Goal: Task Accomplishment & Management: Manage account settings

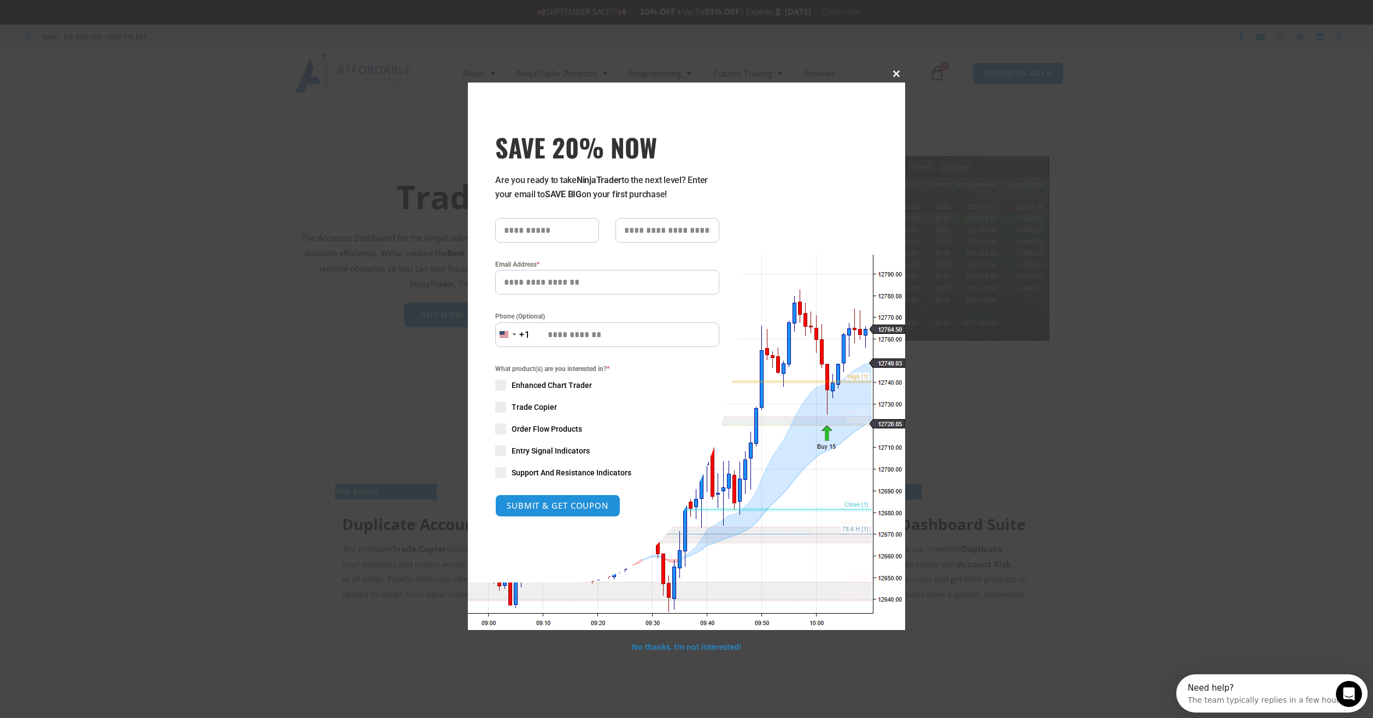
click at [898, 75] on span at bounding box center [895, 73] width 17 height 7
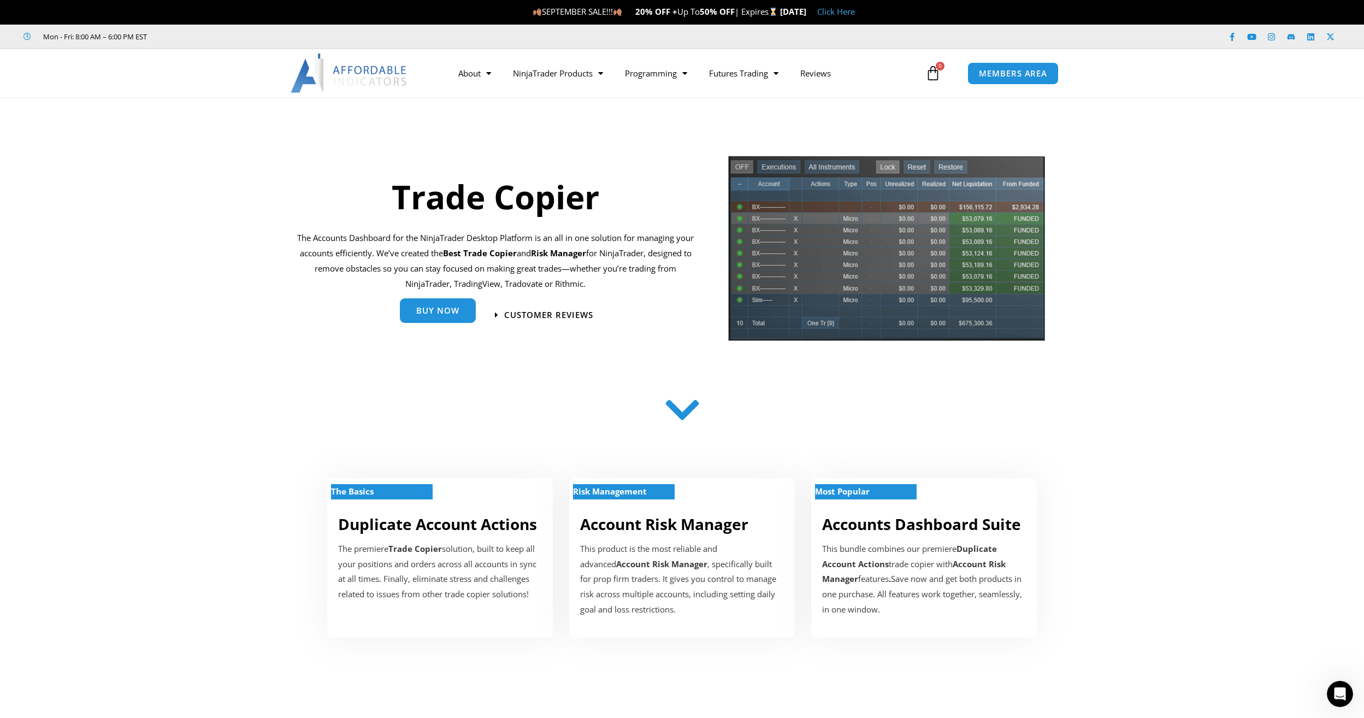
click at [437, 315] on span "Buy Now" at bounding box center [437, 311] width 43 height 8
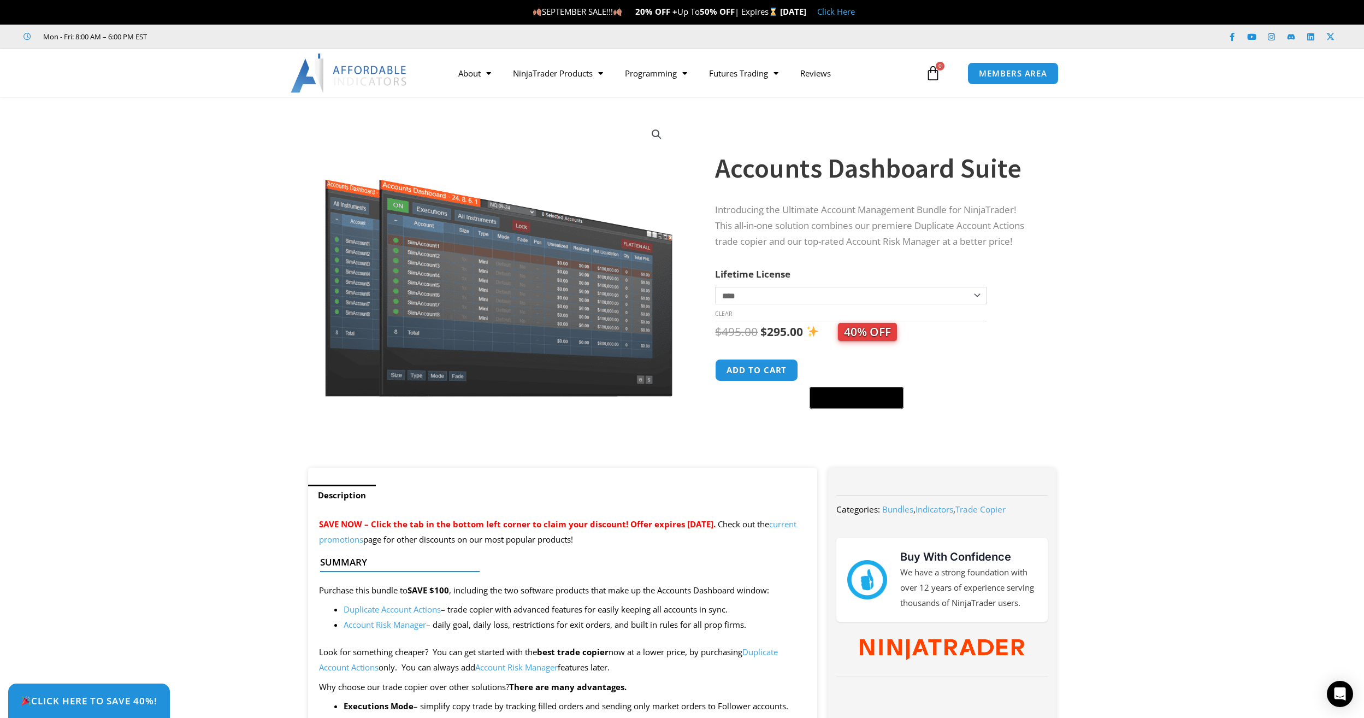
click at [788, 297] on select "**********" at bounding box center [850, 295] width 271 height 17
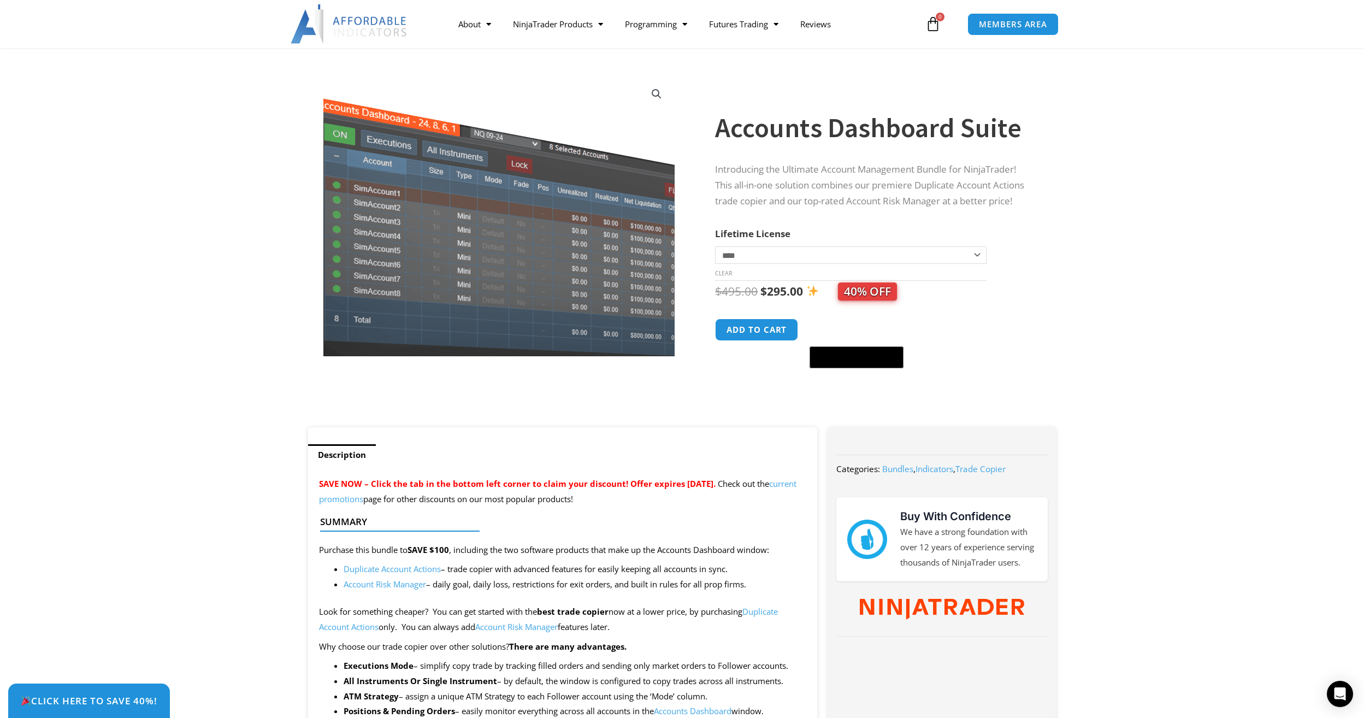
scroll to position [164, 0]
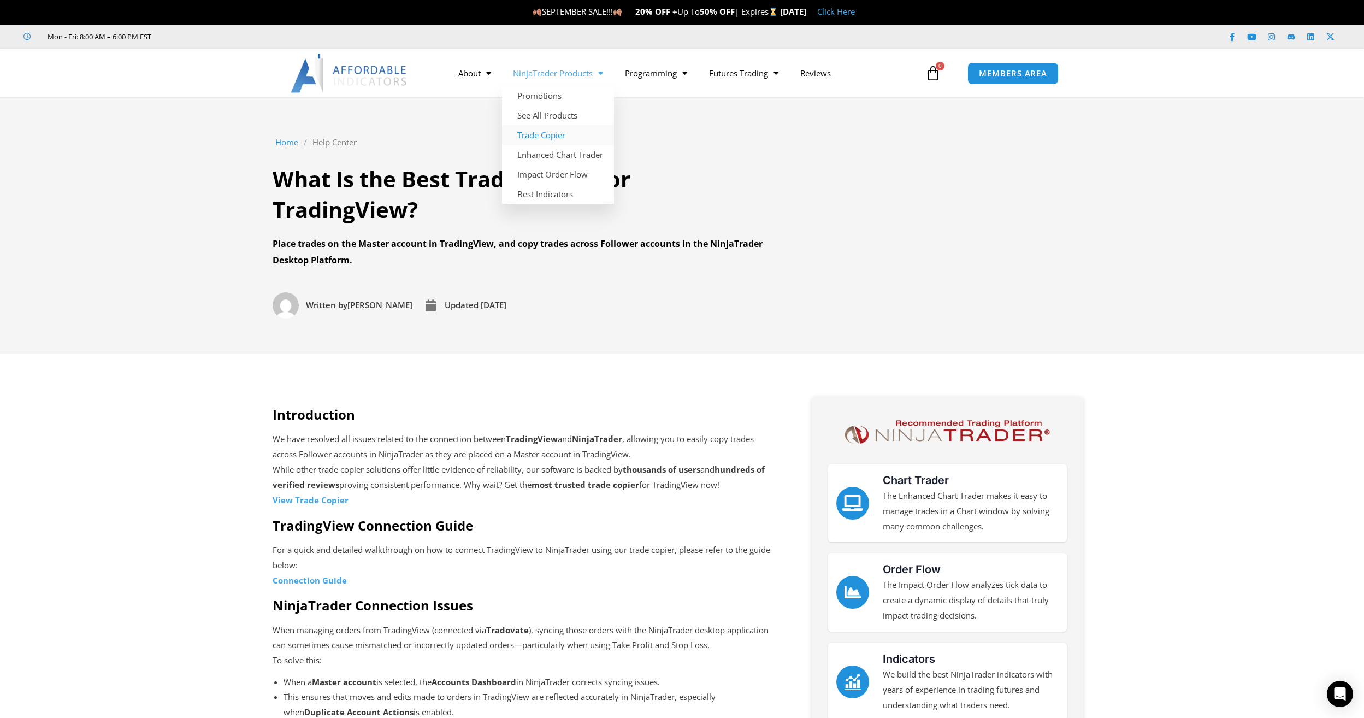
click at [528, 135] on link "Trade Copier" at bounding box center [558, 135] width 112 height 20
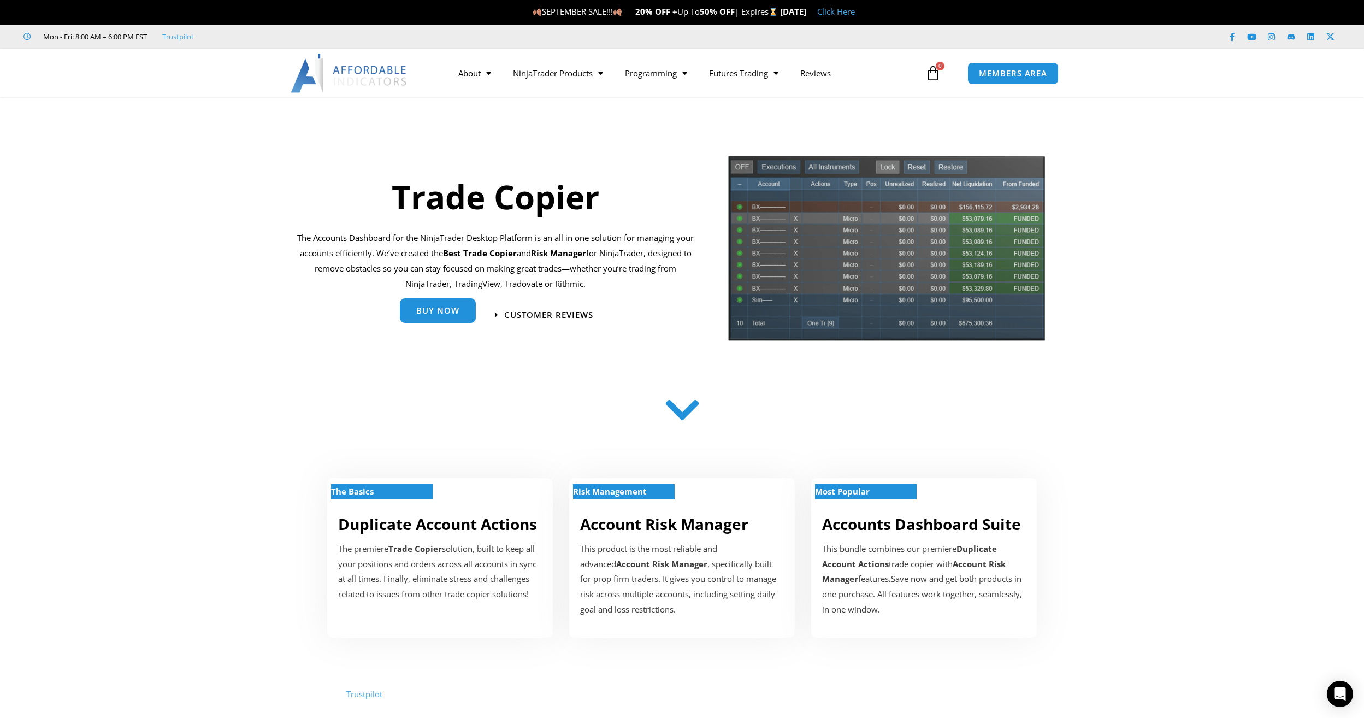
click at [431, 308] on span "Buy Now" at bounding box center [437, 311] width 43 height 8
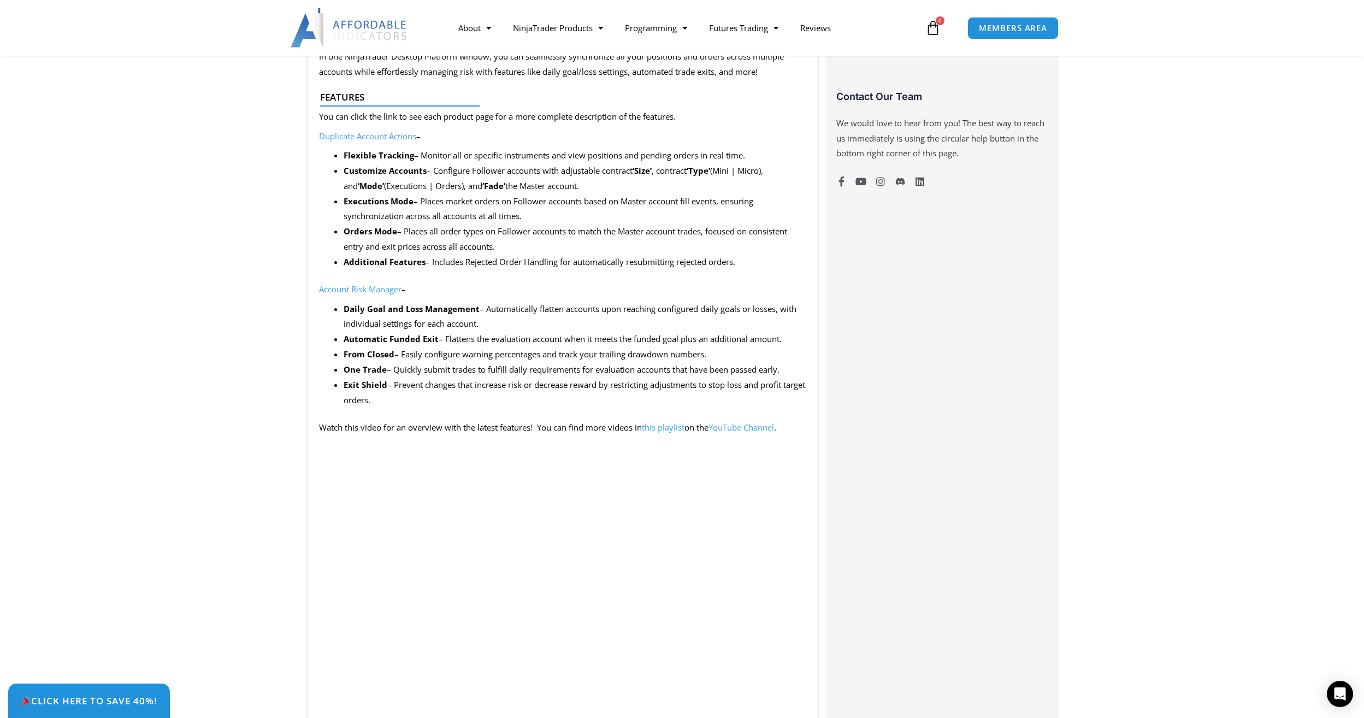
scroll to position [820, 0]
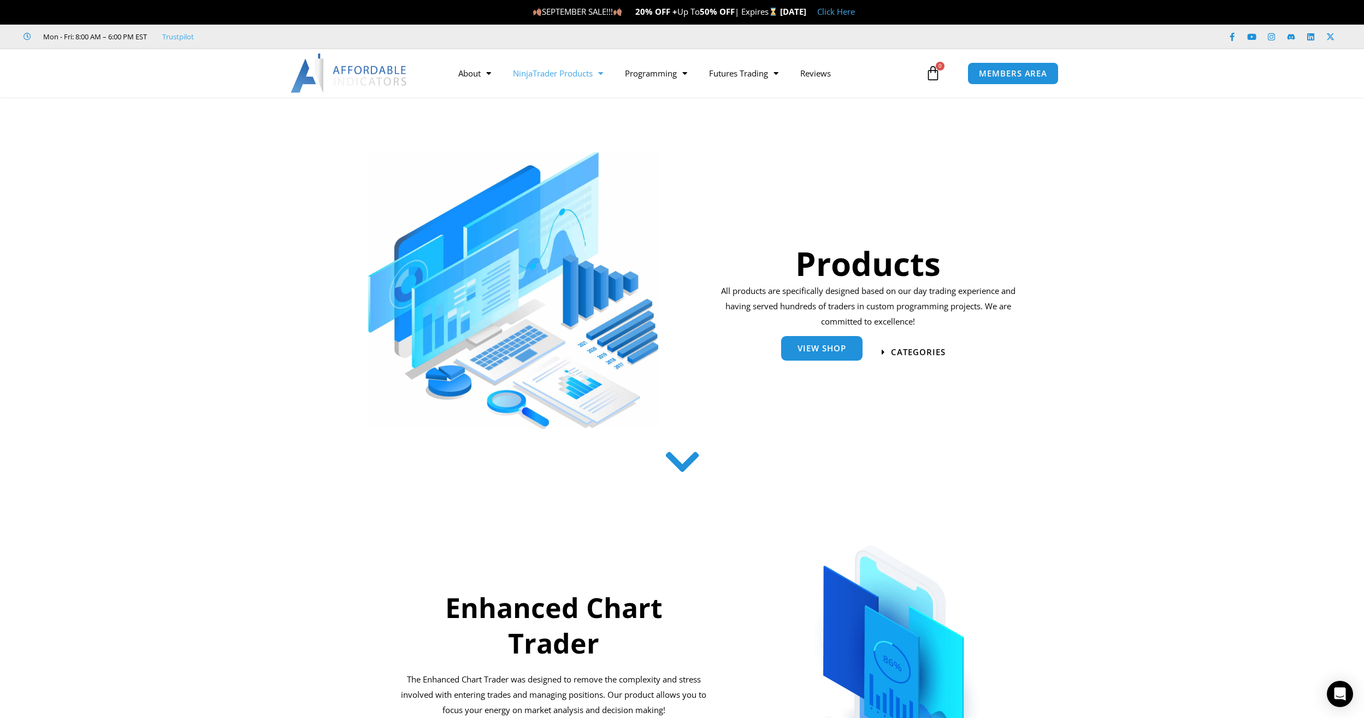
click at [826, 352] on span "View Shop" at bounding box center [822, 348] width 49 height 8
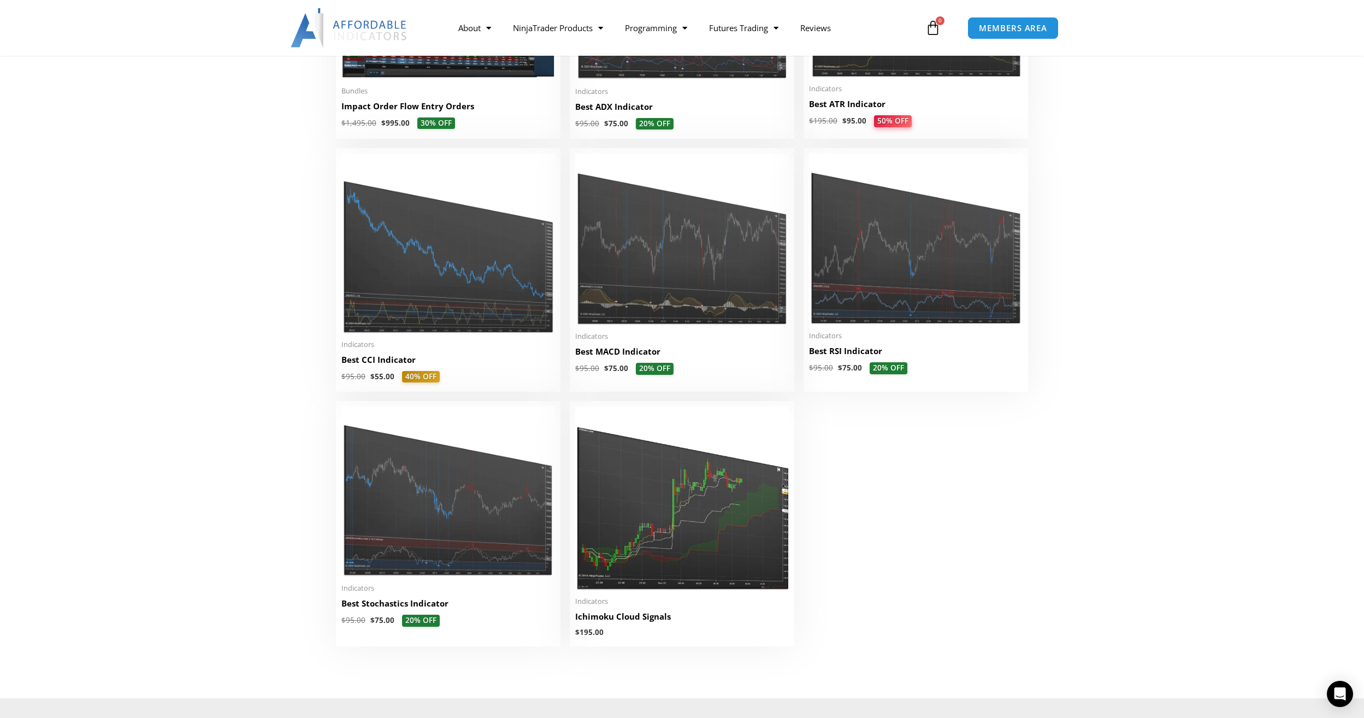
scroll to position [2295, 0]
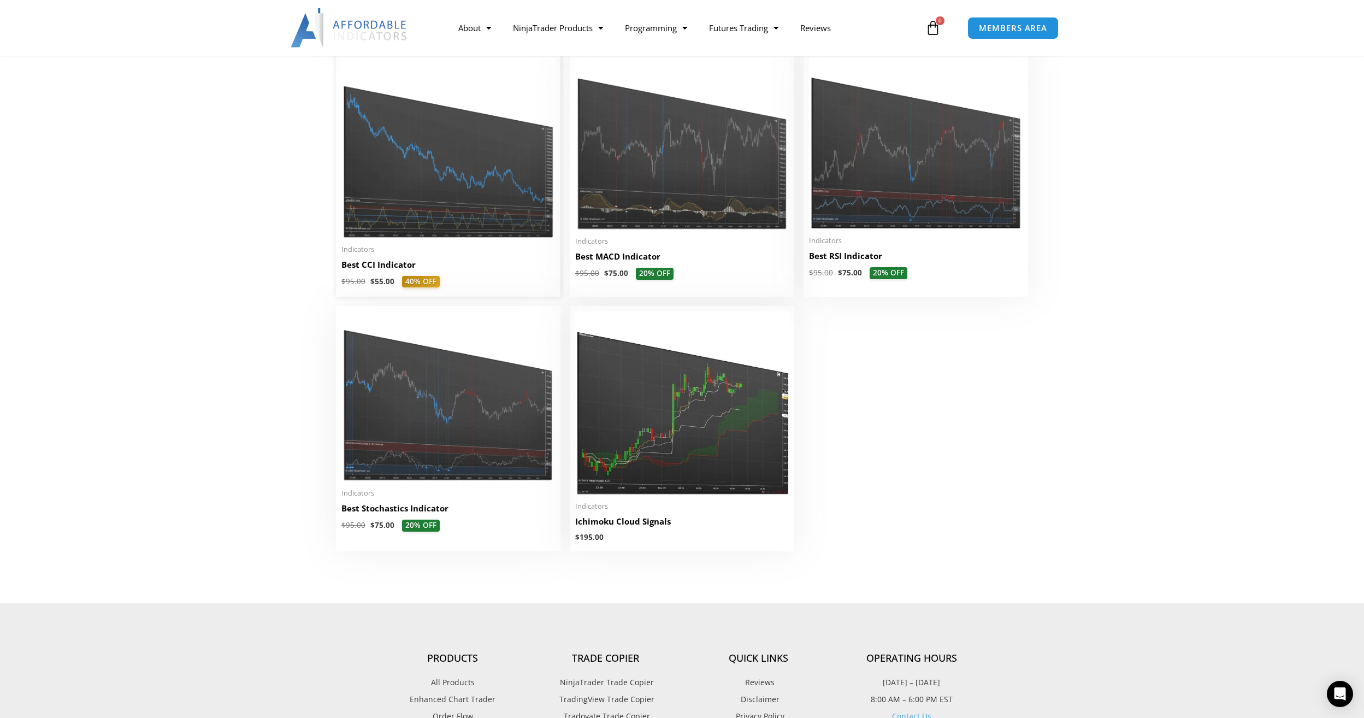
click at [411, 215] on img at bounding box center [448, 148] width 214 height 180
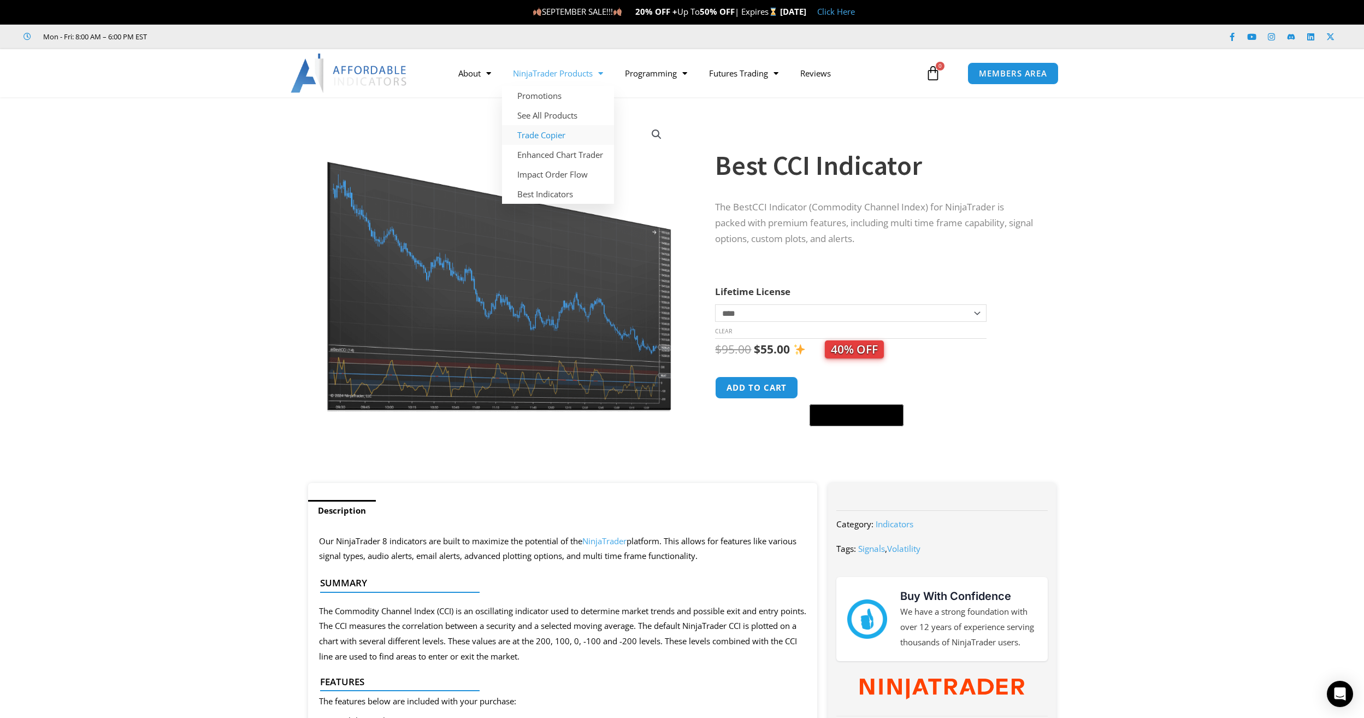
click at [549, 132] on link "Trade Copier" at bounding box center [558, 135] width 112 height 20
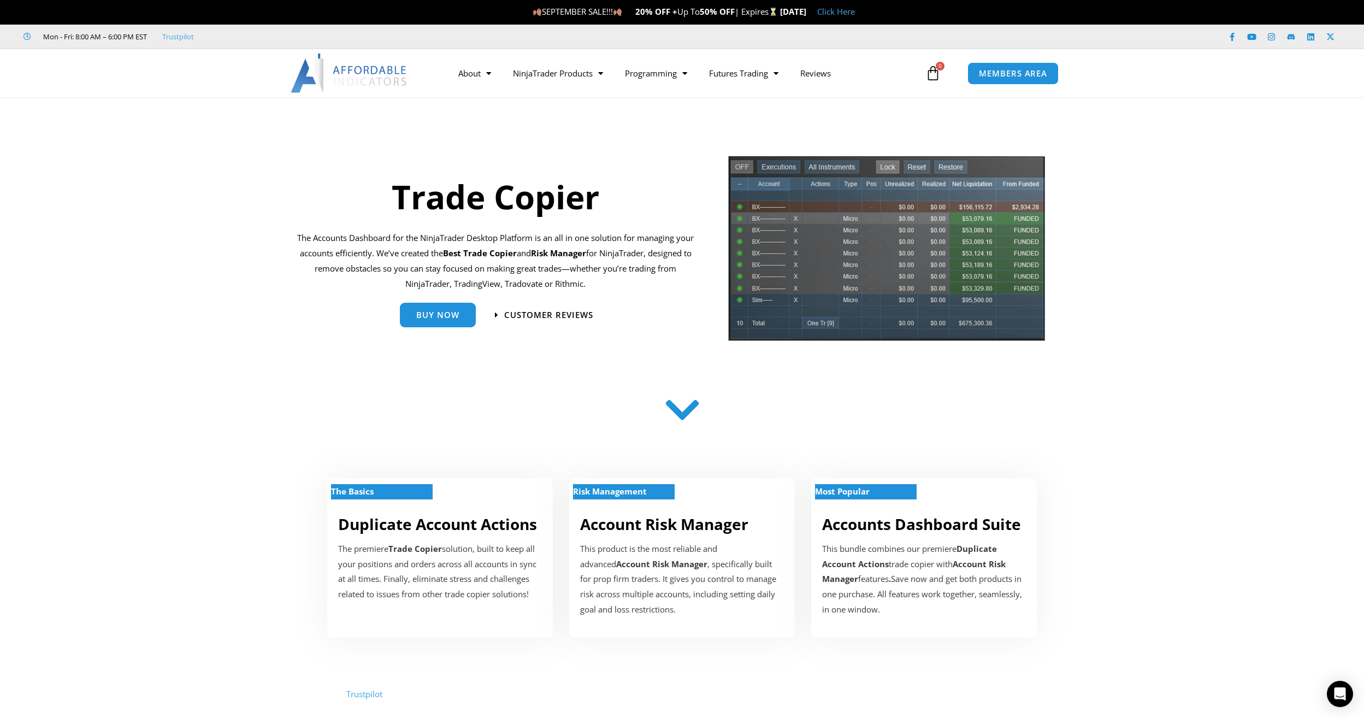
click at [684, 408] on icon at bounding box center [682, 410] width 39 height 39
click at [684, 414] on icon at bounding box center [682, 410] width 39 height 39
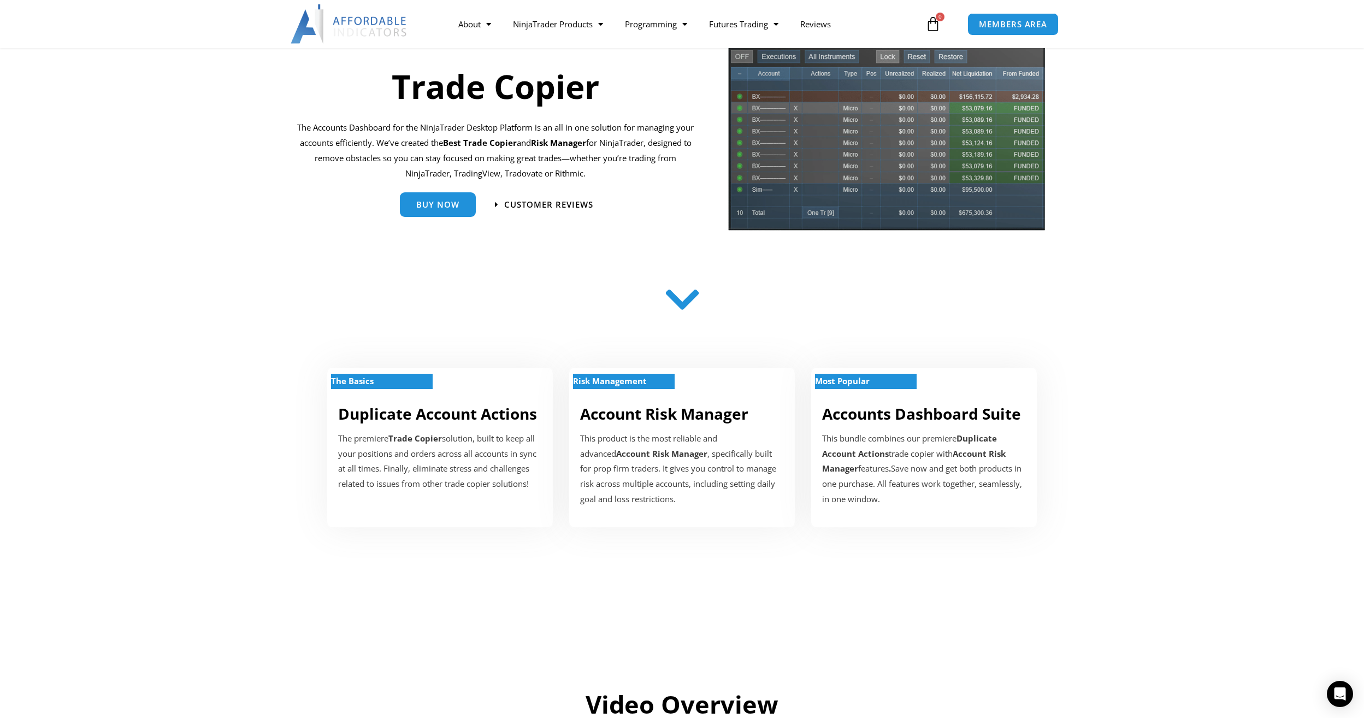
scroll to position [109, 0]
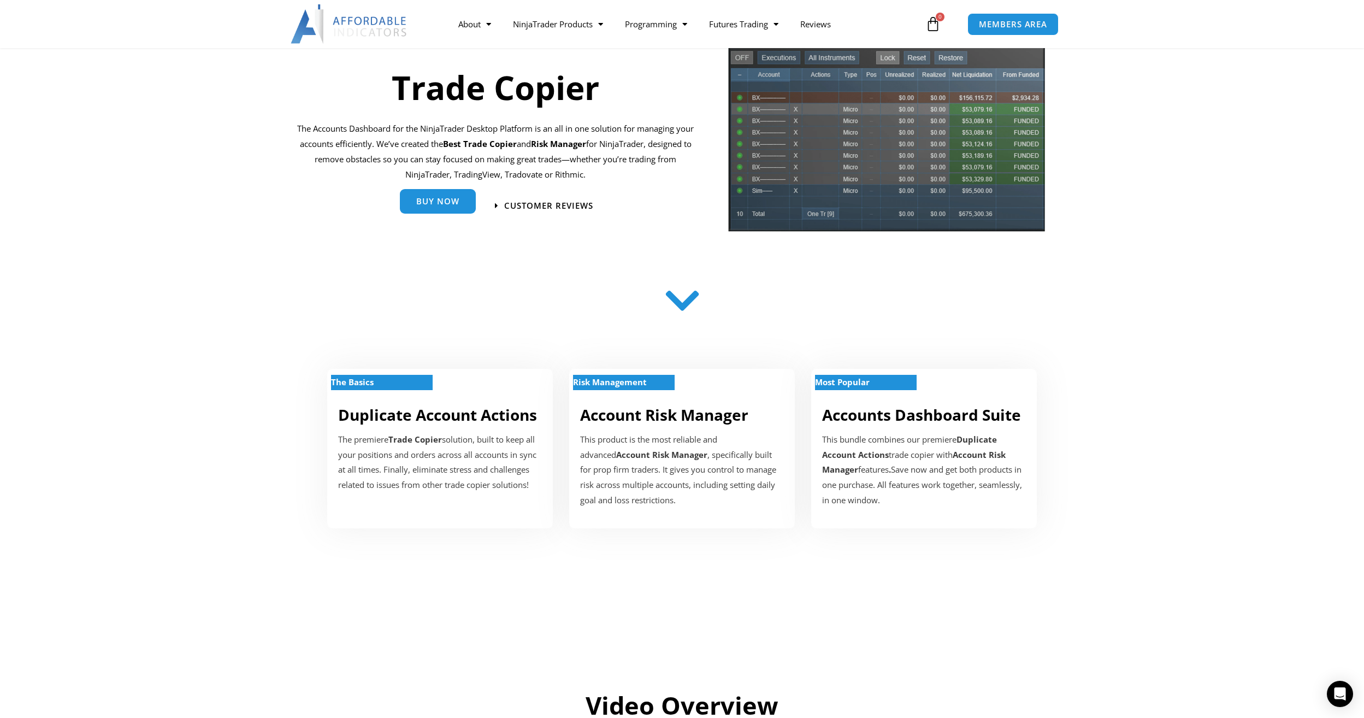
click at [440, 208] on link "Buy Now" at bounding box center [438, 201] width 76 height 25
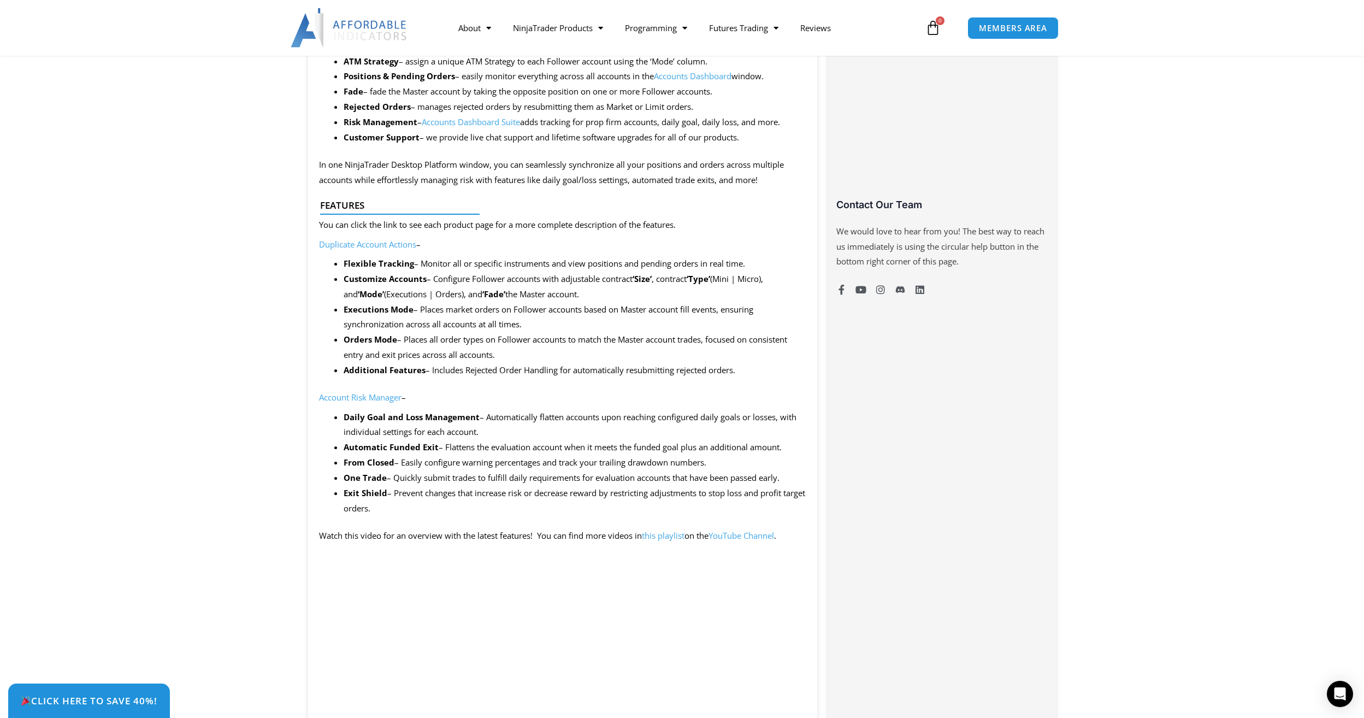
scroll to position [710, 0]
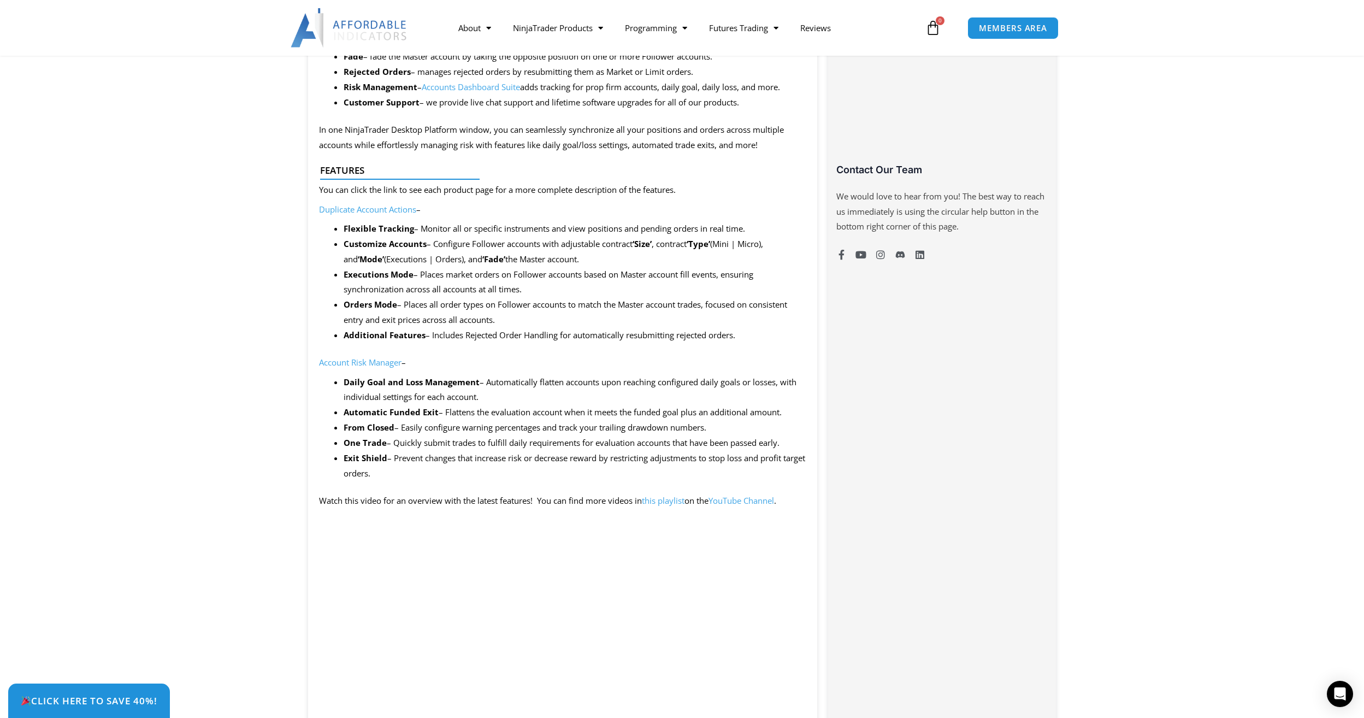
click at [370, 205] on link "Duplicate Account Actions" at bounding box center [367, 209] width 97 height 11
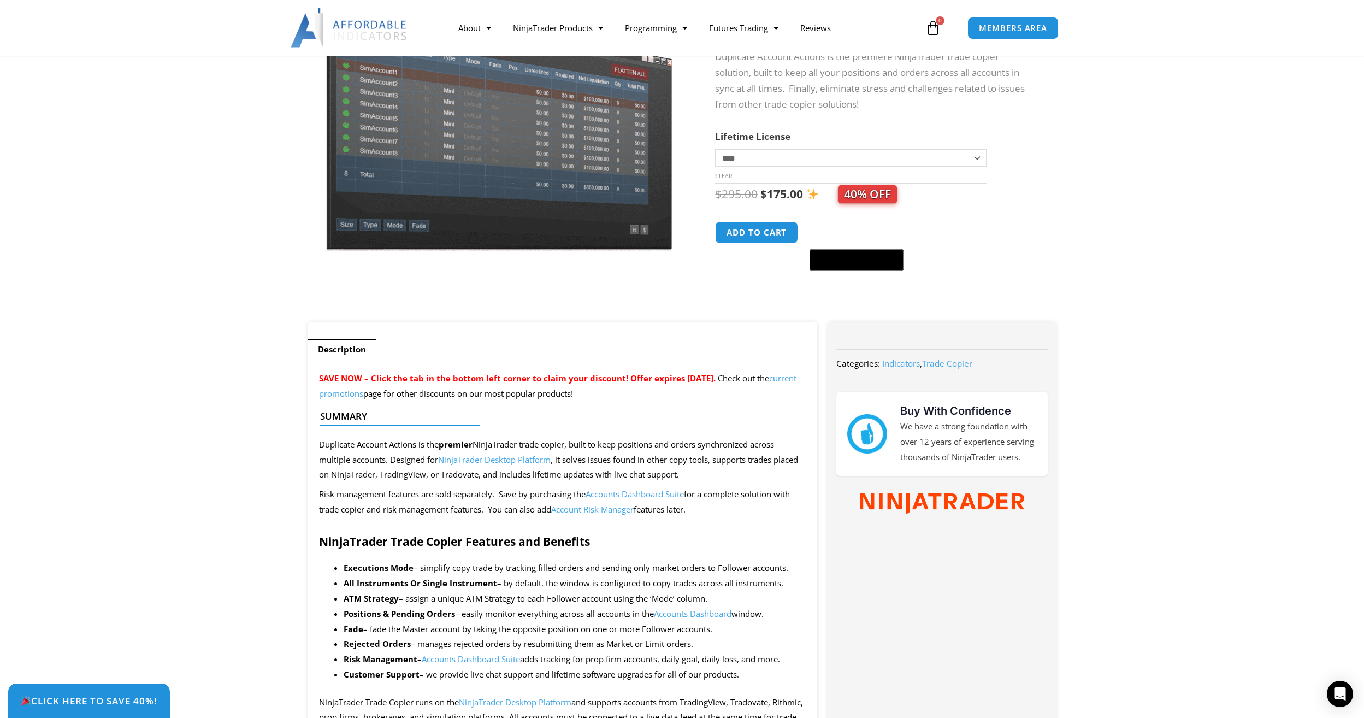
scroll to position [164, 0]
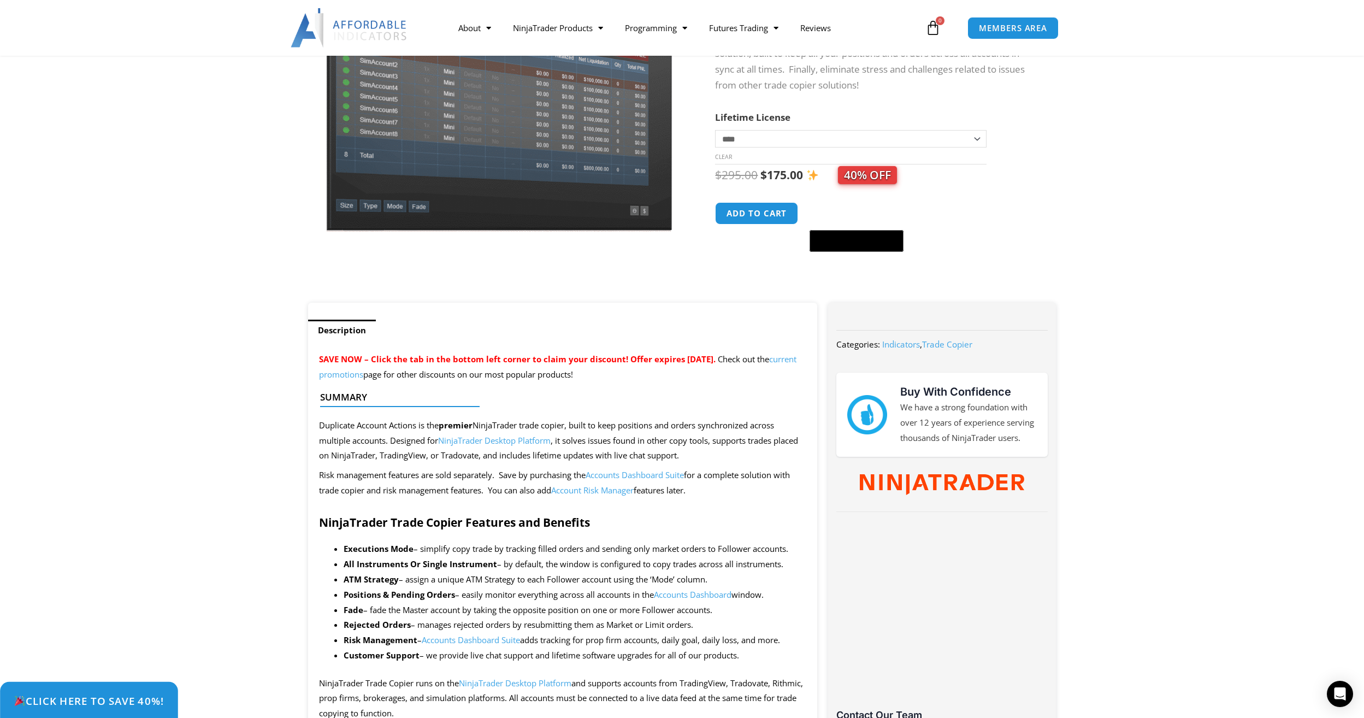
click at [111, 701] on span "Click Here to save 40%!" at bounding box center [89, 701] width 150 height 10
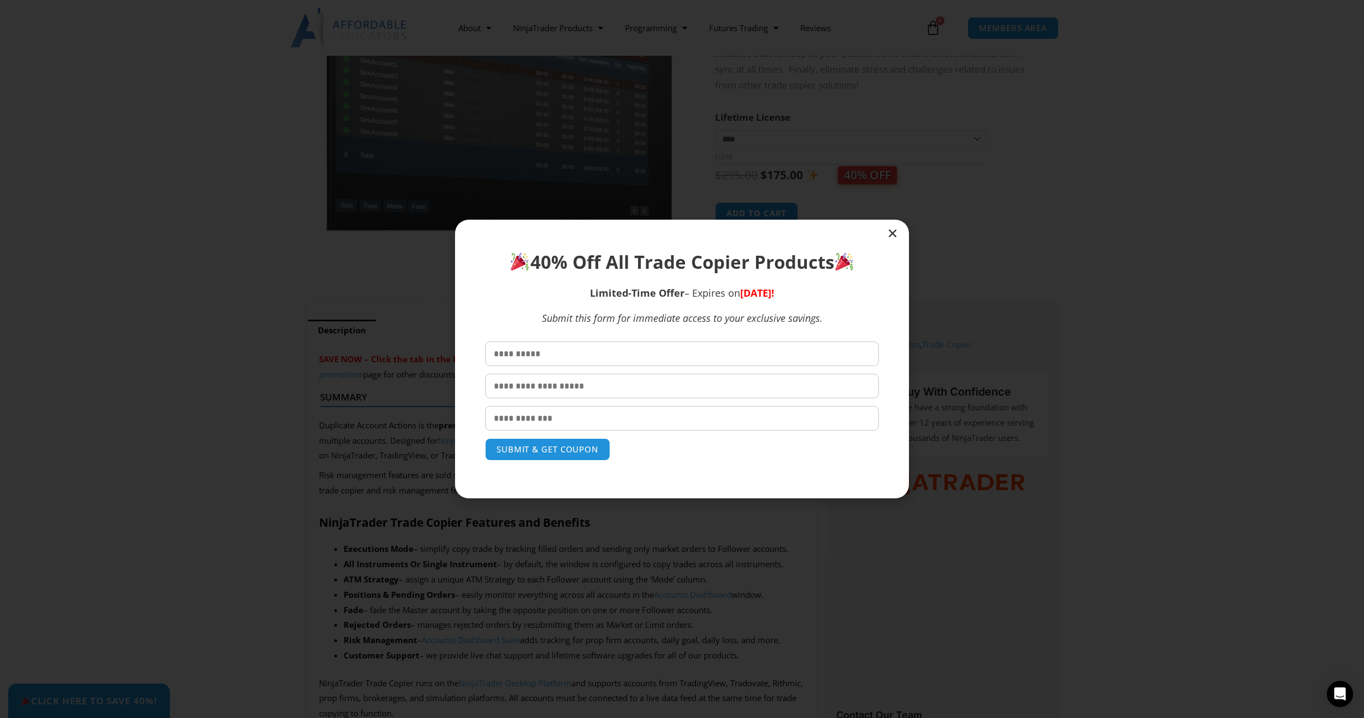
click at [604, 360] on input "text" at bounding box center [682, 353] width 394 height 25
type input "***"
type input "******"
type input "**********"
click at [543, 453] on button "SUBMIT & GET COUPON" at bounding box center [548, 449] width 132 height 23
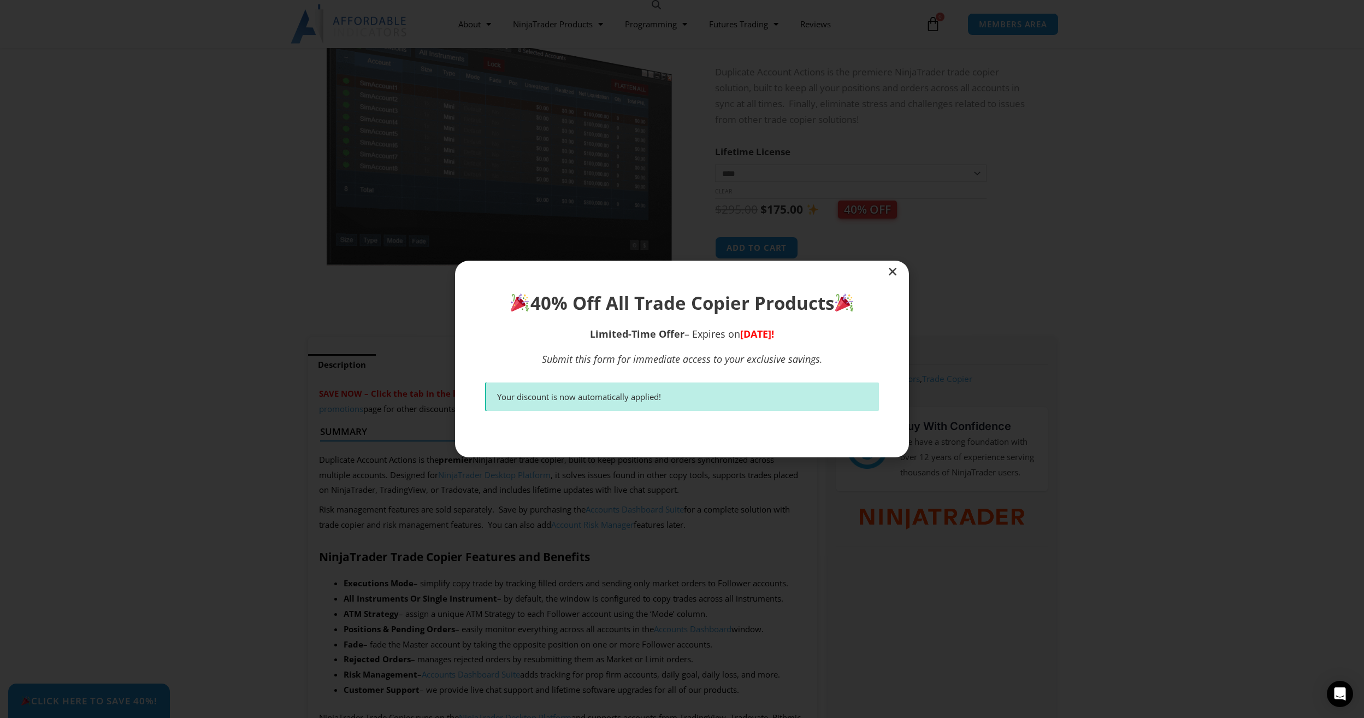
scroll to position [129, 0]
click at [1075, 275] on div "**********" at bounding box center [682, 359] width 1364 height 718
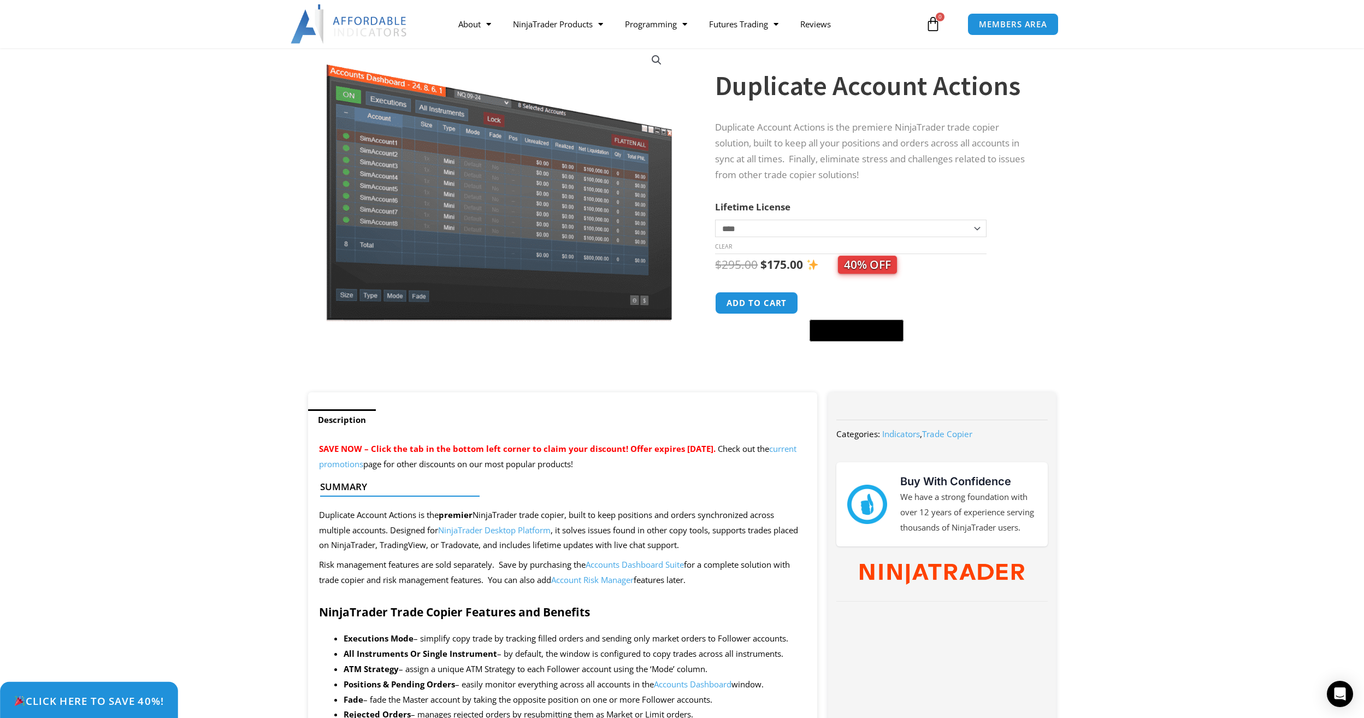
scroll to position [55, 0]
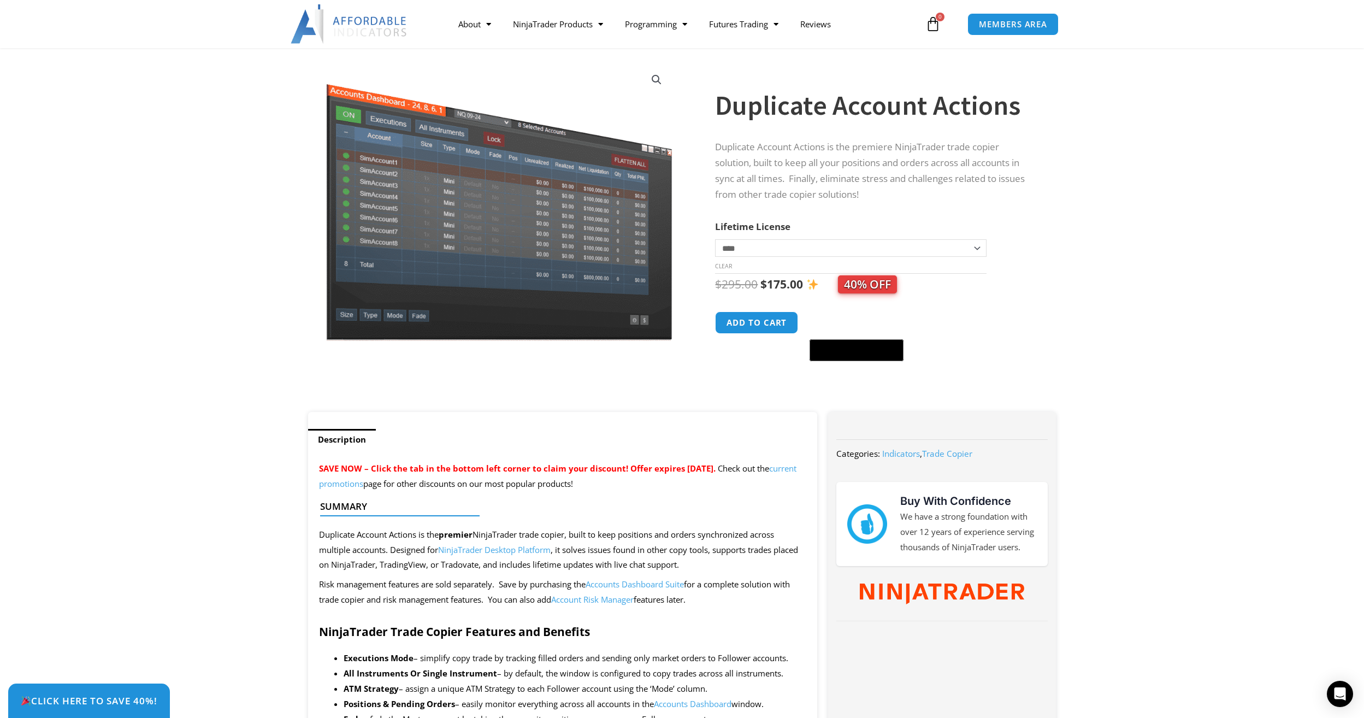
click at [980, 252] on select "**********" at bounding box center [850, 247] width 271 height 17
click at [979, 252] on select "**********" at bounding box center [850, 247] width 271 height 17
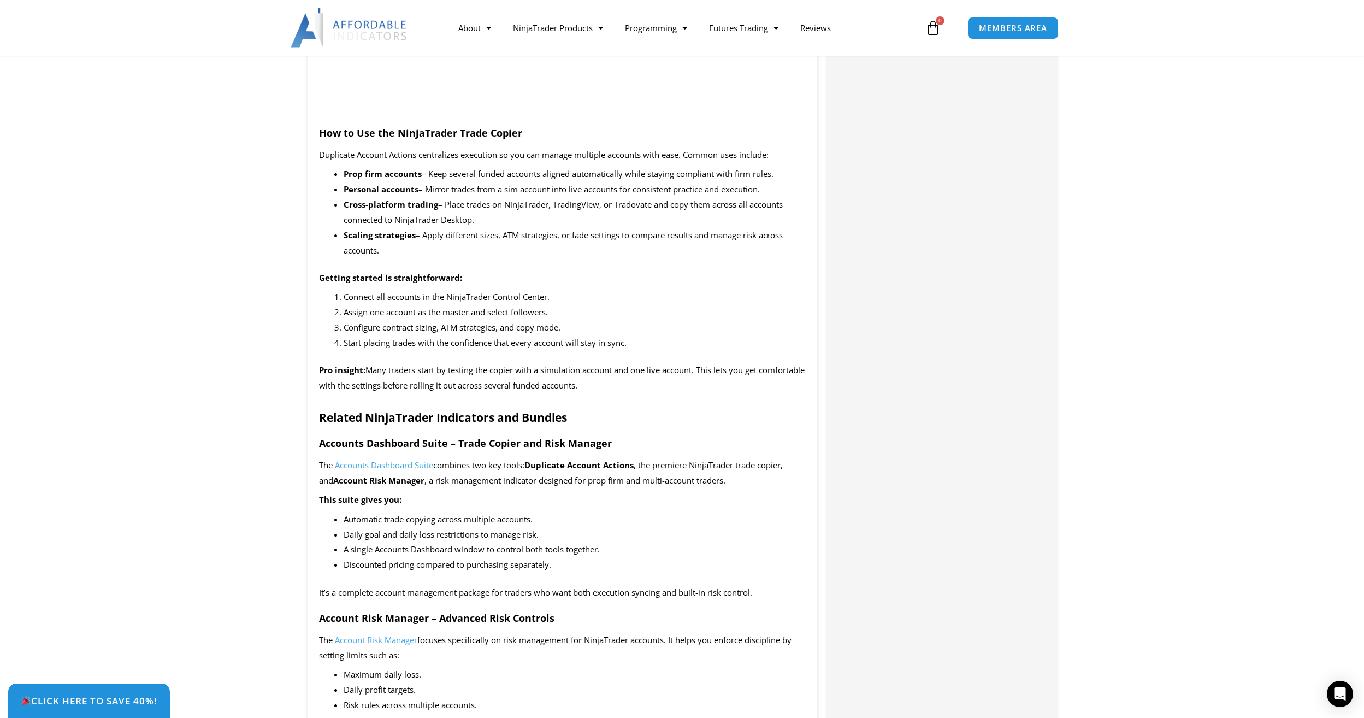
scroll to position [1093, 0]
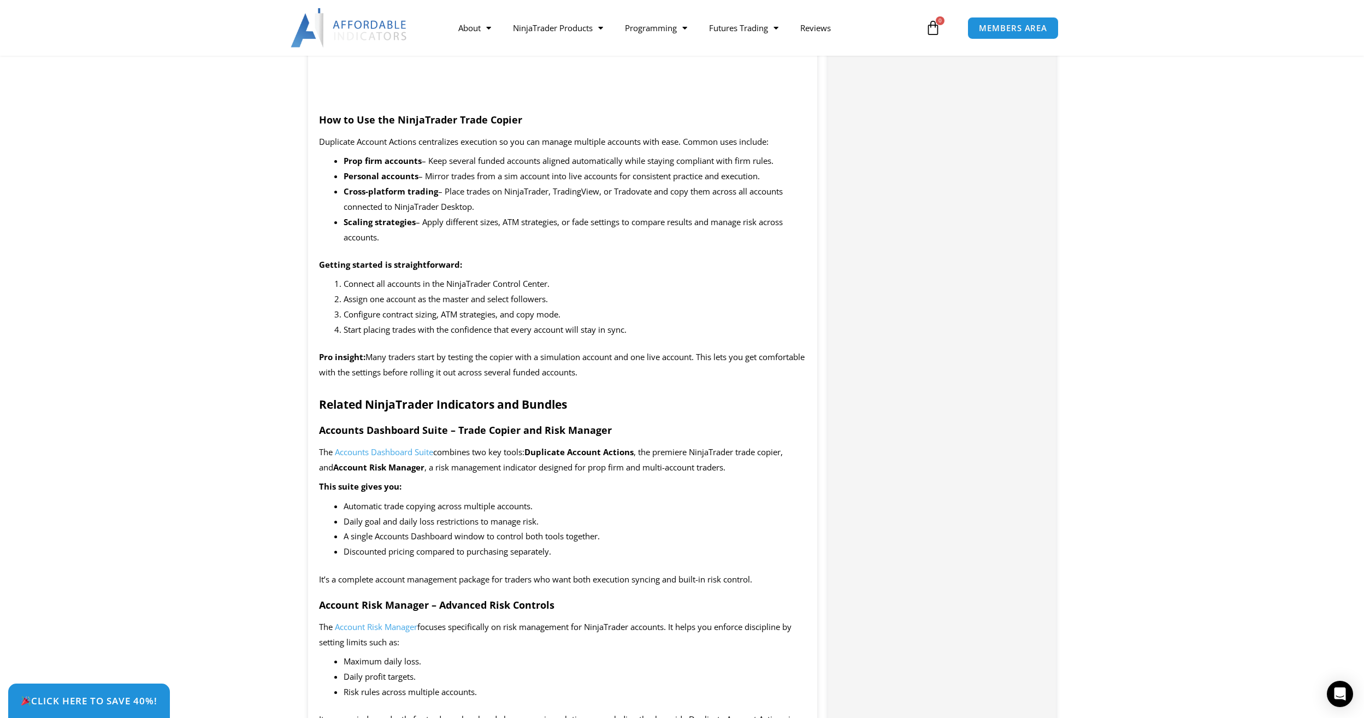
click at [366, 450] on span "Accounts Dashboard Suite" at bounding box center [384, 451] width 98 height 11
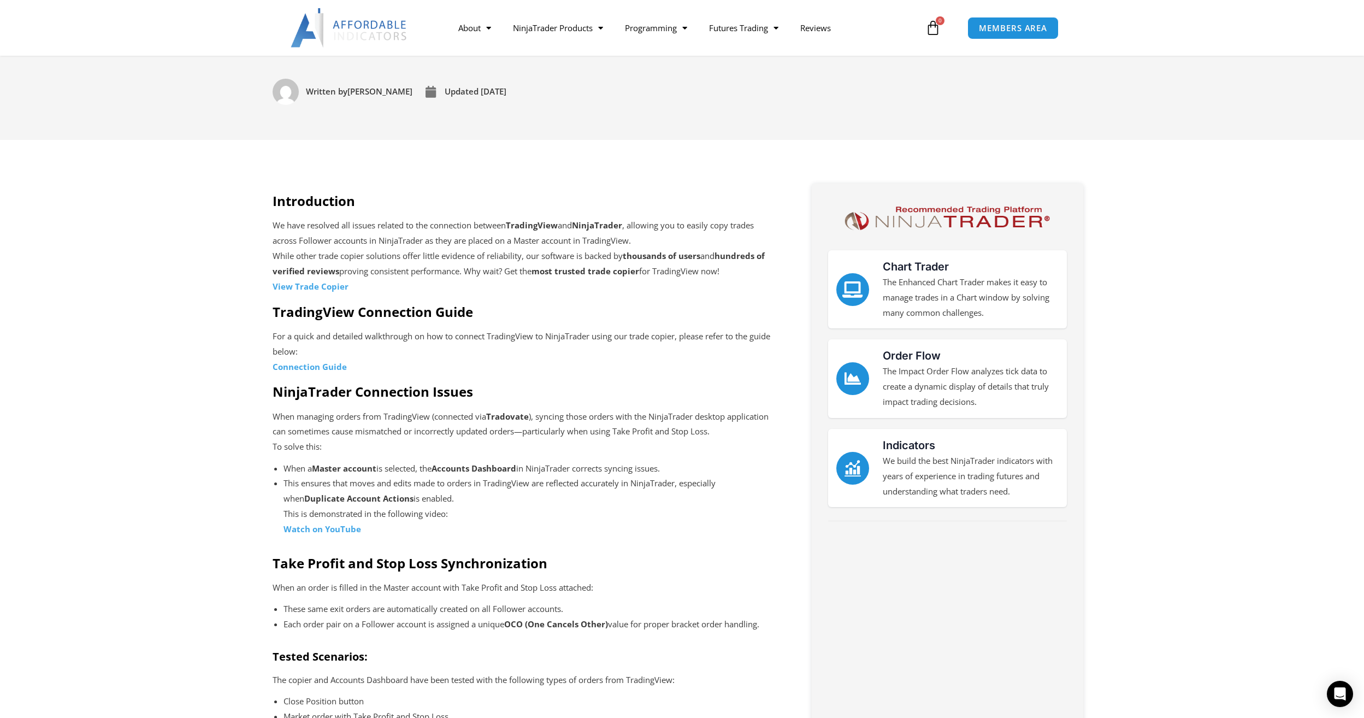
scroll to position [219, 0]
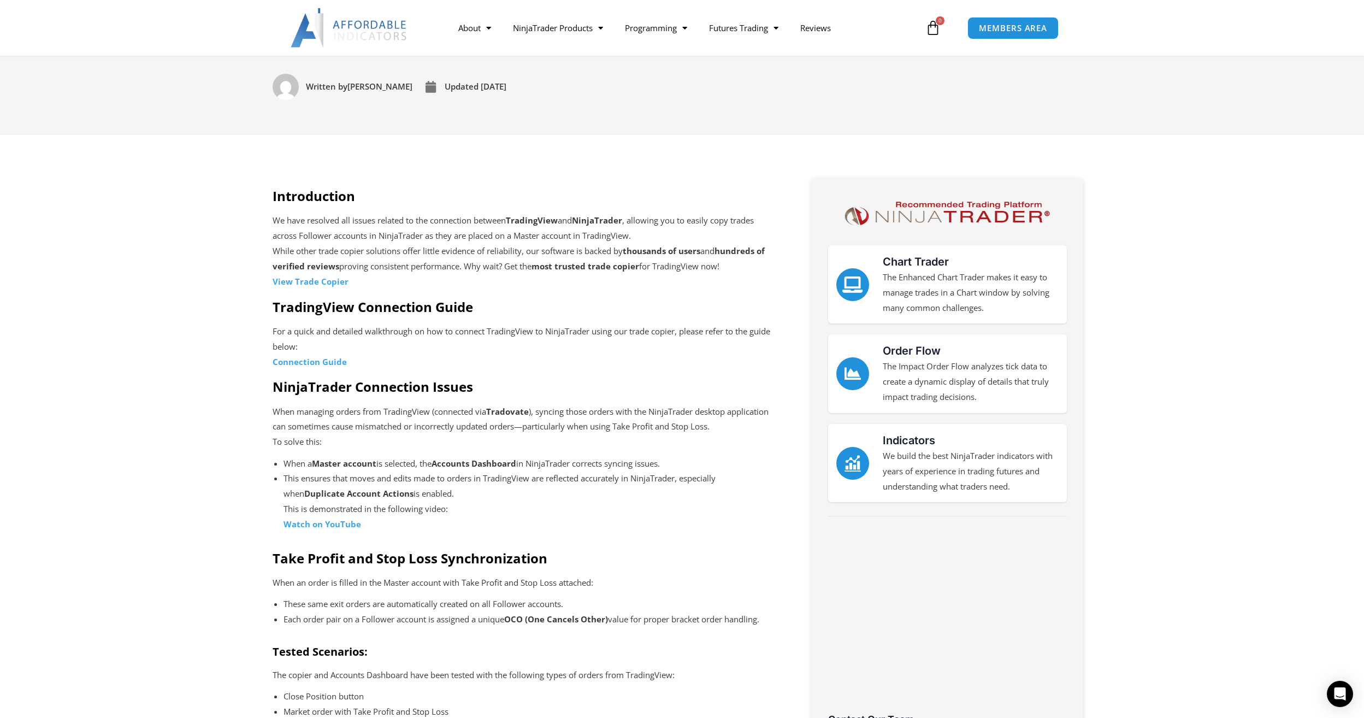
click at [327, 526] on strong "Watch on YouTube" at bounding box center [323, 524] width 78 height 11
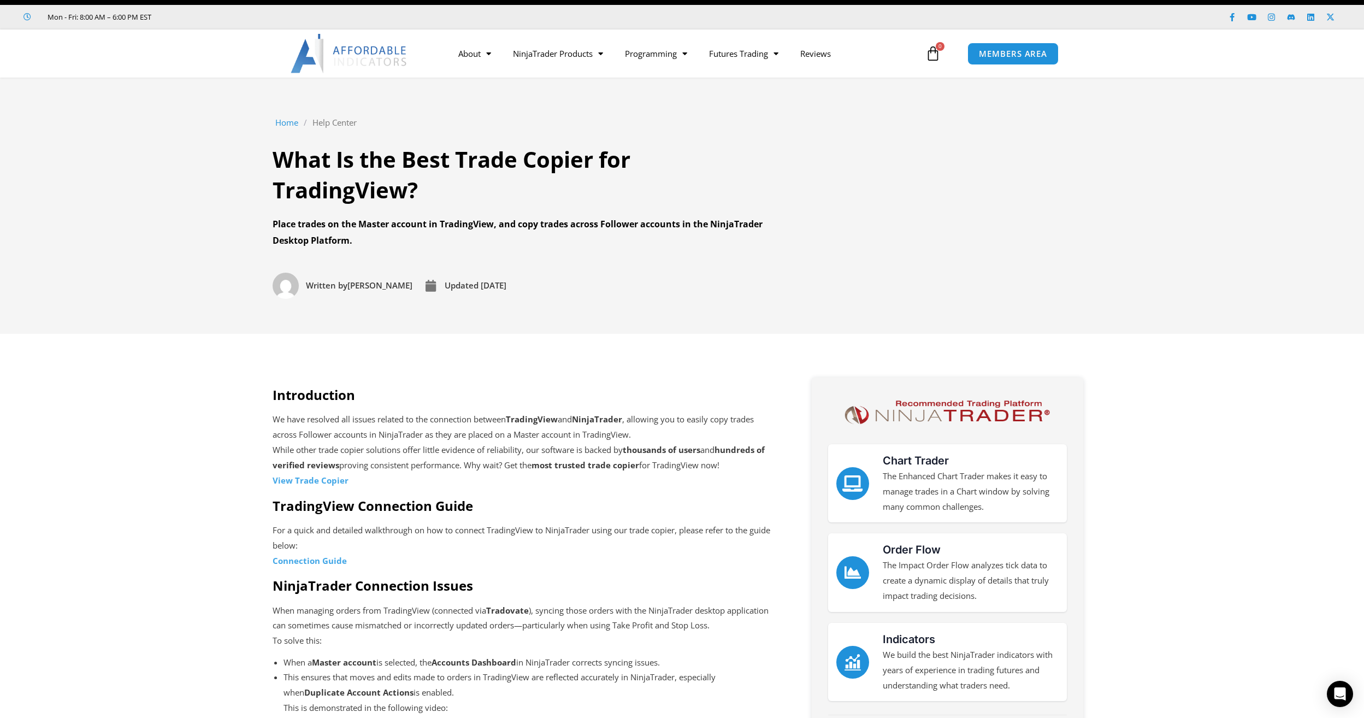
scroll to position [0, 0]
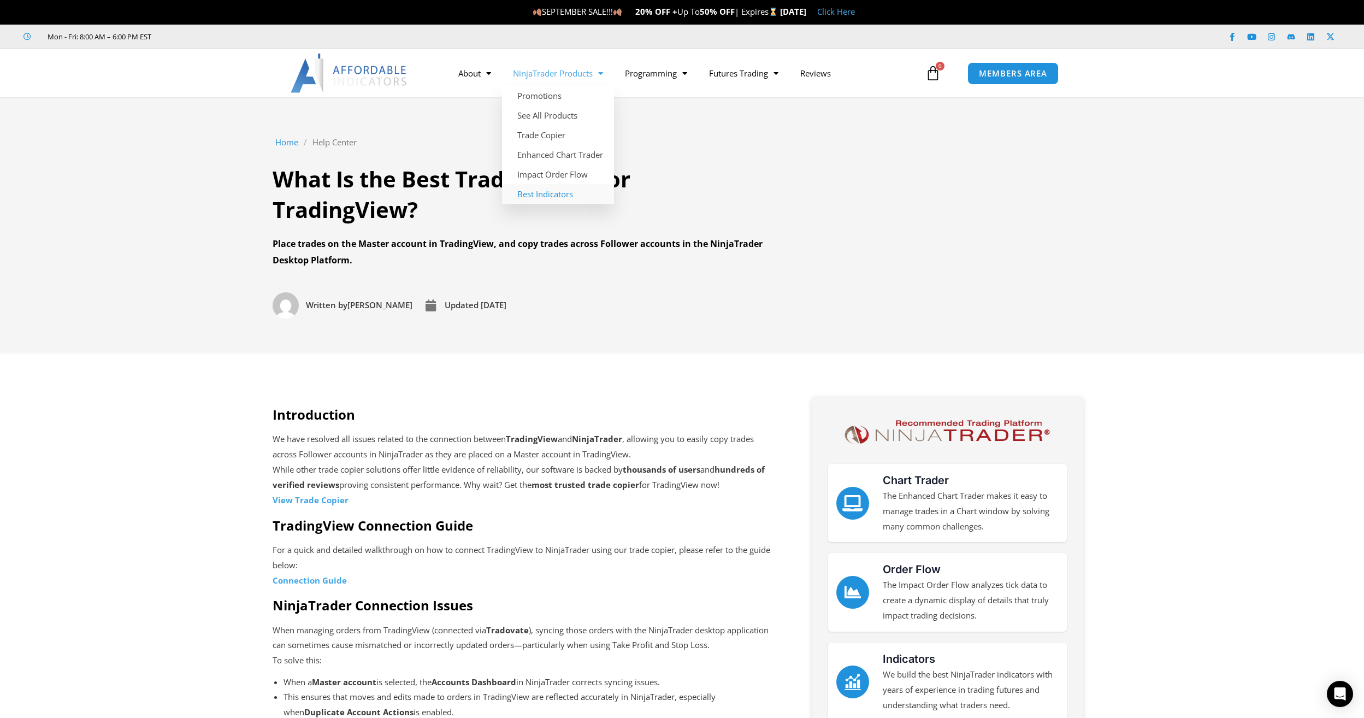
click at [540, 194] on link "Best Indicators" at bounding box center [558, 194] width 112 height 20
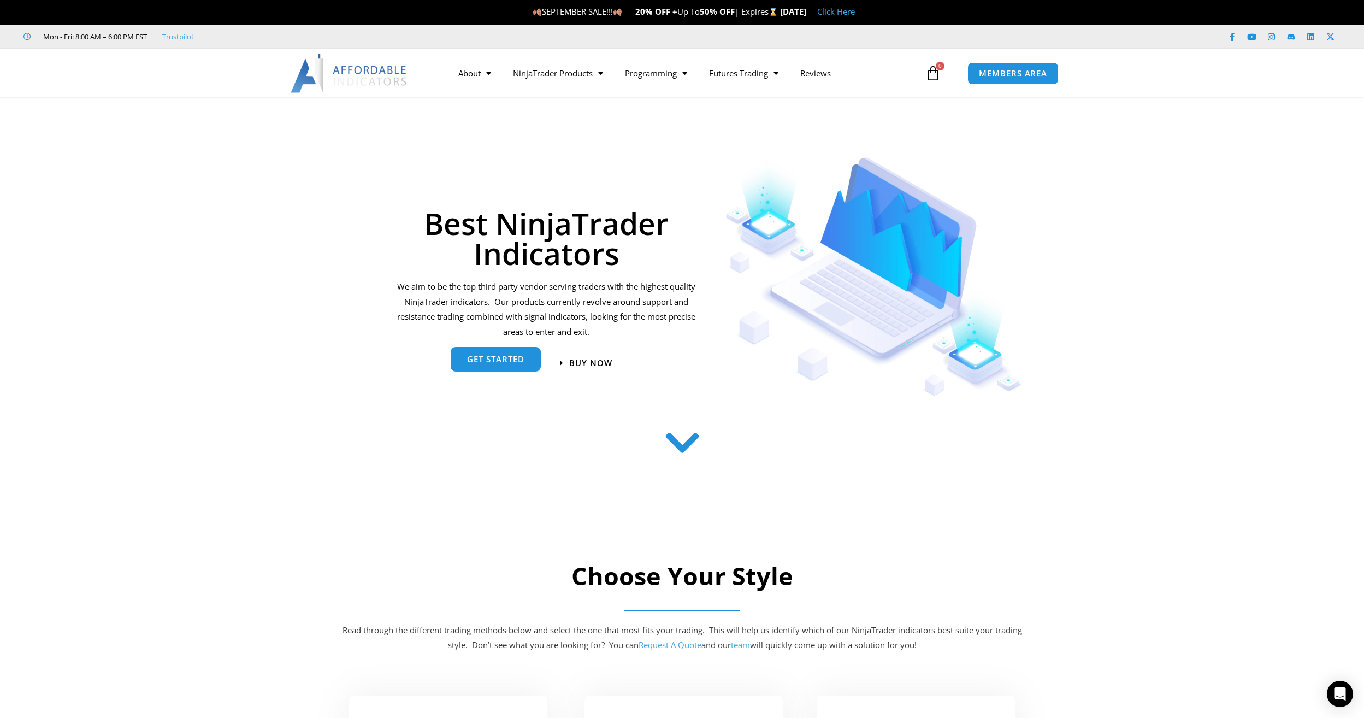
click at [506, 361] on span "get started" at bounding box center [495, 360] width 57 height 8
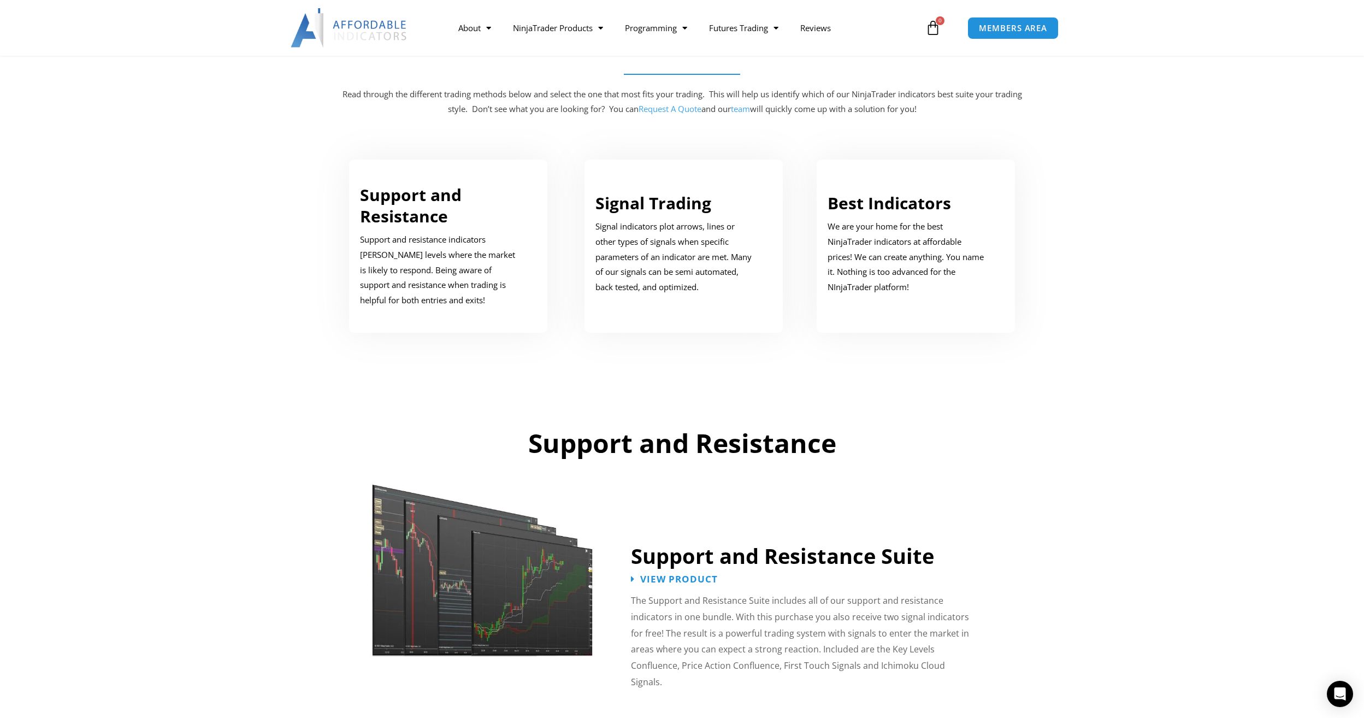
scroll to position [552, 0]
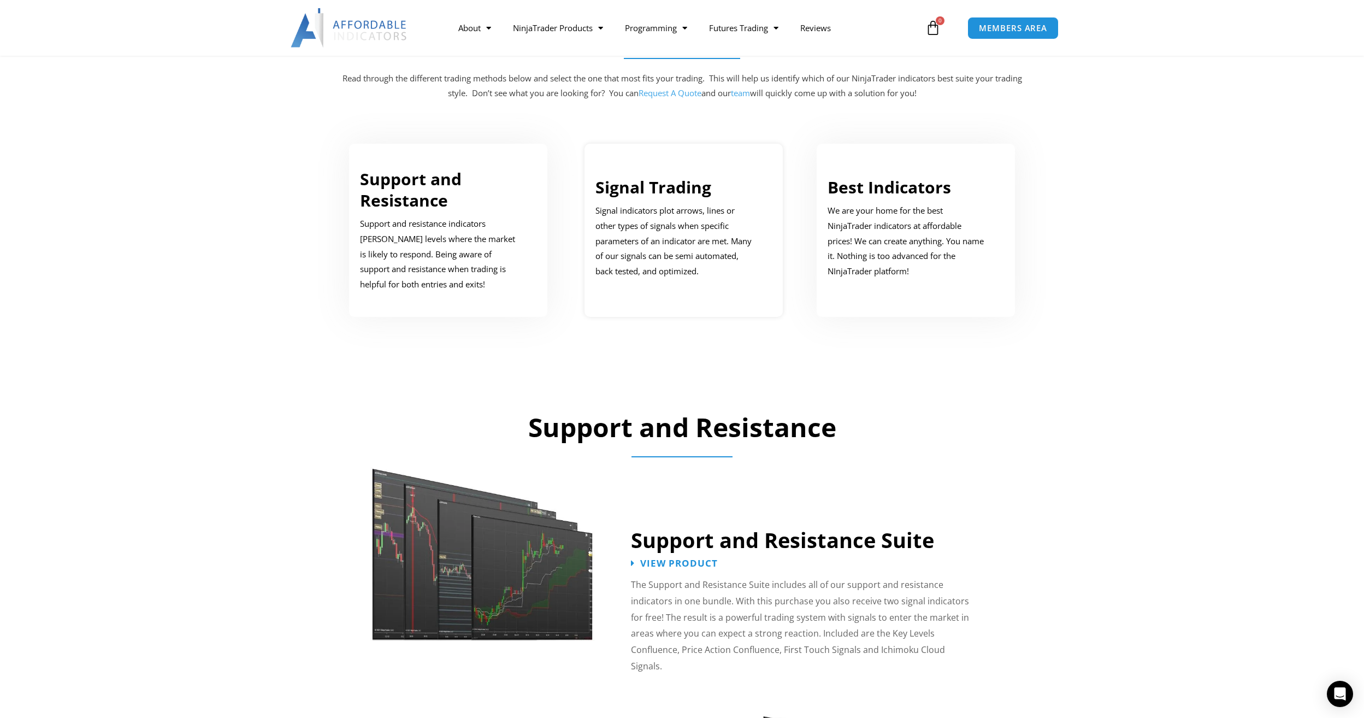
click at [656, 245] on p "Signal indicators plot arrows, lines or other types of signals when specific pa…" at bounding box center [676, 241] width 161 height 76
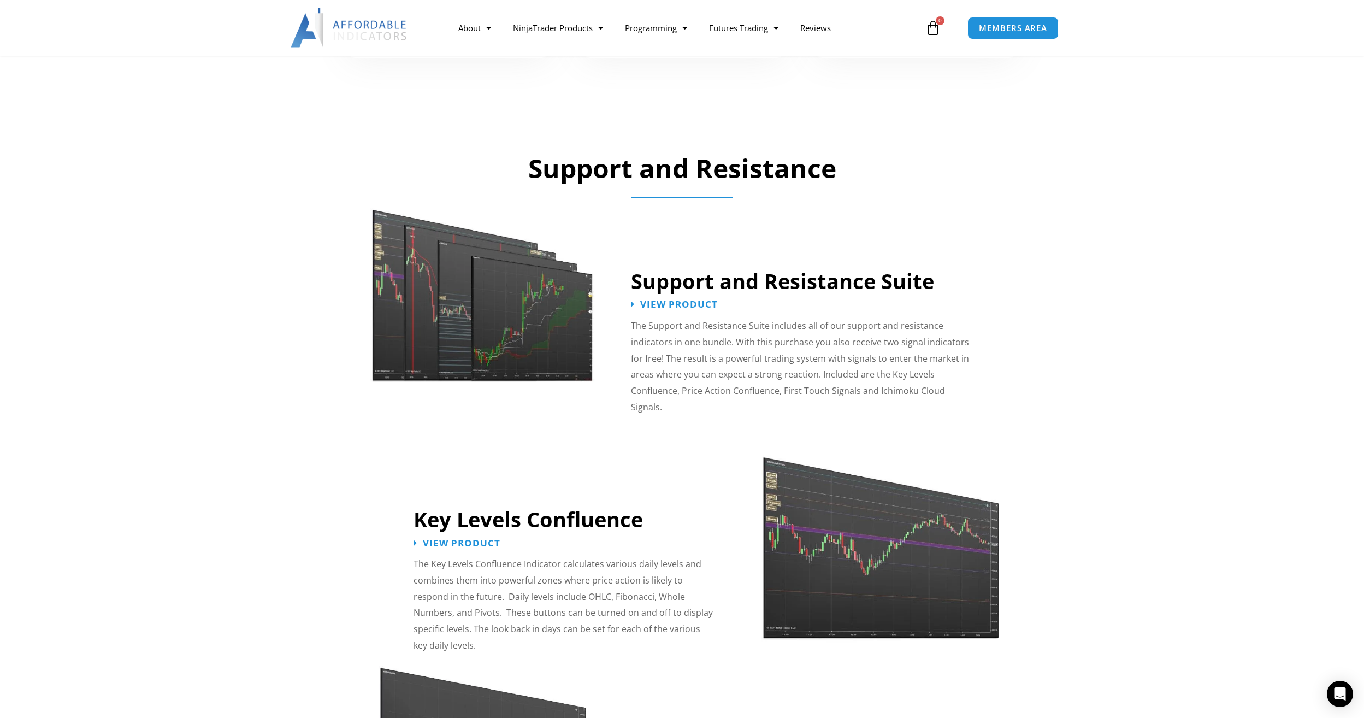
scroll to position [805, 0]
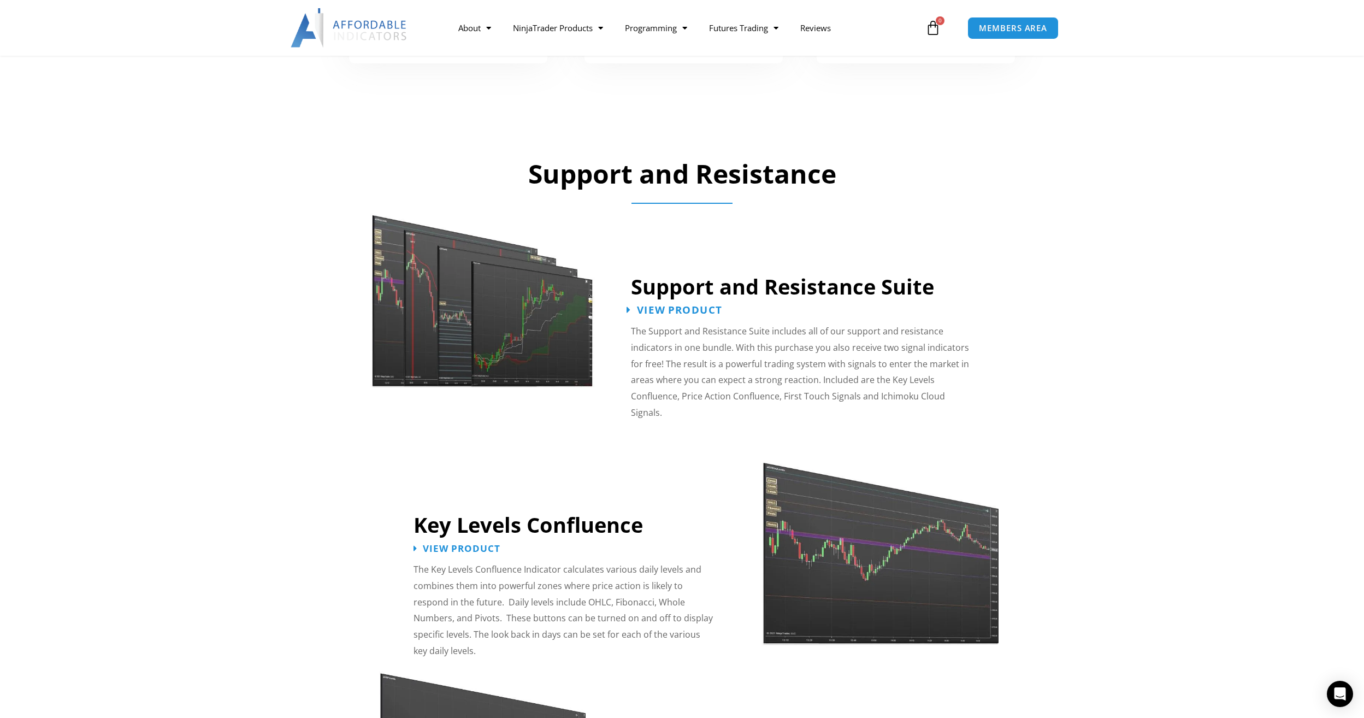
click at [661, 305] on span "View Product" at bounding box center [679, 310] width 85 height 10
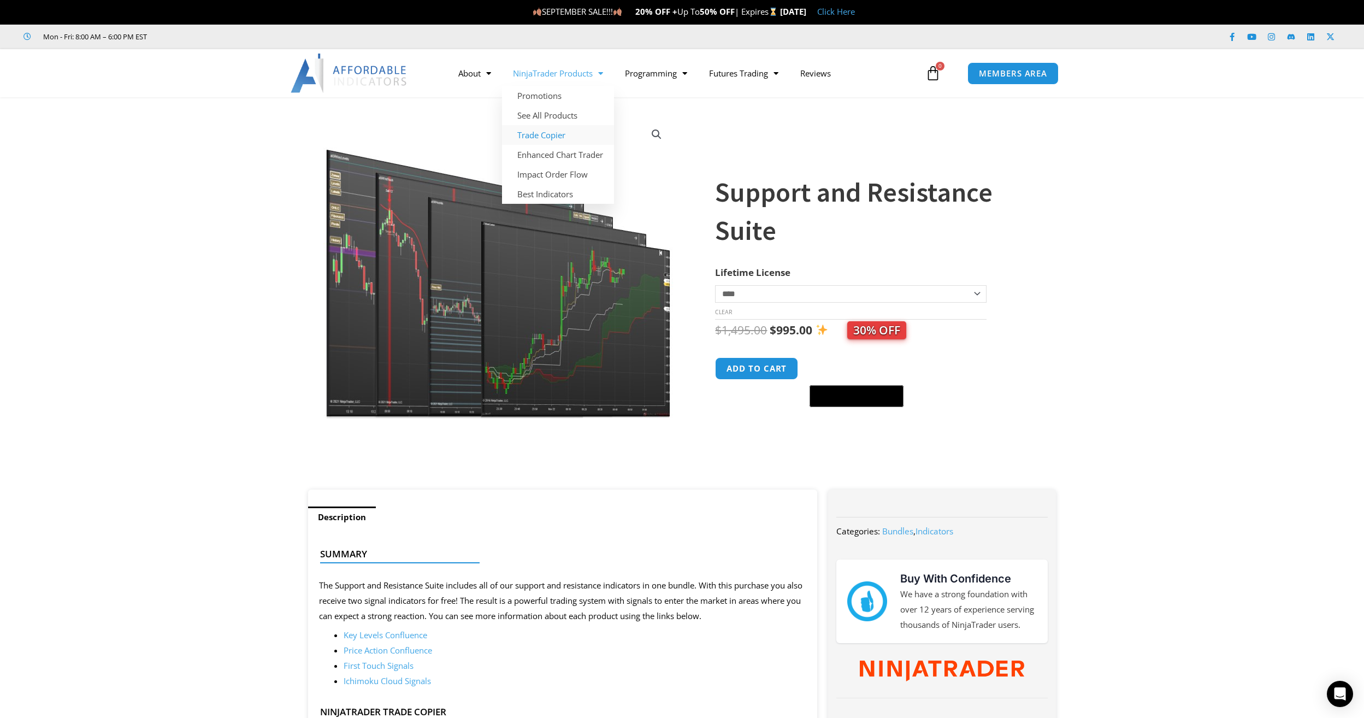
click at [547, 132] on link "Trade Copier" at bounding box center [558, 135] width 112 height 20
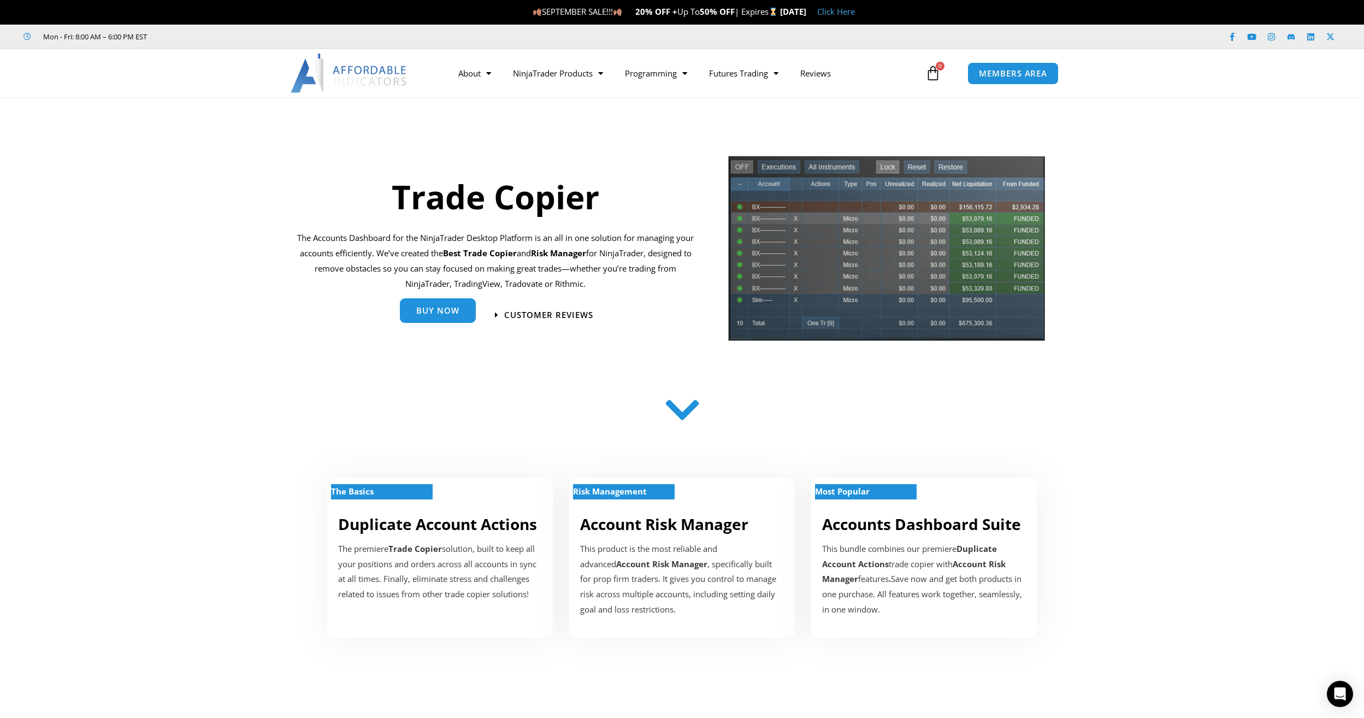
click at [452, 315] on span "Buy Now" at bounding box center [437, 311] width 43 height 8
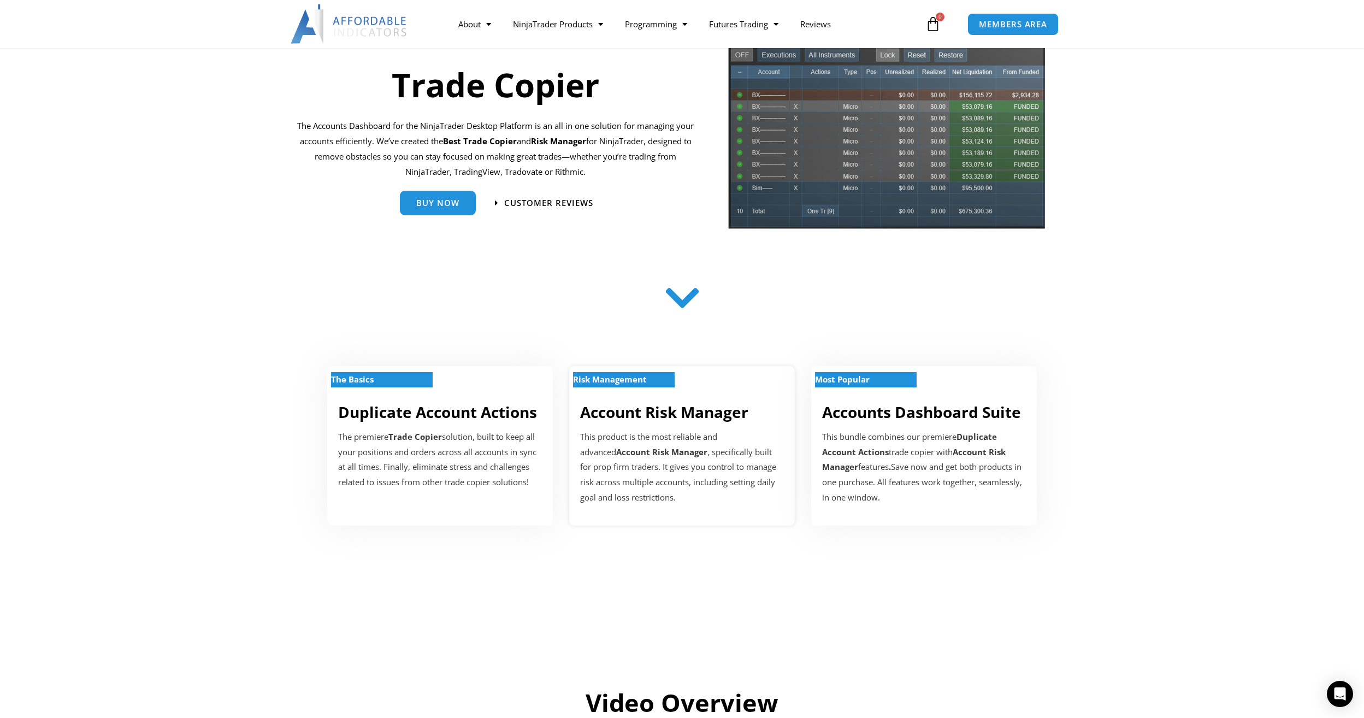
scroll to position [55, 0]
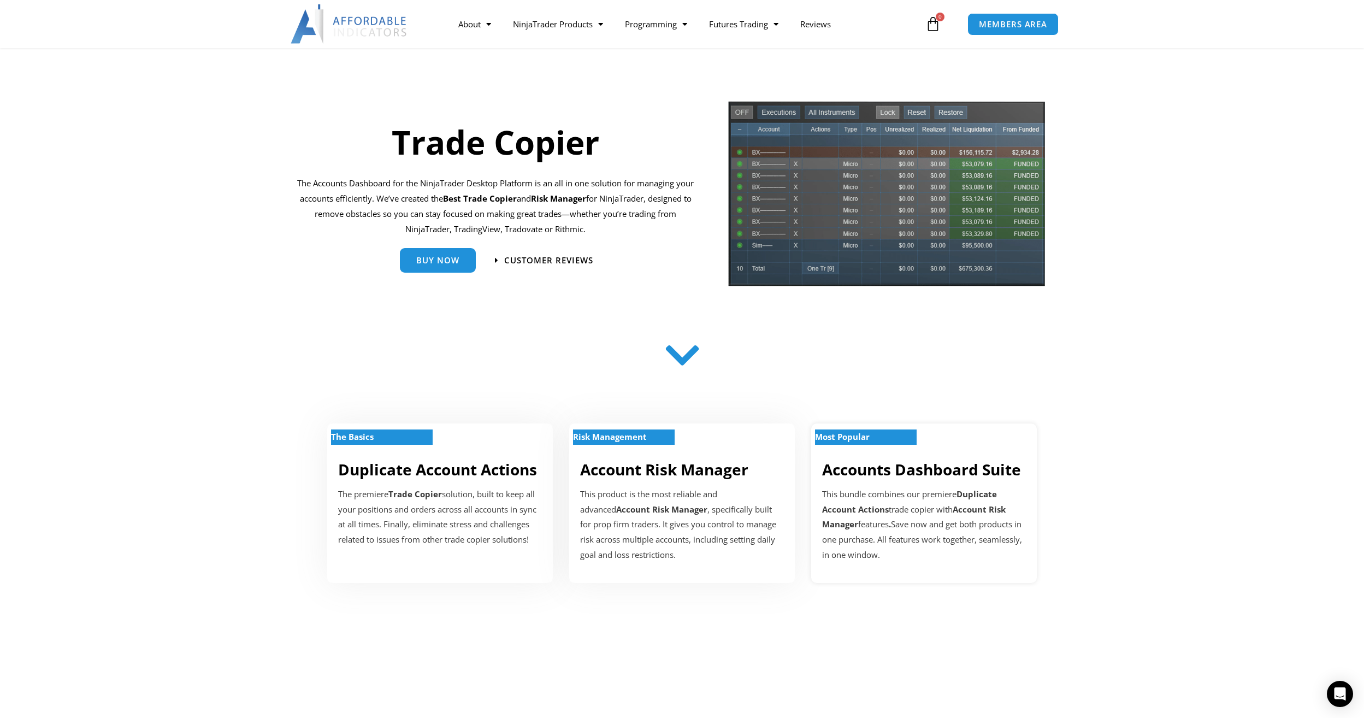
click at [910, 474] on link "Accounts Dashboard Suite" at bounding box center [921, 469] width 199 height 21
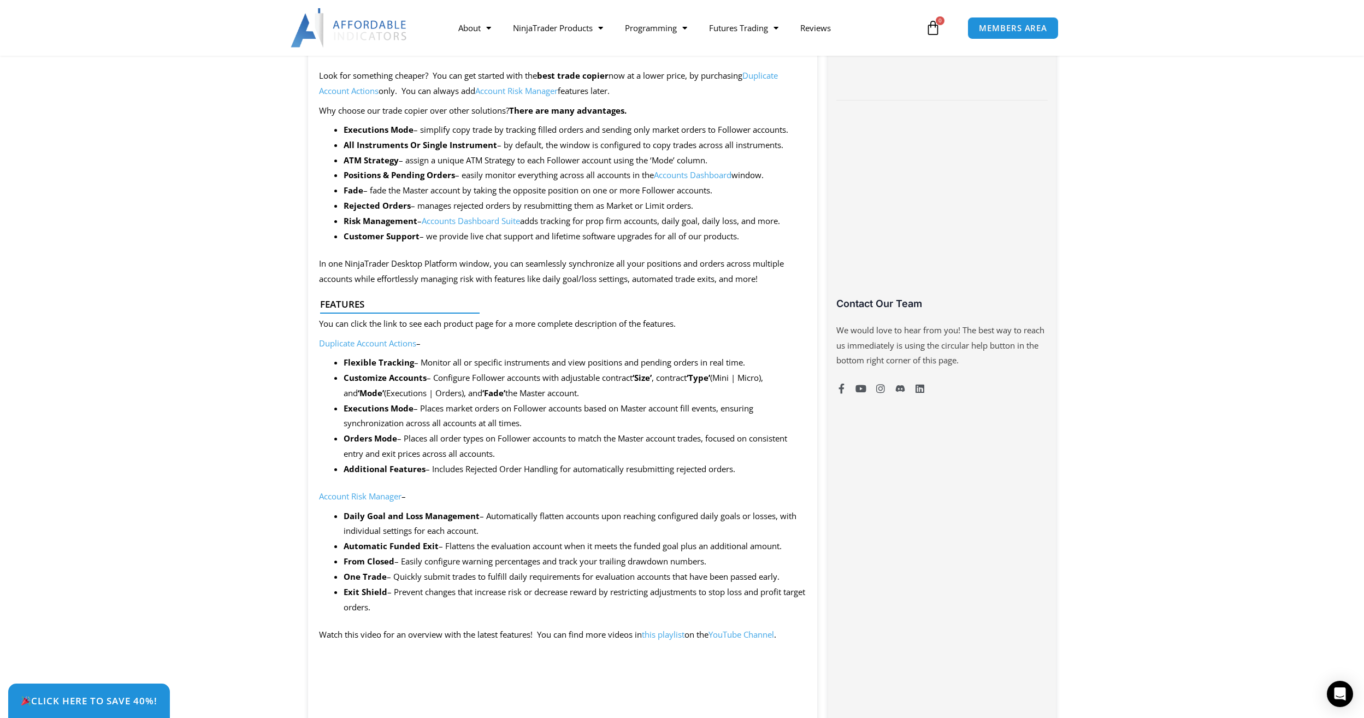
scroll to position [601, 0]
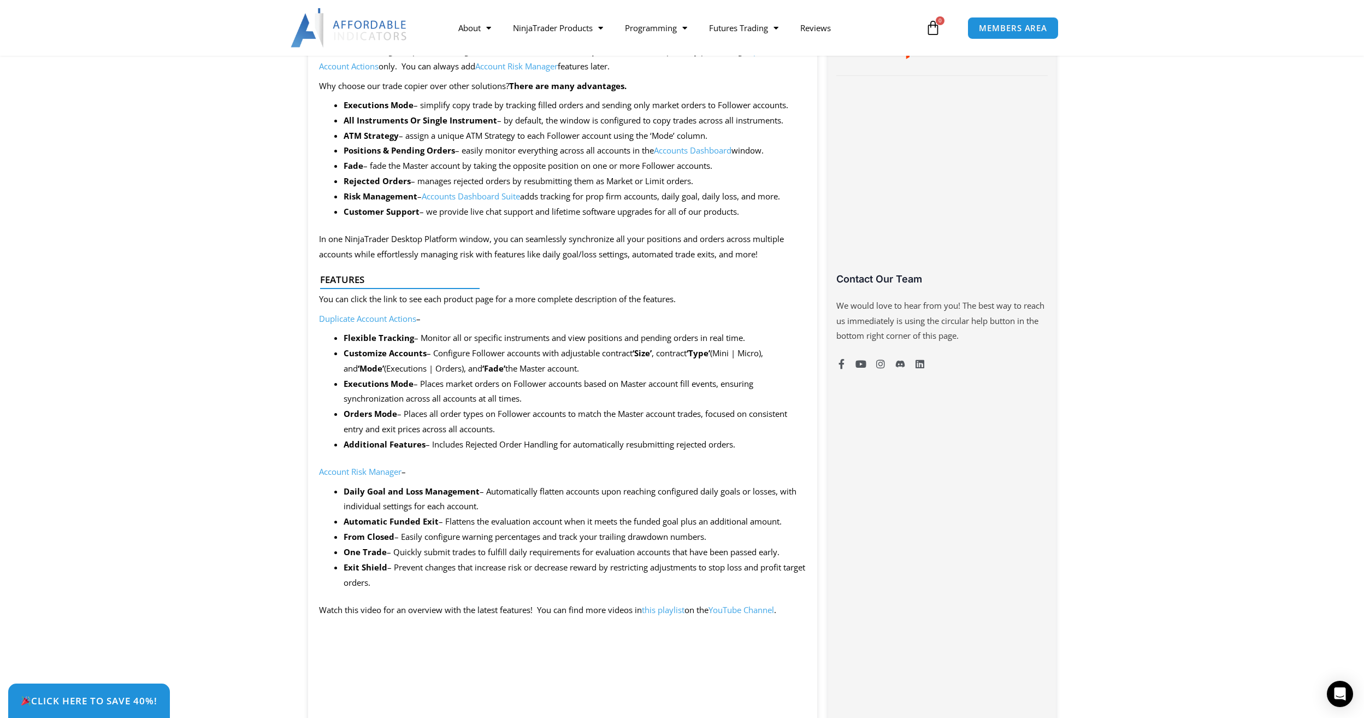
click at [372, 315] on link "Duplicate Account Actions" at bounding box center [367, 318] width 97 height 11
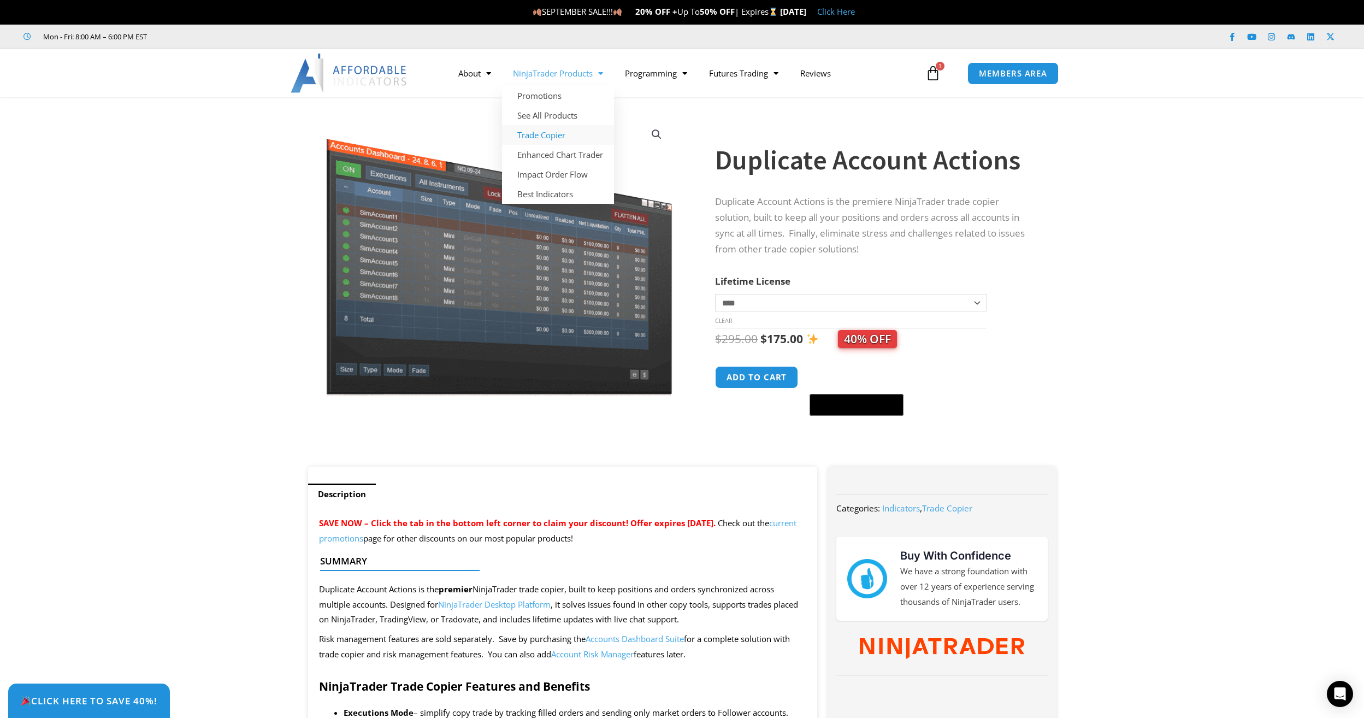
click at [544, 138] on link "Trade Copier" at bounding box center [558, 135] width 112 height 20
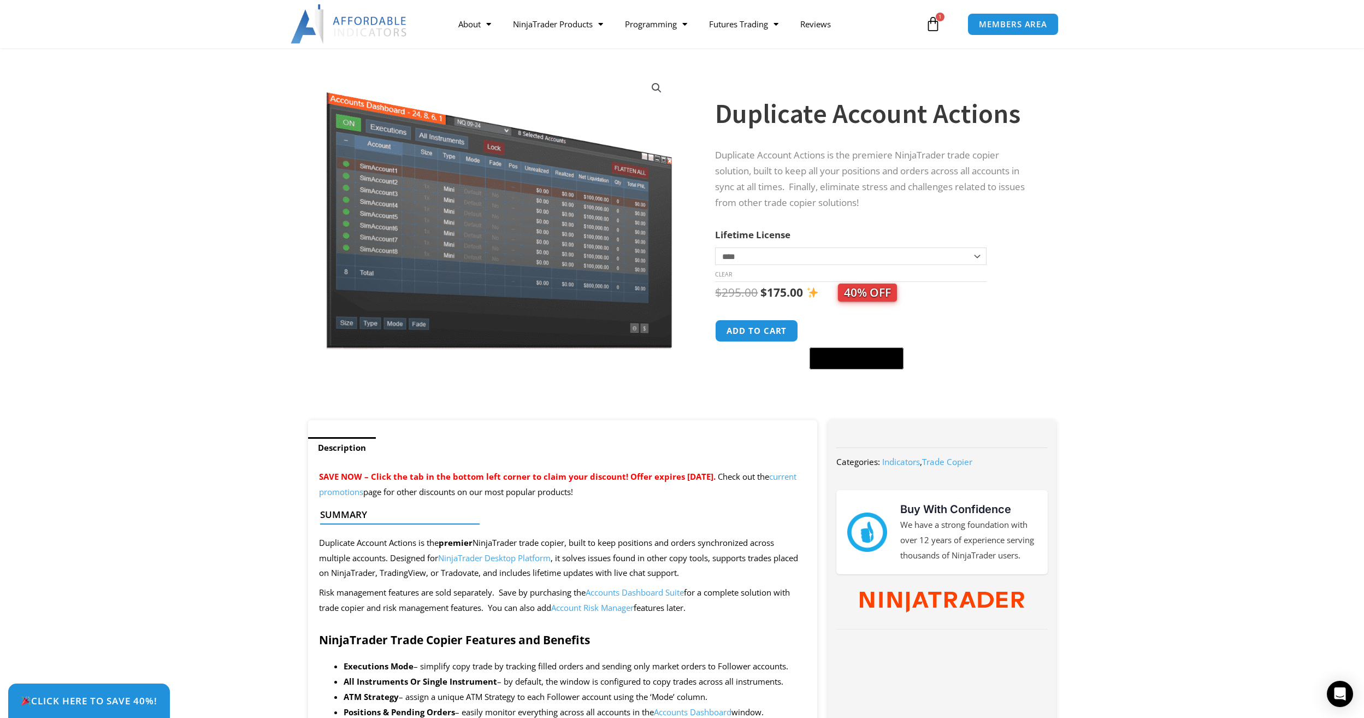
scroll to position [164, 0]
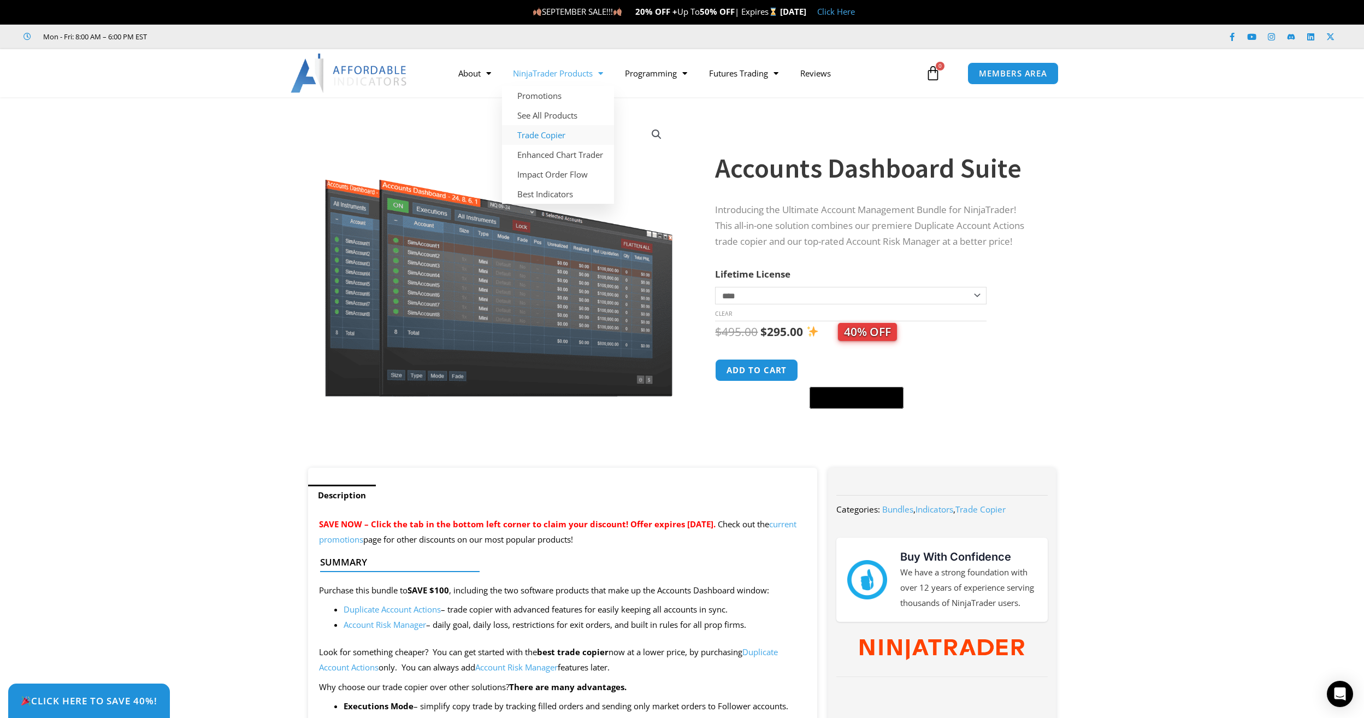
click at [560, 137] on link "Trade Copier" at bounding box center [558, 135] width 112 height 20
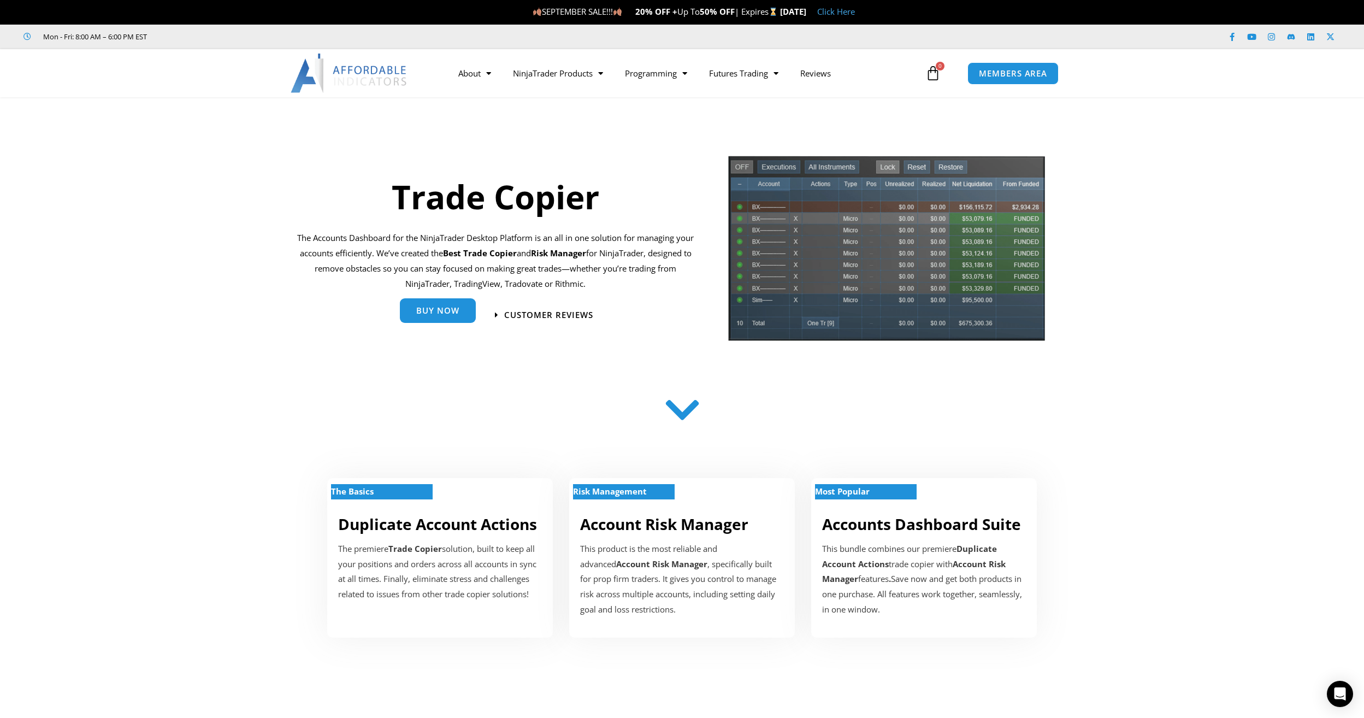
click at [455, 313] on span "Buy Now" at bounding box center [437, 312] width 43 height 8
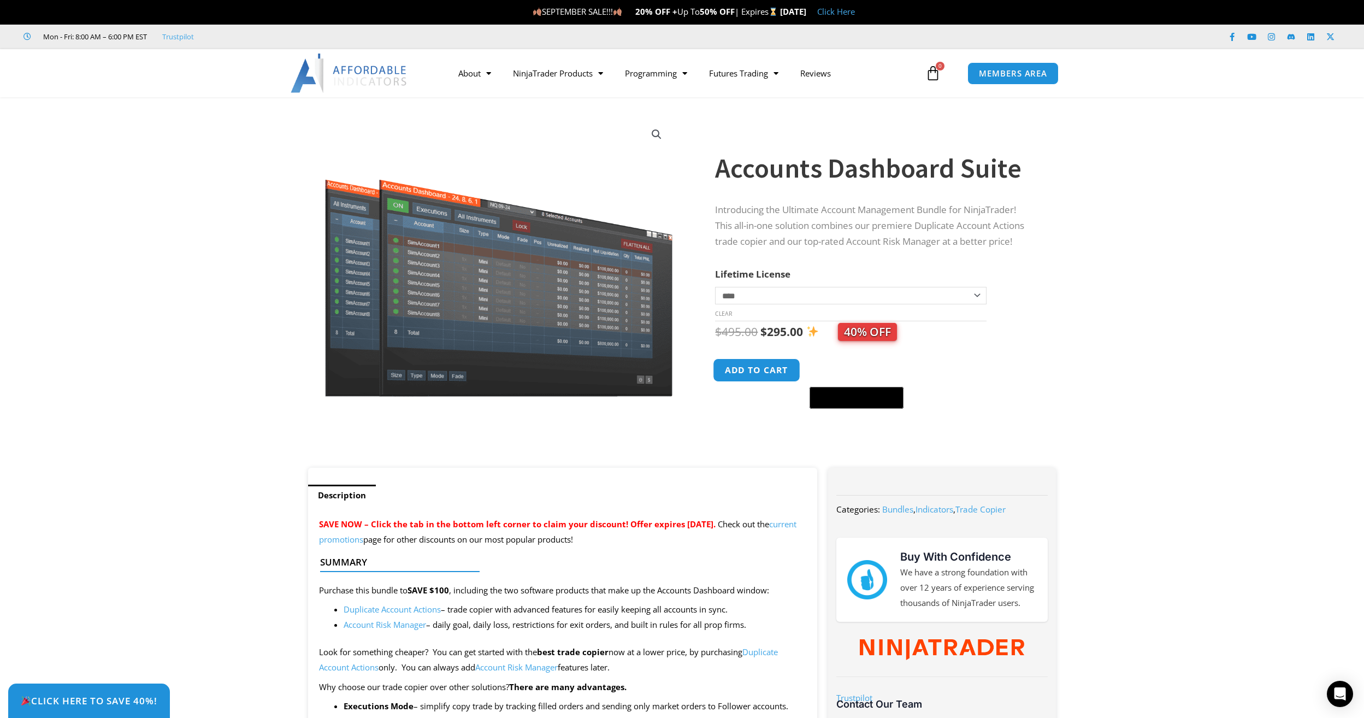
click at [751, 374] on button "Add to cart" at bounding box center [757, 369] width 87 height 23
click at [752, 367] on button "Add to cart" at bounding box center [757, 369] width 87 height 23
click at [932, 74] on icon at bounding box center [933, 73] width 15 height 15
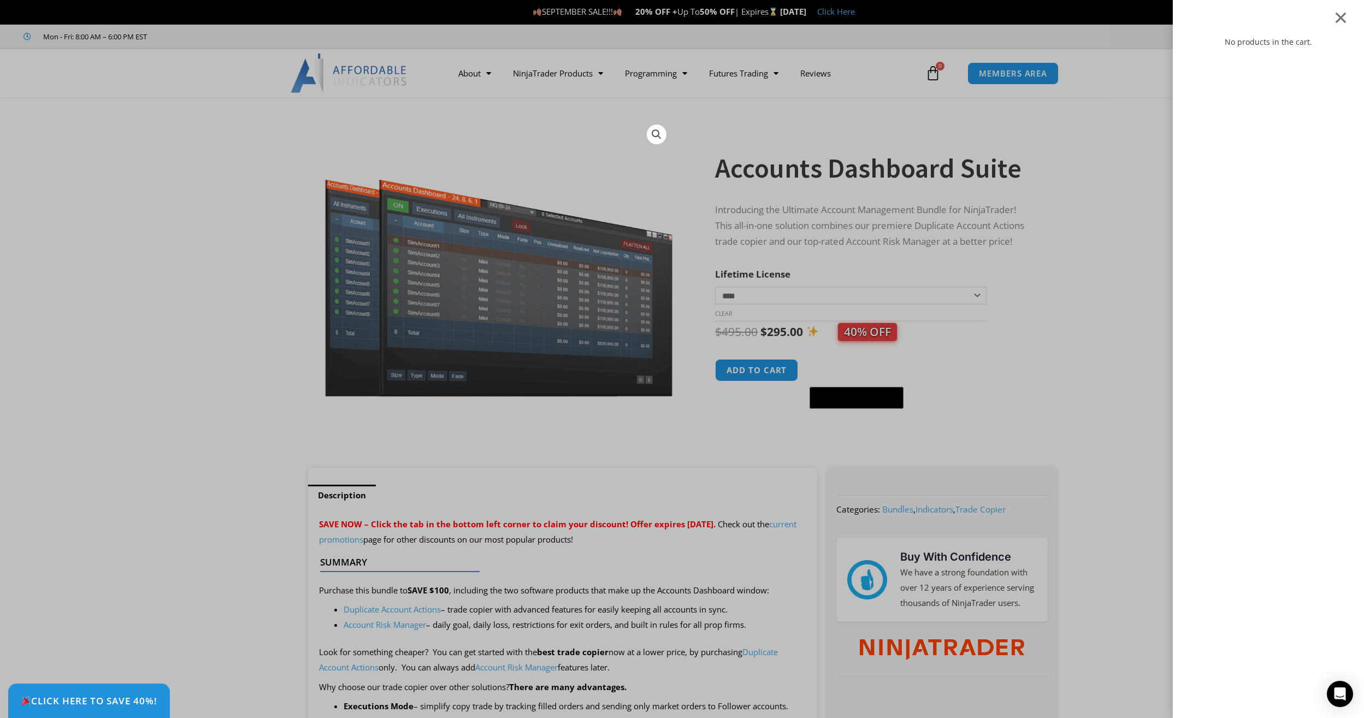
click at [1348, 17] on div at bounding box center [1341, 17] width 14 height 13
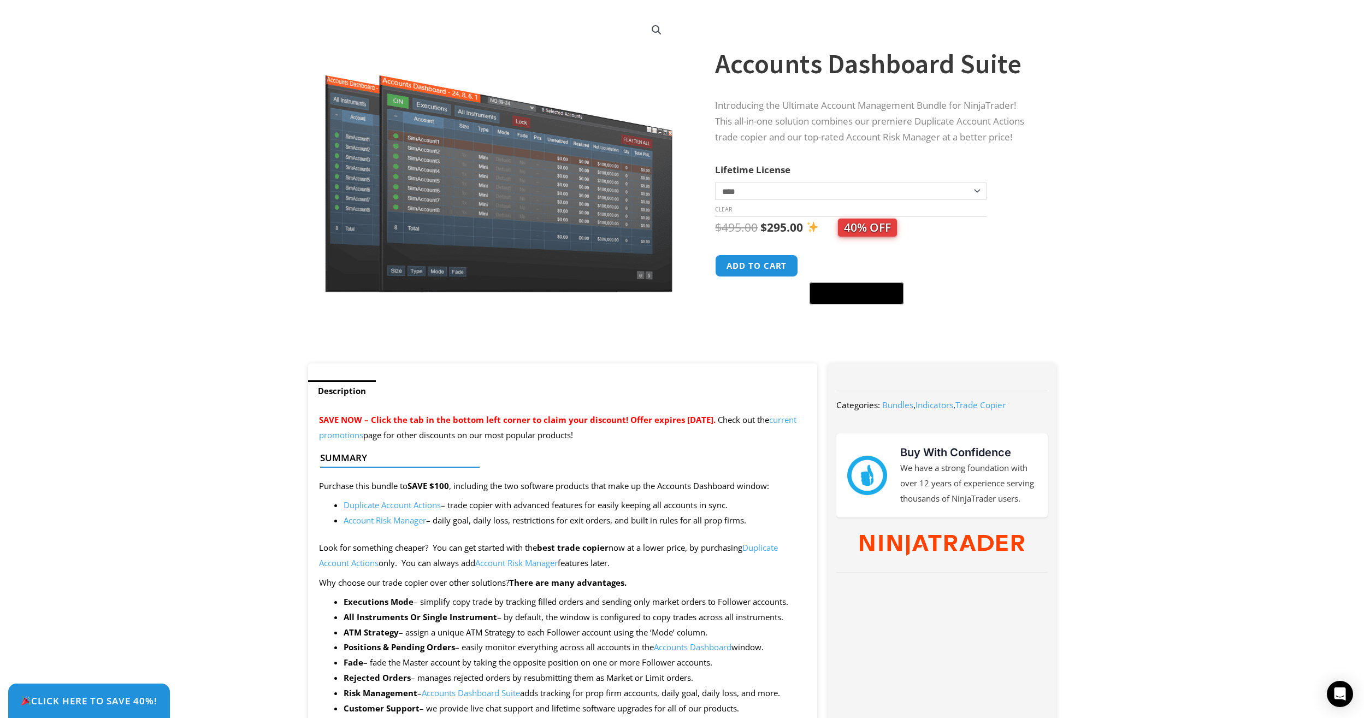
scroll to position [109, 0]
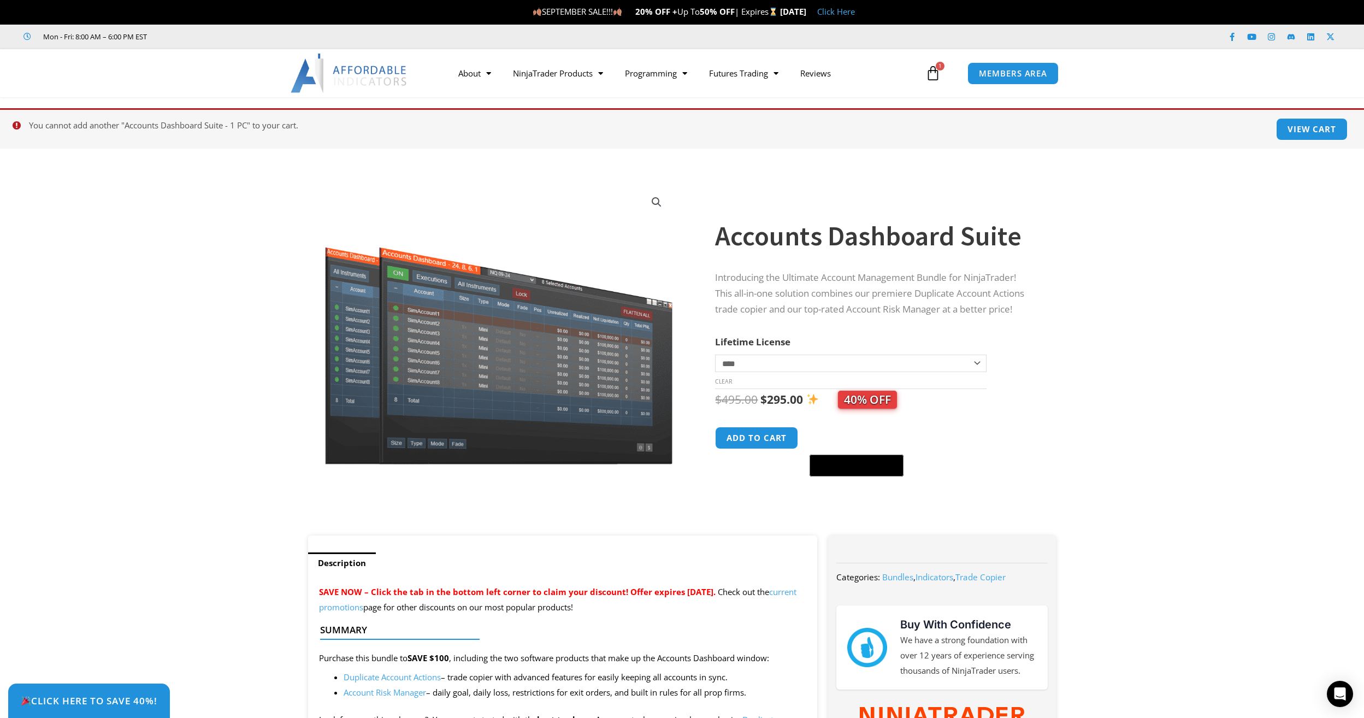
click at [929, 72] on icon at bounding box center [933, 73] width 15 height 15
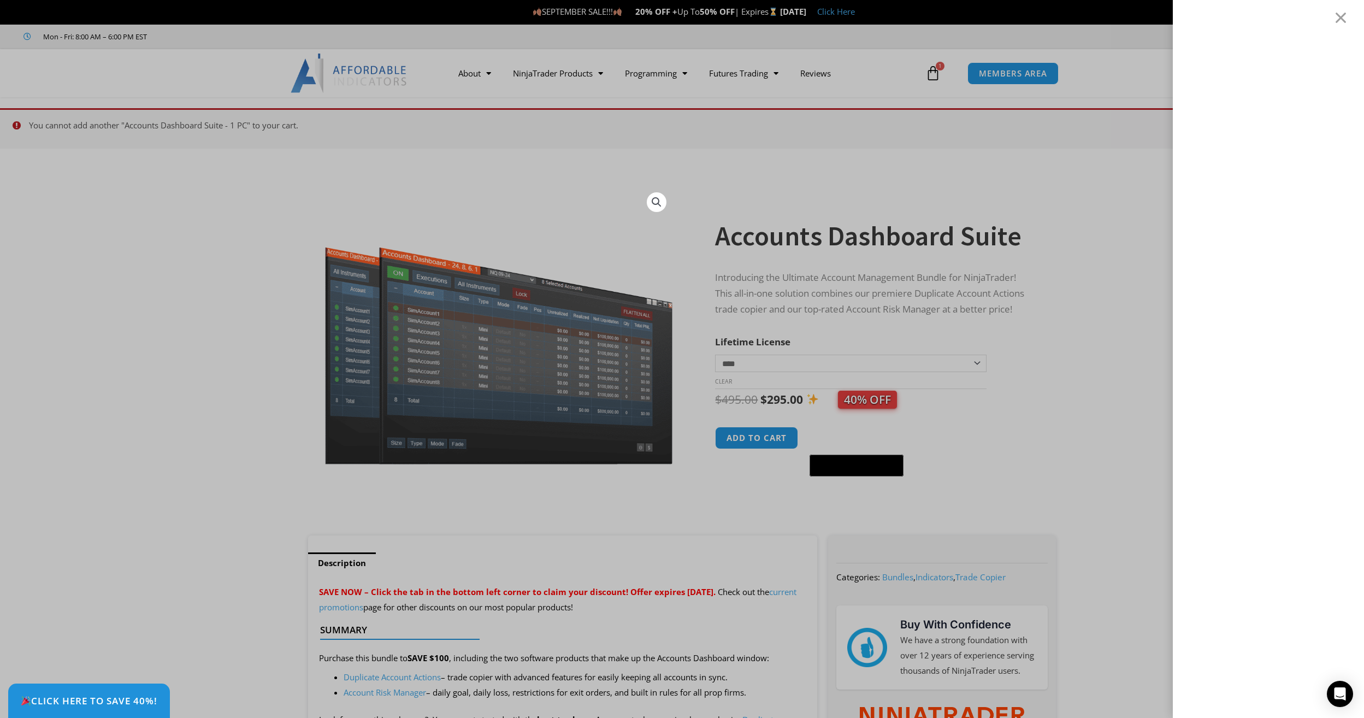
click at [1069, 321] on div at bounding box center [682, 359] width 1364 height 718
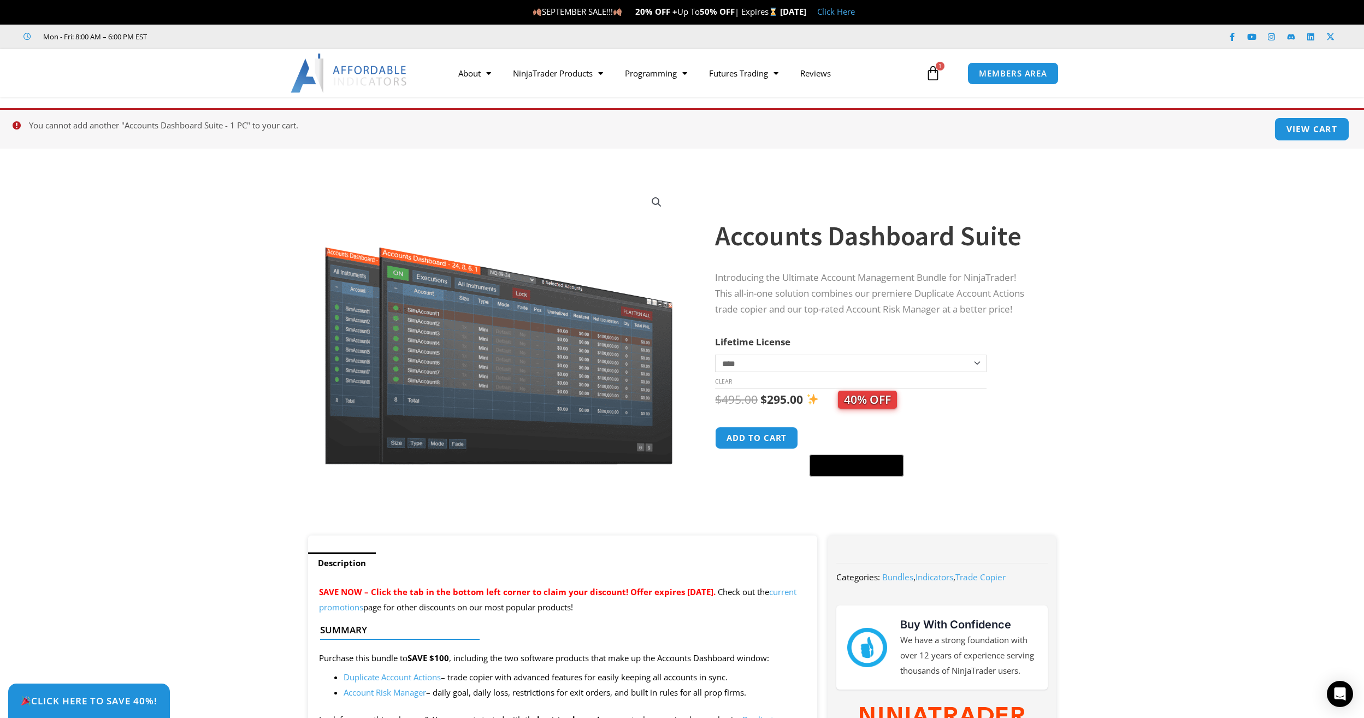
click at [1299, 130] on link "View cart" at bounding box center [1312, 128] width 75 height 23
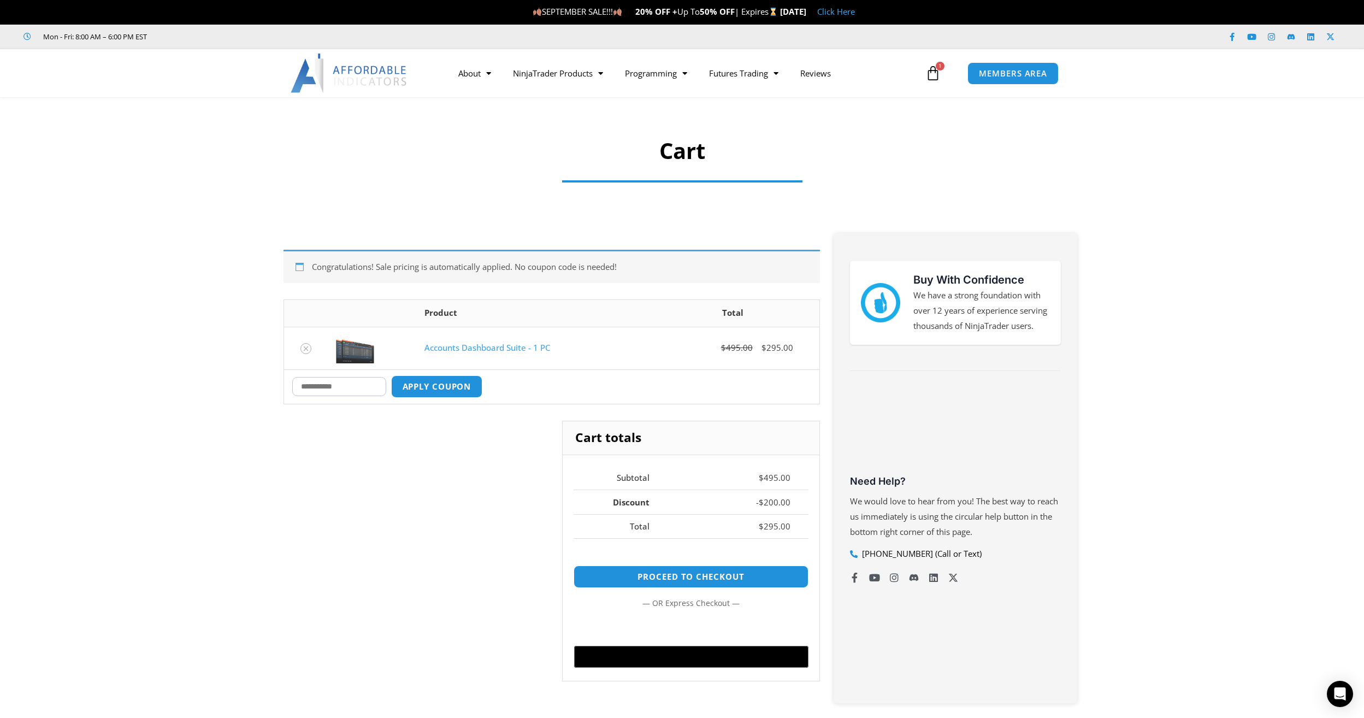
click at [357, 387] on input "Coupon:" at bounding box center [339, 386] width 94 height 19
type input "****"
click at [443, 388] on button "Apply coupon" at bounding box center [436, 386] width 96 height 23
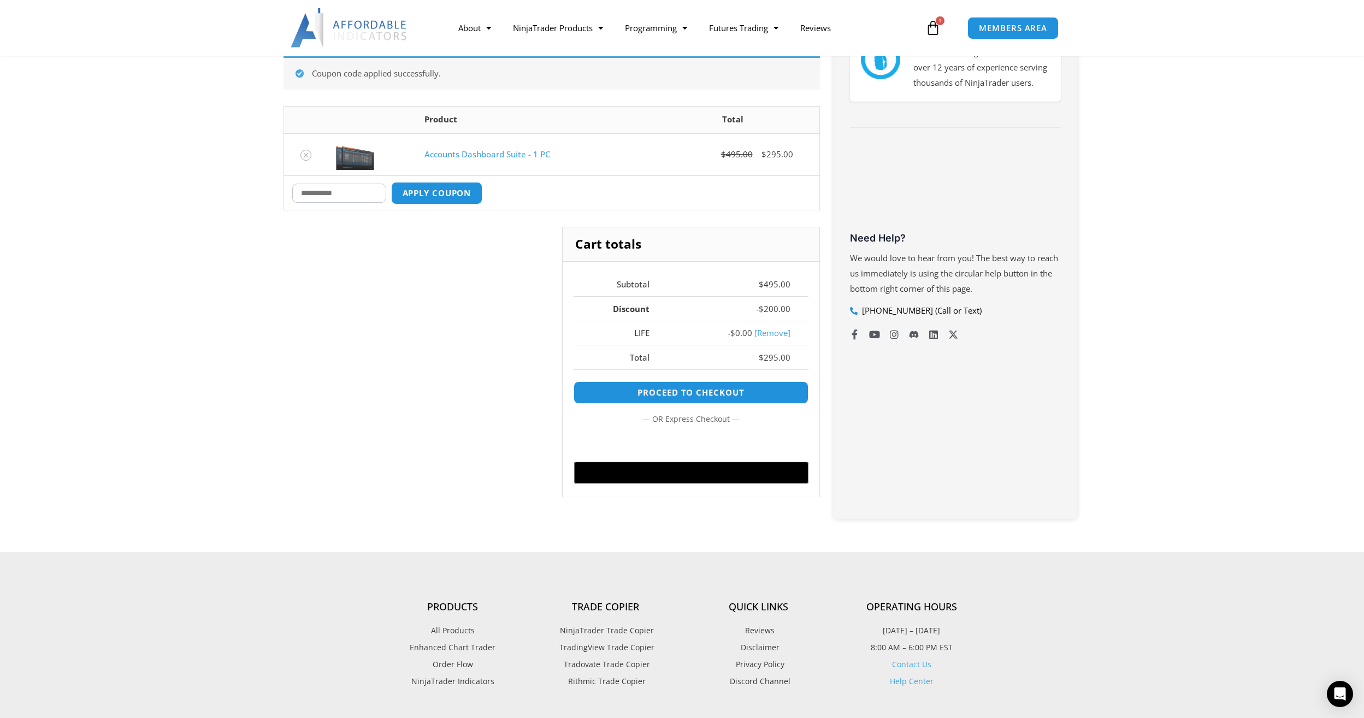
scroll to position [245, 0]
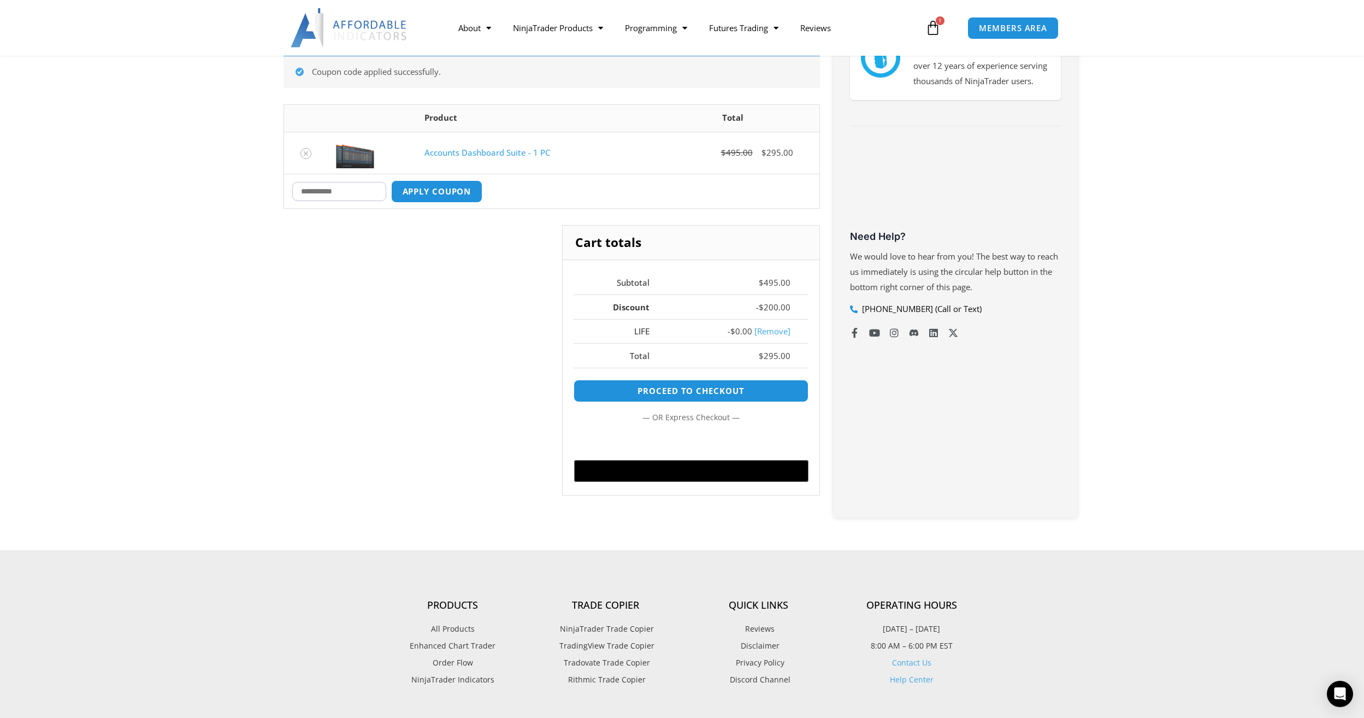
click at [772, 332] on link "[Remove]" at bounding box center [773, 331] width 36 height 11
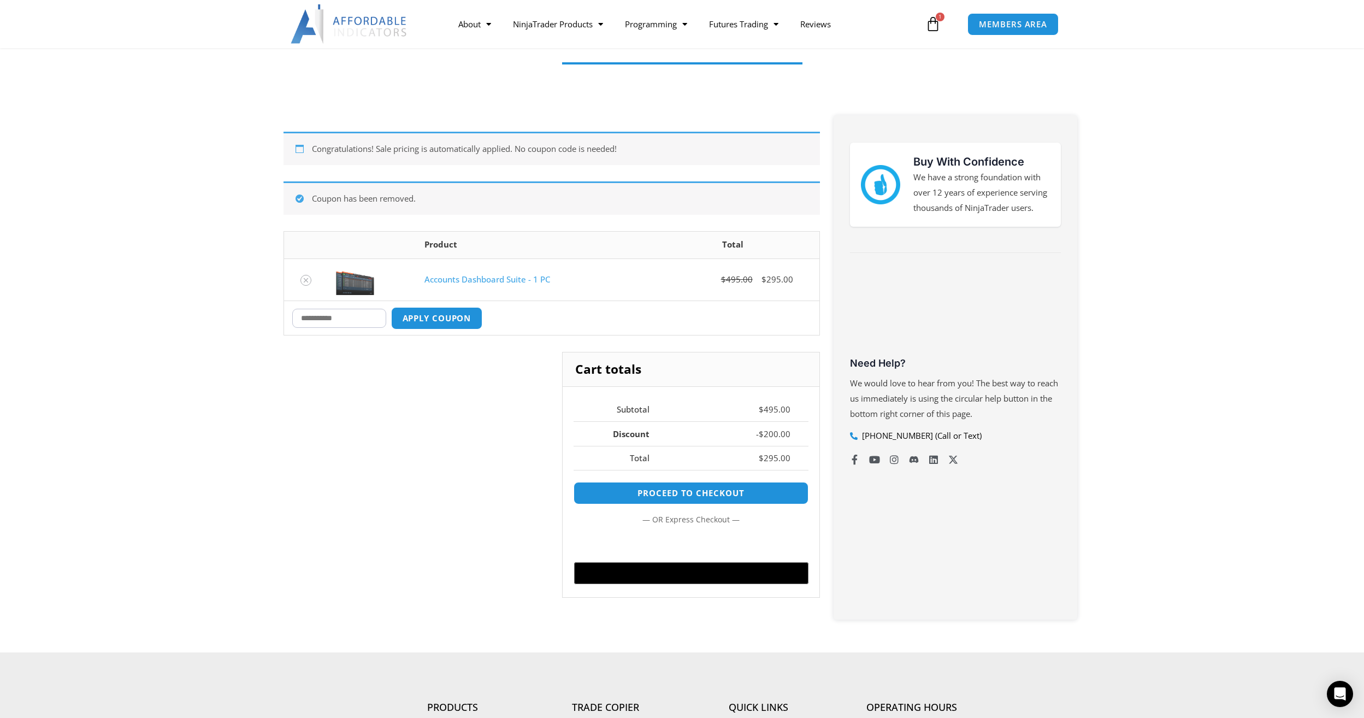
scroll to position [164, 0]
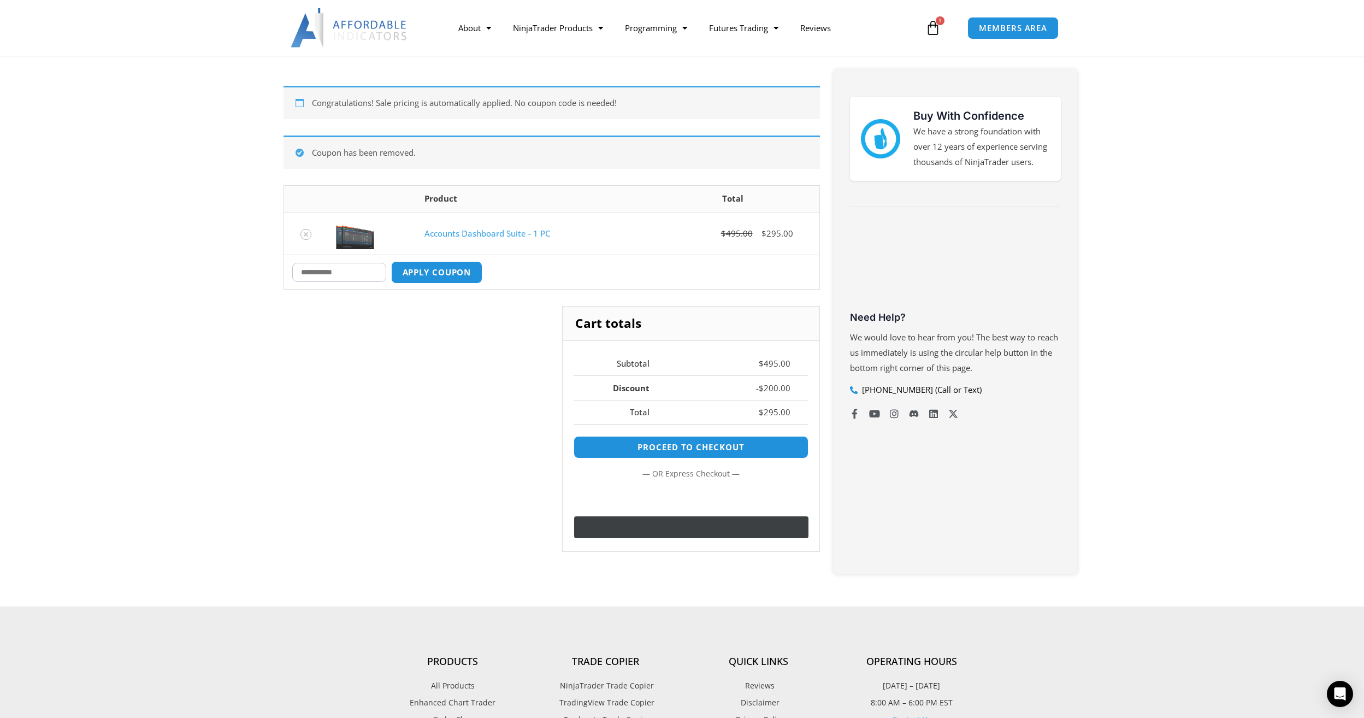
click at [689, 529] on image "Buy with GPay" at bounding box center [689, 527] width 17 height 13
click at [693, 441] on link "Proceed to checkout" at bounding box center [691, 446] width 246 height 23
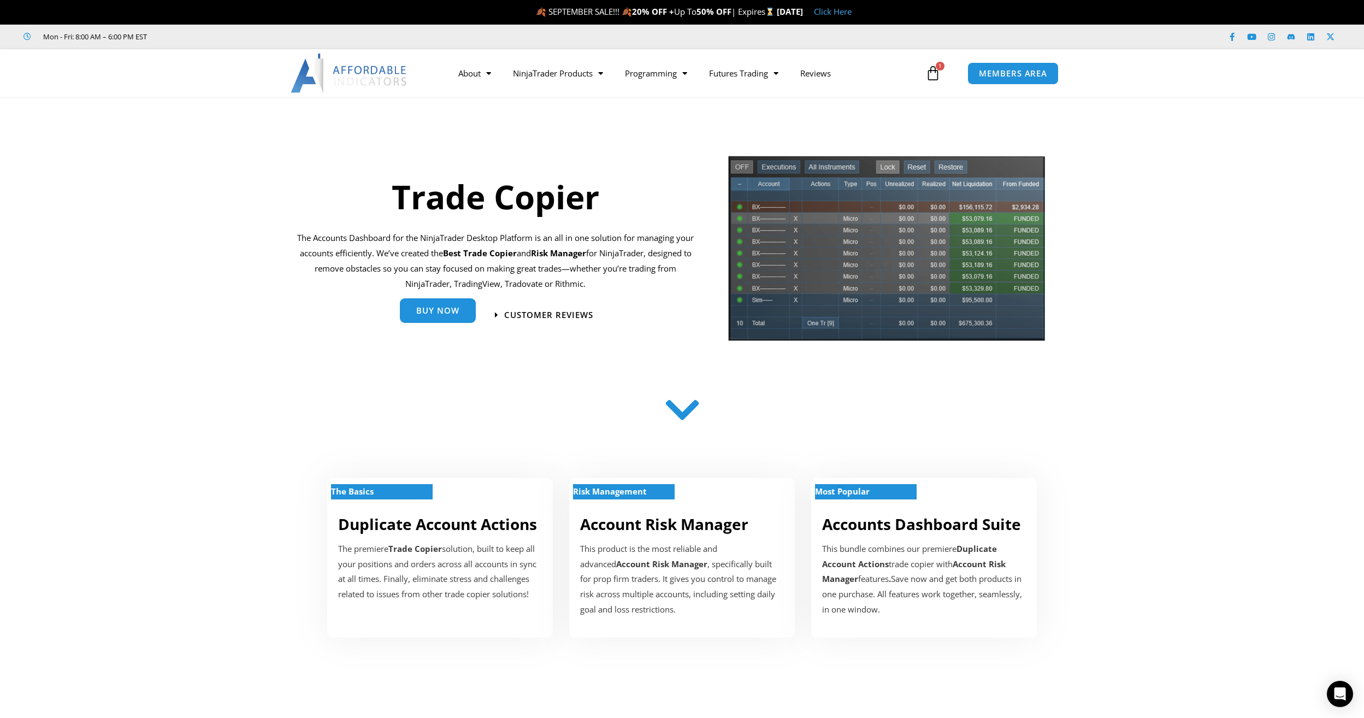
click at [444, 315] on span "Buy Now" at bounding box center [437, 311] width 43 height 8
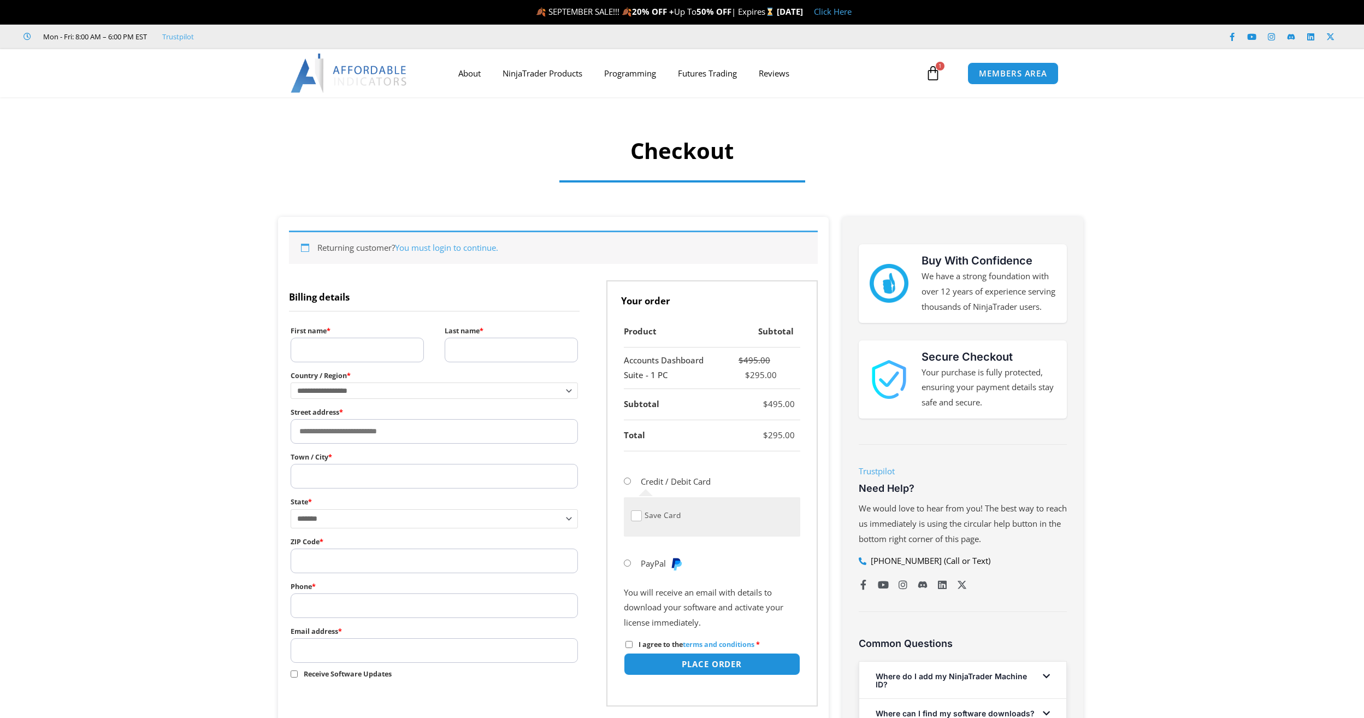
select select "**"
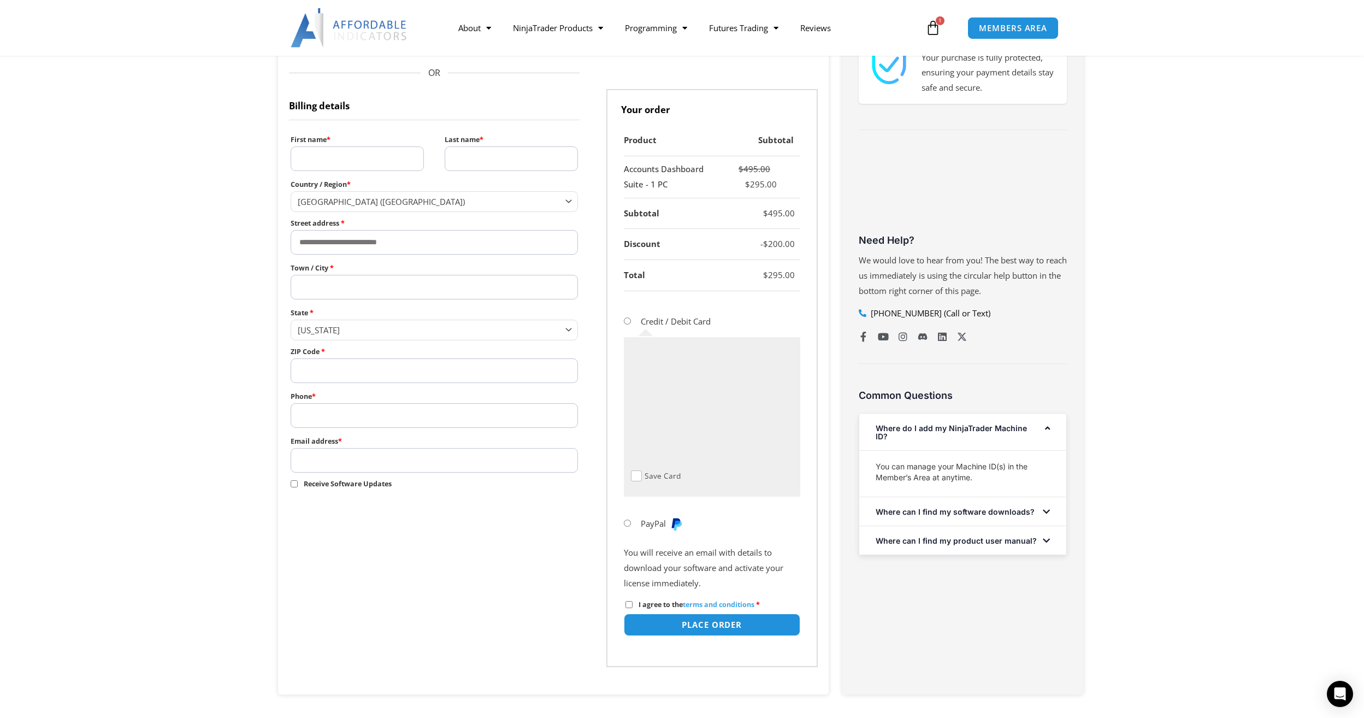
scroll to position [328, 0]
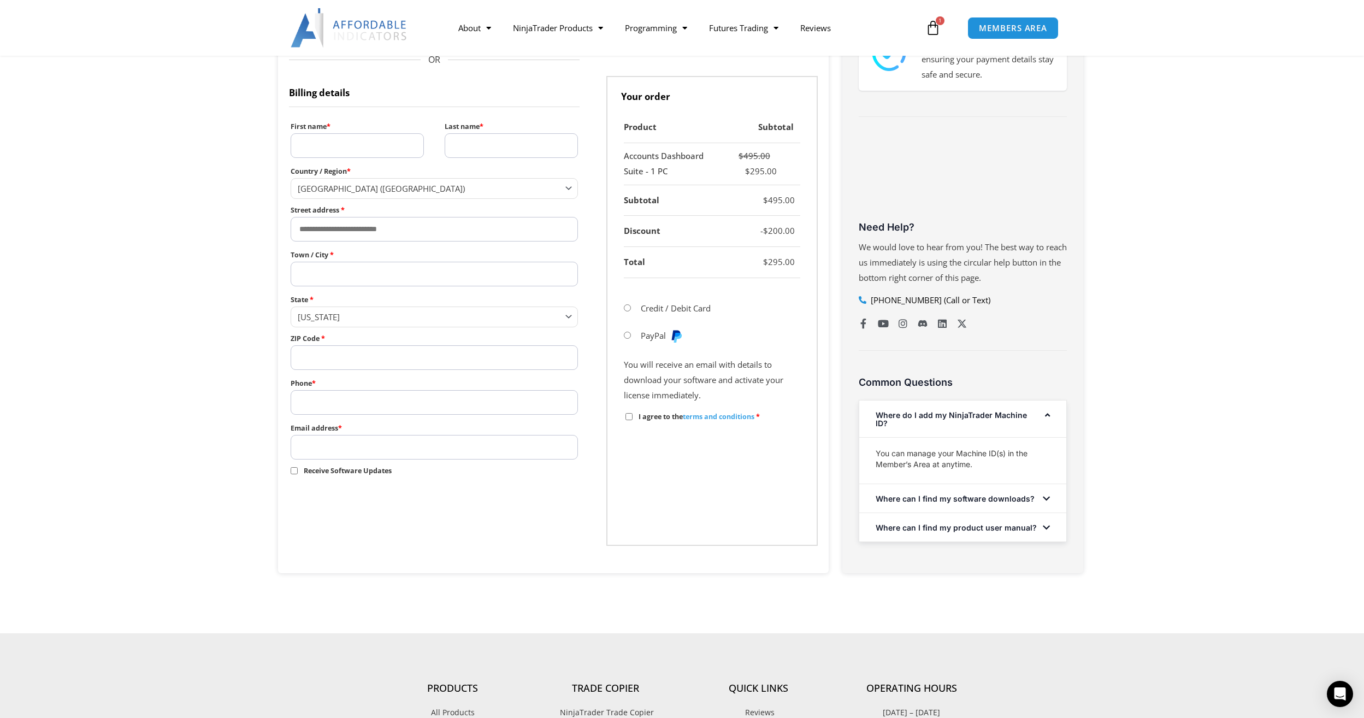
click at [368, 143] on input "First name *" at bounding box center [357, 145] width 133 height 25
type input "***"
type input "**********"
click at [484, 143] on input "Last name *" at bounding box center [511, 145] width 133 height 25
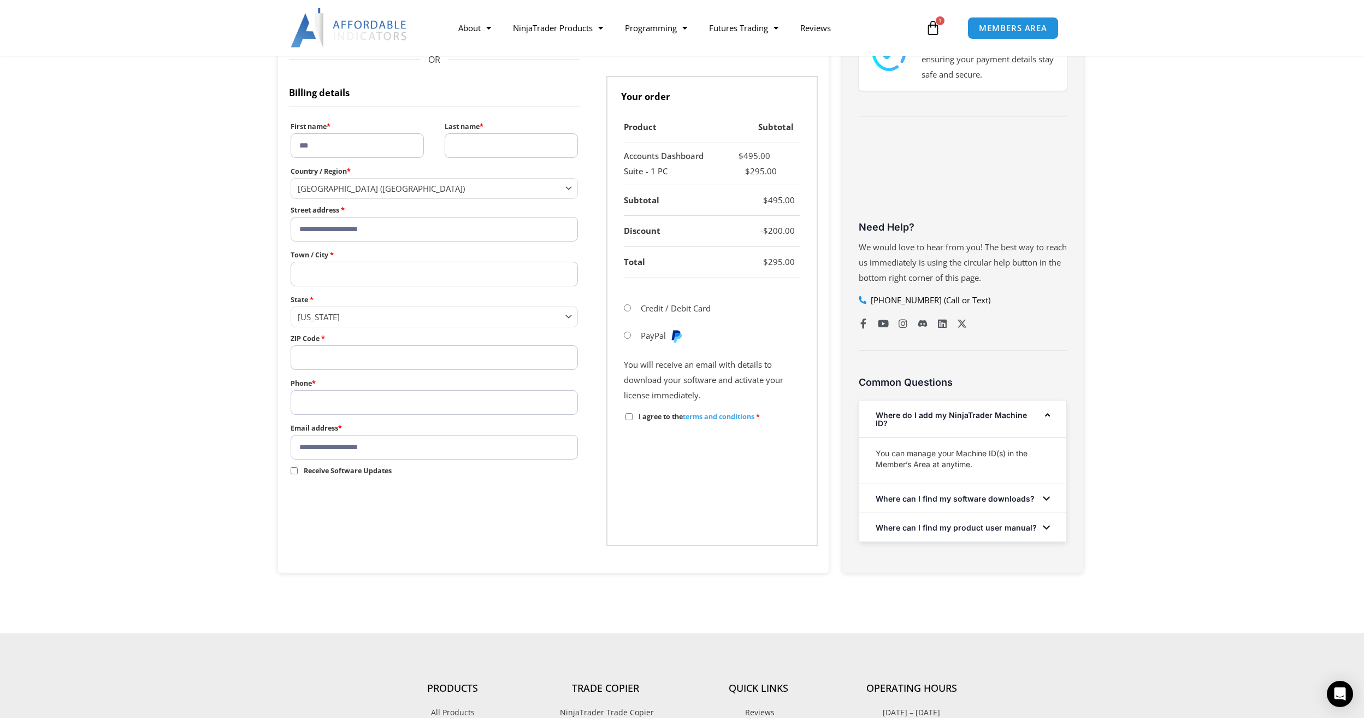
type input "******"
type input "**********"
type input "*****"
type input "**********"
drag, startPoint x: 418, startPoint y: 233, endPoint x: 287, endPoint y: 230, distance: 130.6
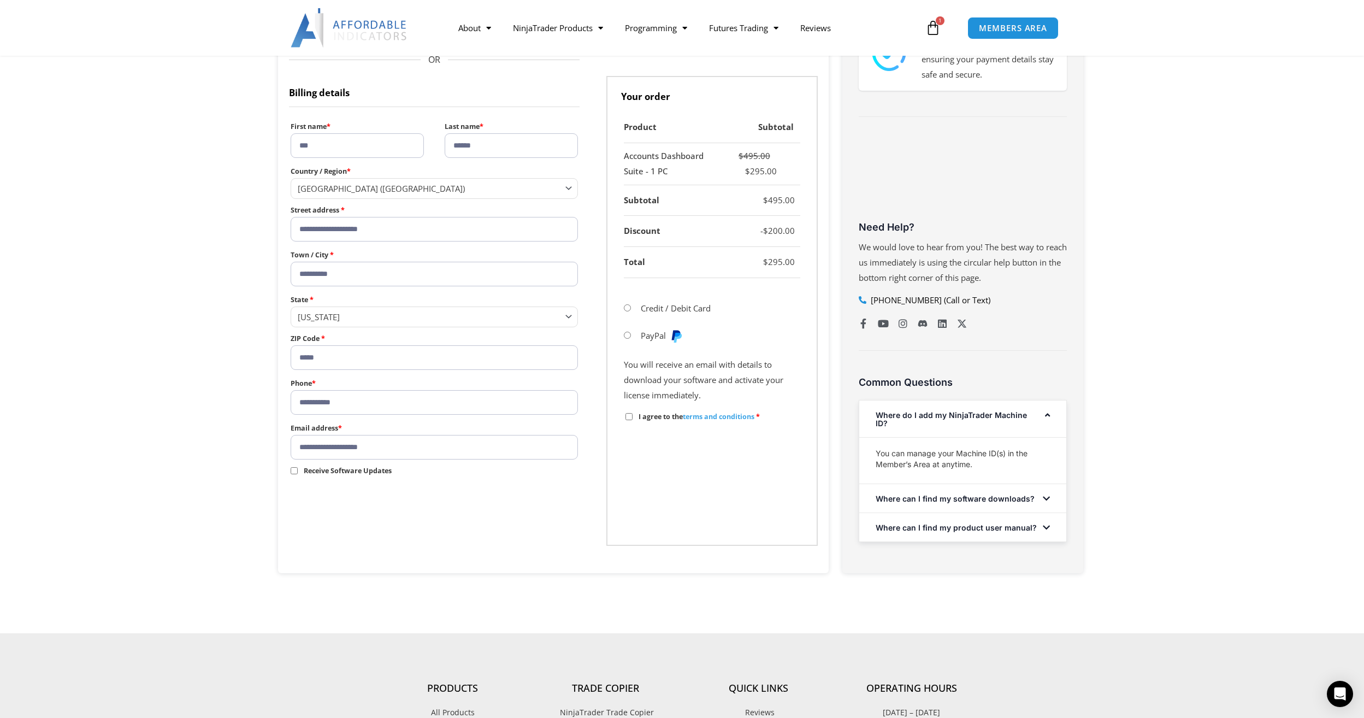
click at [287, 230] on div "**********" at bounding box center [553, 231] width 551 height 684
type input "**********"
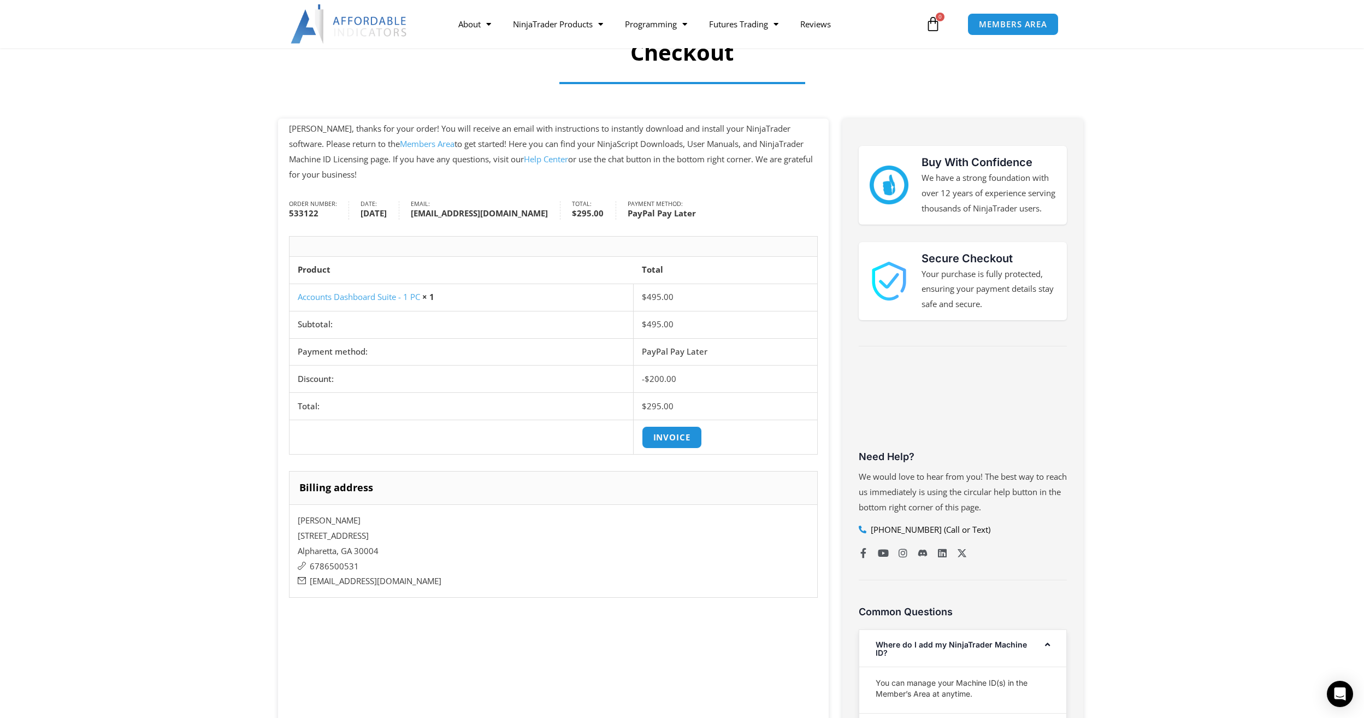
scroll to position [109, 0]
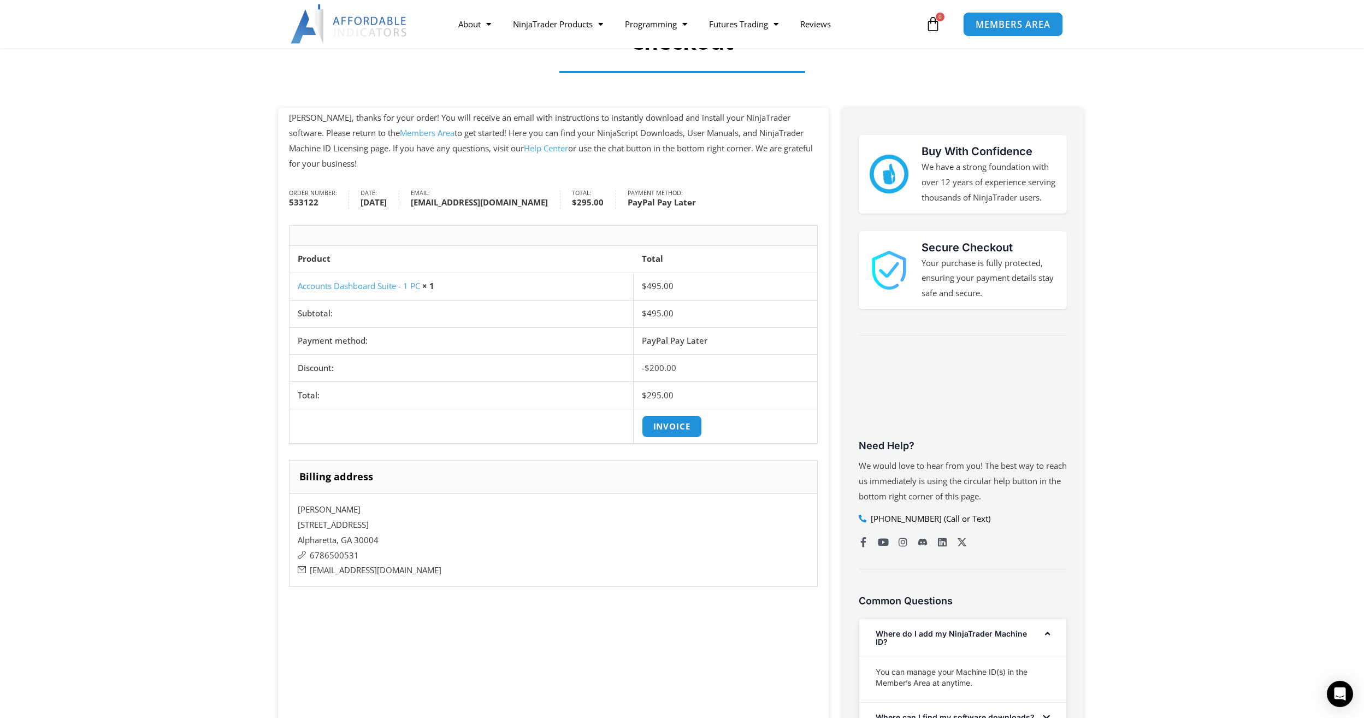
click at [1002, 20] on span "MEMBERS AREA" at bounding box center [1013, 24] width 75 height 9
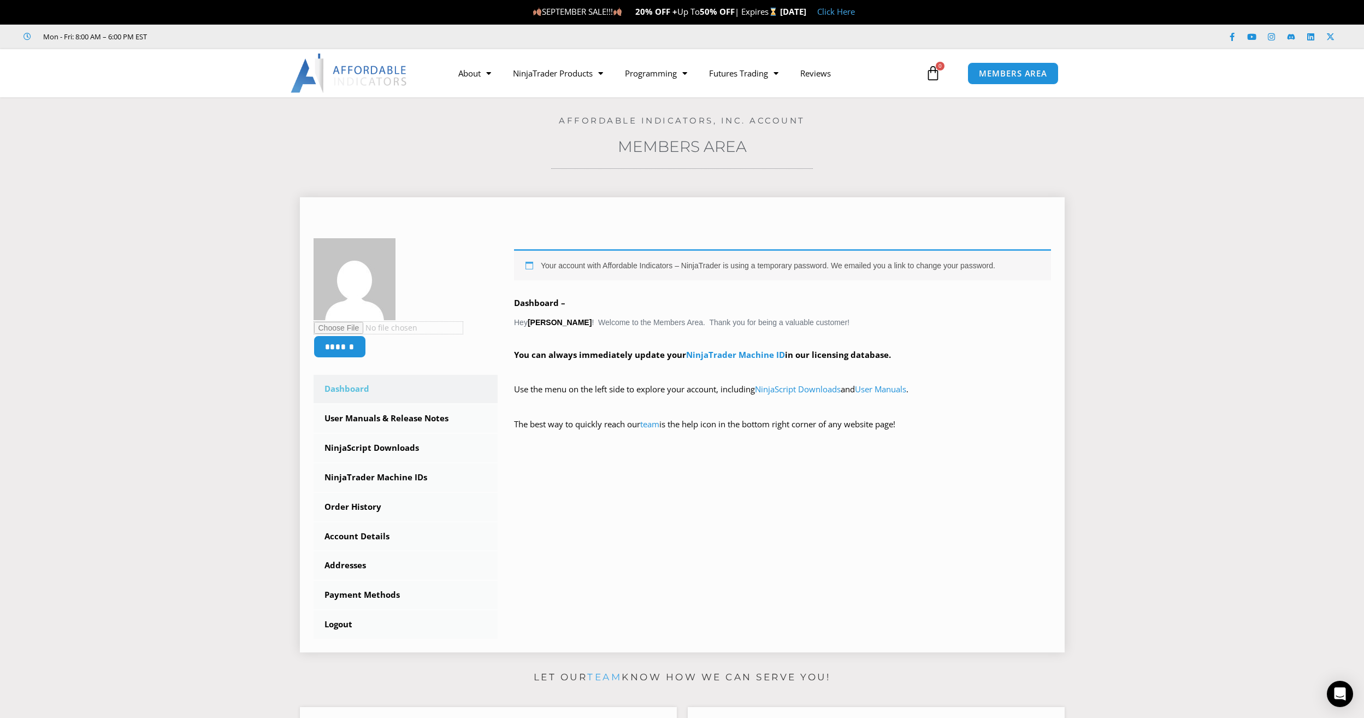
click at [336, 327] on input "file" at bounding box center [389, 327] width 150 height 13
type input "**********"
click at [339, 329] on input "file" at bounding box center [389, 327] width 150 height 13
click at [349, 350] on input "******" at bounding box center [339, 346] width 55 height 23
click at [351, 448] on link "NinjaScript Downloads" at bounding box center [406, 448] width 185 height 28
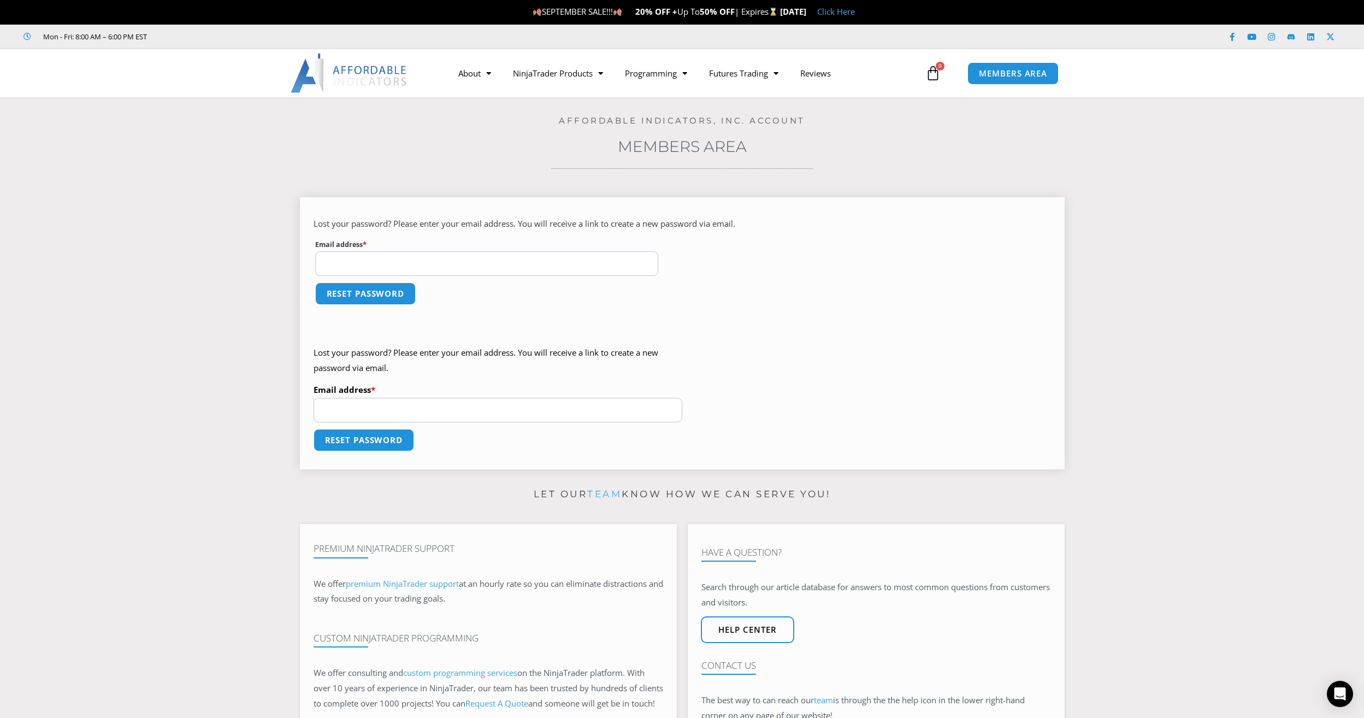
click at [402, 258] on input "Email address * Required" at bounding box center [487, 263] width 344 height 25
type input "**********"
click at [373, 404] on input "Email address * Required" at bounding box center [498, 410] width 369 height 25
type input "**********"
click at [1022, 75] on span "MEMBERS AREA" at bounding box center [1013, 73] width 75 height 9
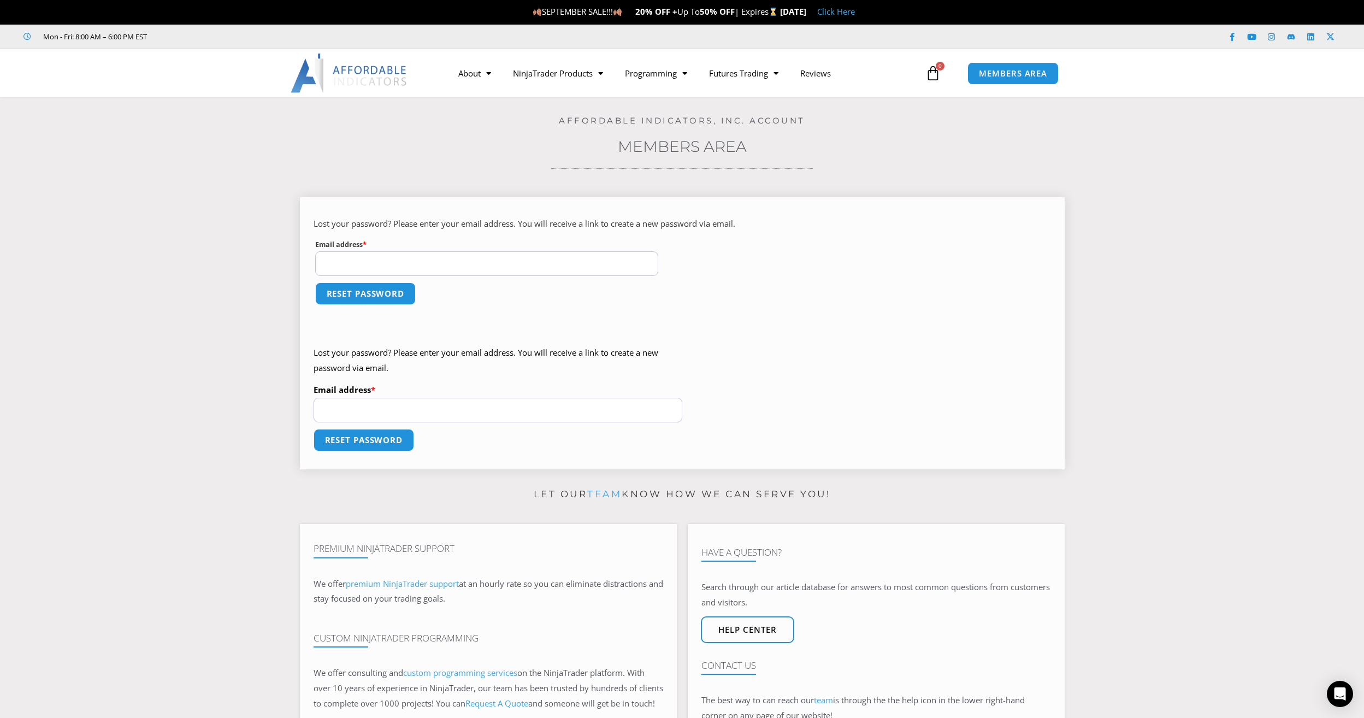
click at [388, 267] on input "Email address * Required" at bounding box center [487, 263] width 344 height 25
type input "**********"
click at [354, 293] on button "Reset password" at bounding box center [366, 293] width 106 height 23
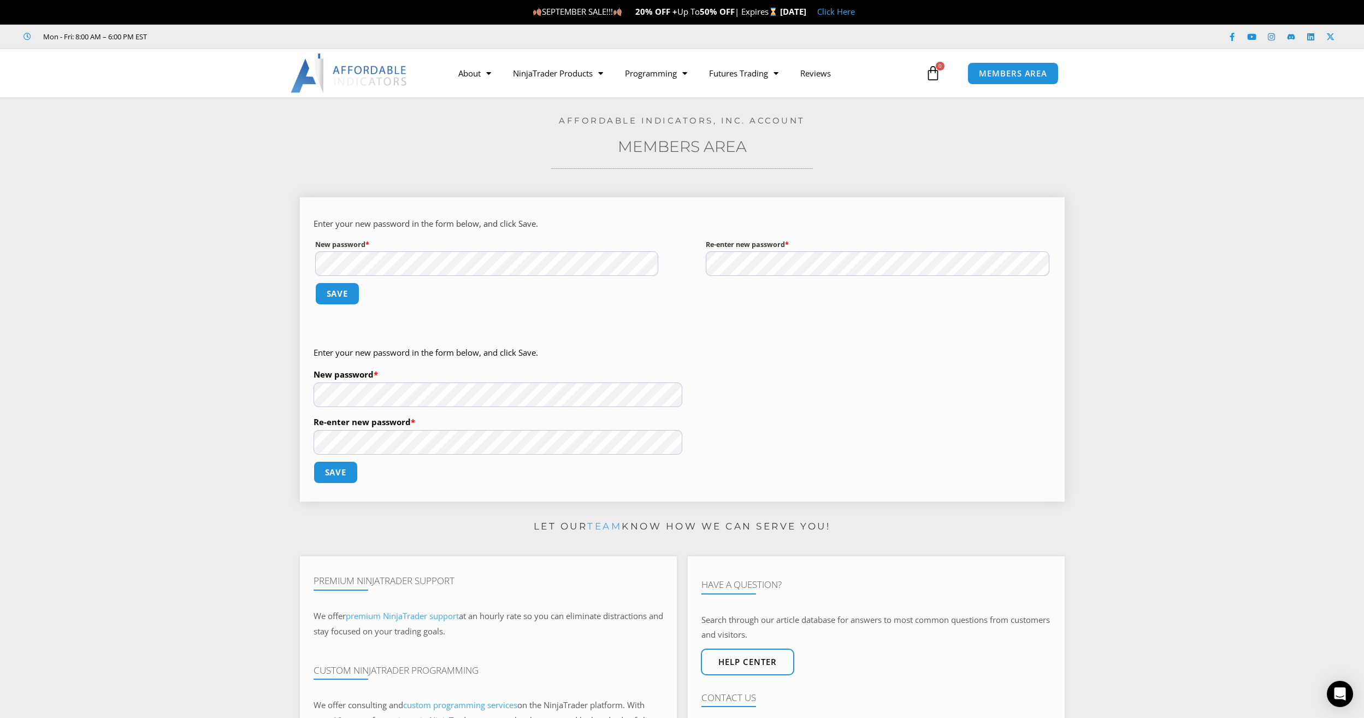
click at [626, 352] on p "Enter your new password in the form below, and click Save." at bounding box center [498, 352] width 369 height 15
click at [334, 290] on button "Save" at bounding box center [337, 293] width 47 height 23
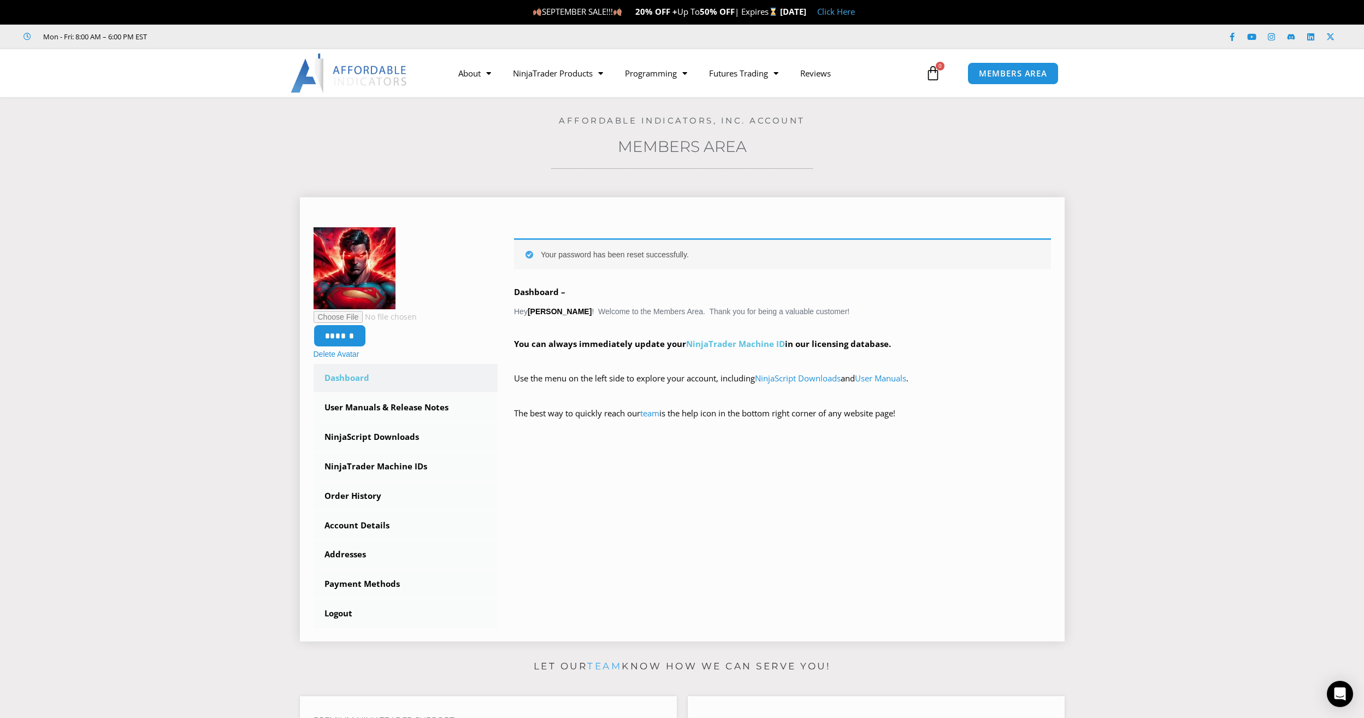
click at [739, 345] on link "NinjaTrader Machine ID" at bounding box center [735, 343] width 99 height 11
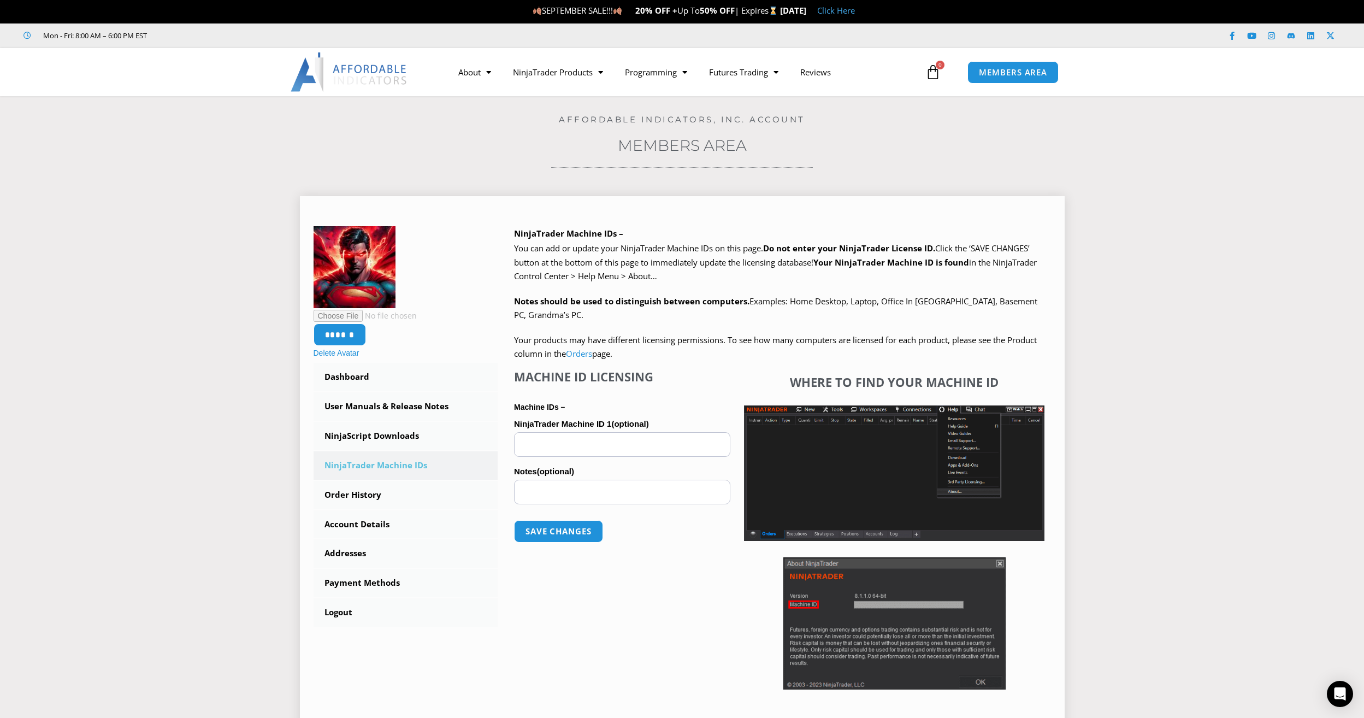
scroll to position [55, 0]
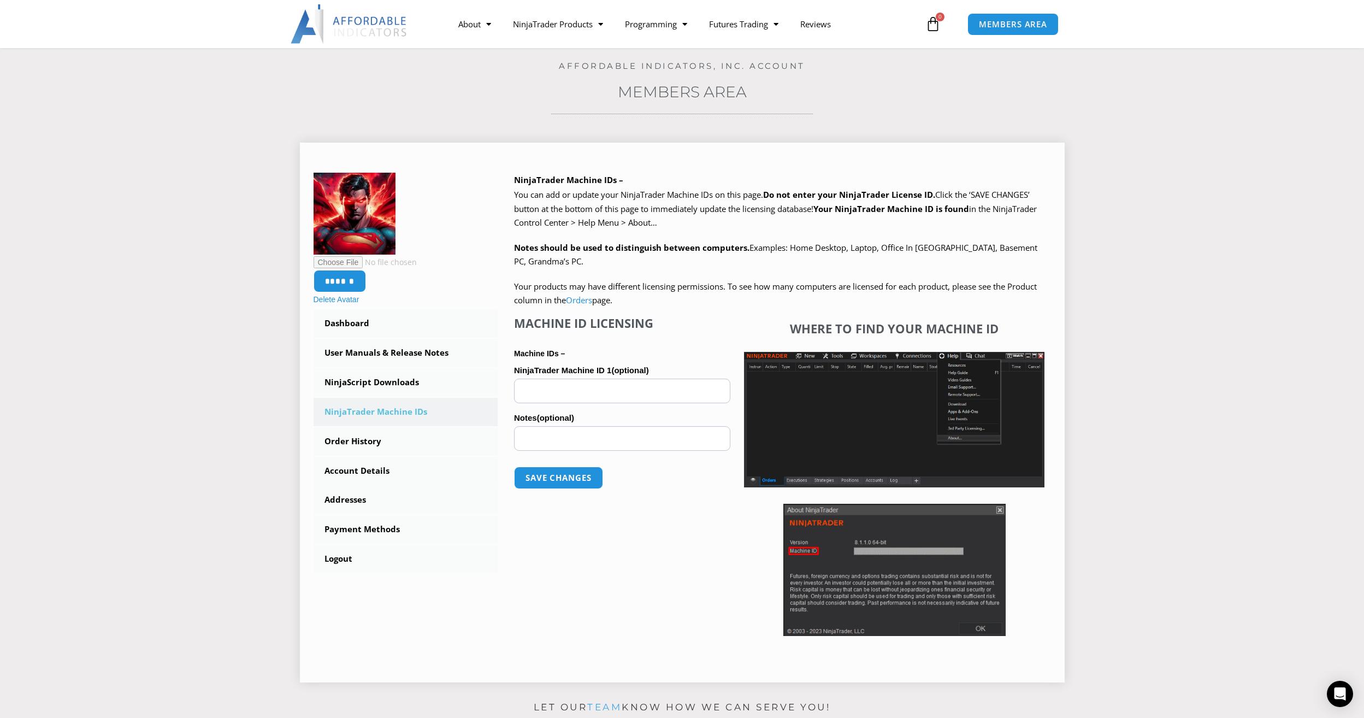
click at [605, 398] on input "NinjaTrader Machine ID 1 (optional)" at bounding box center [622, 391] width 216 height 25
paste input "**********"
type input "**********"
click at [561, 480] on button "Save changes" at bounding box center [558, 477] width 93 height 23
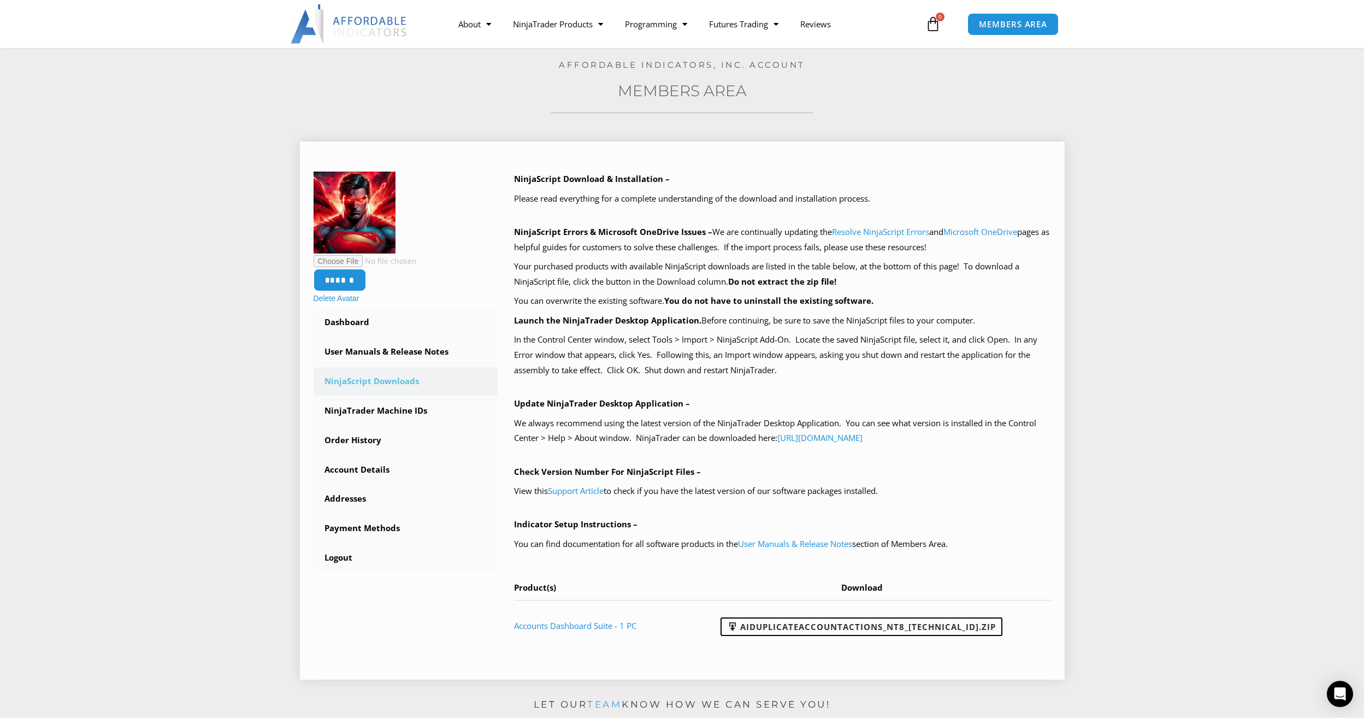
scroll to position [55, 0]
click at [853, 627] on link "AIDuplicateAccountActions_NT8_[TECHNICAL_ID].zip" at bounding box center [862, 628] width 282 height 19
click at [1185, 195] on section "****** Delete Avatar Dashboard Subscriptions User Manuals & Release Notes Ninja…" at bounding box center [682, 407] width 1310 height 563
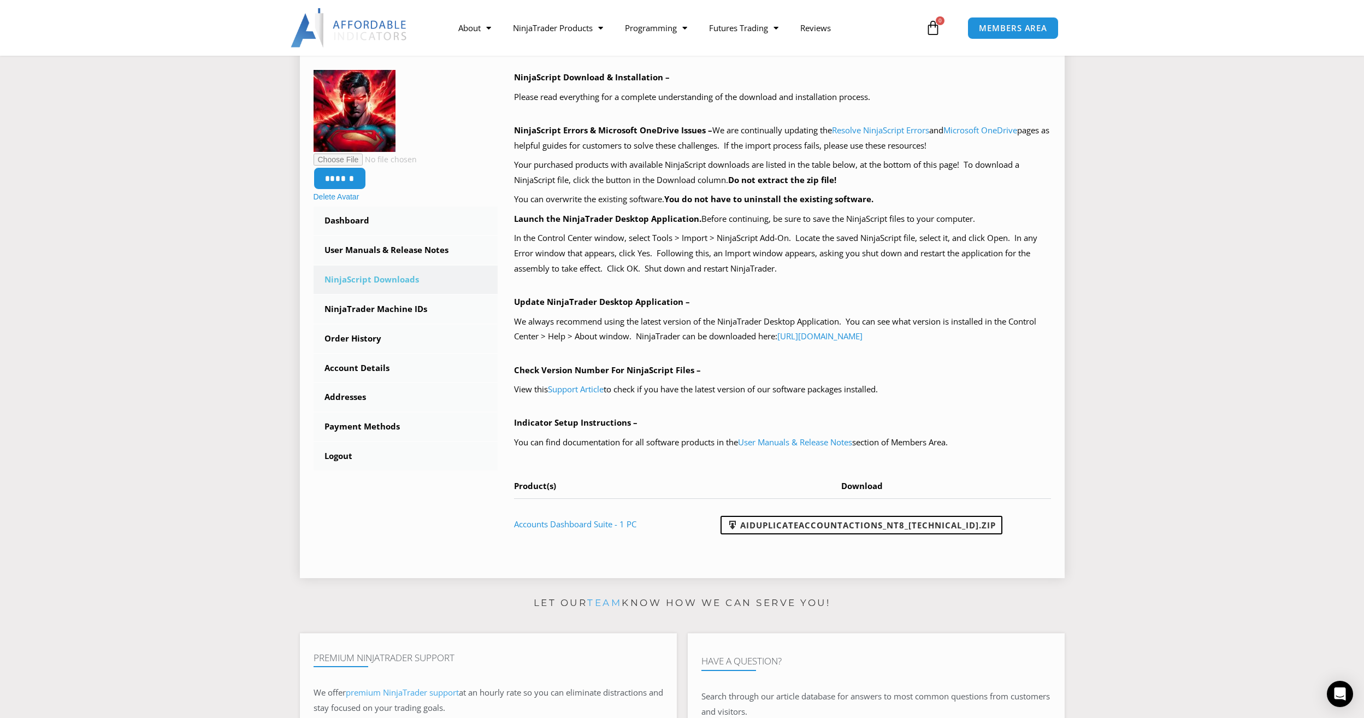
scroll to position [0, 0]
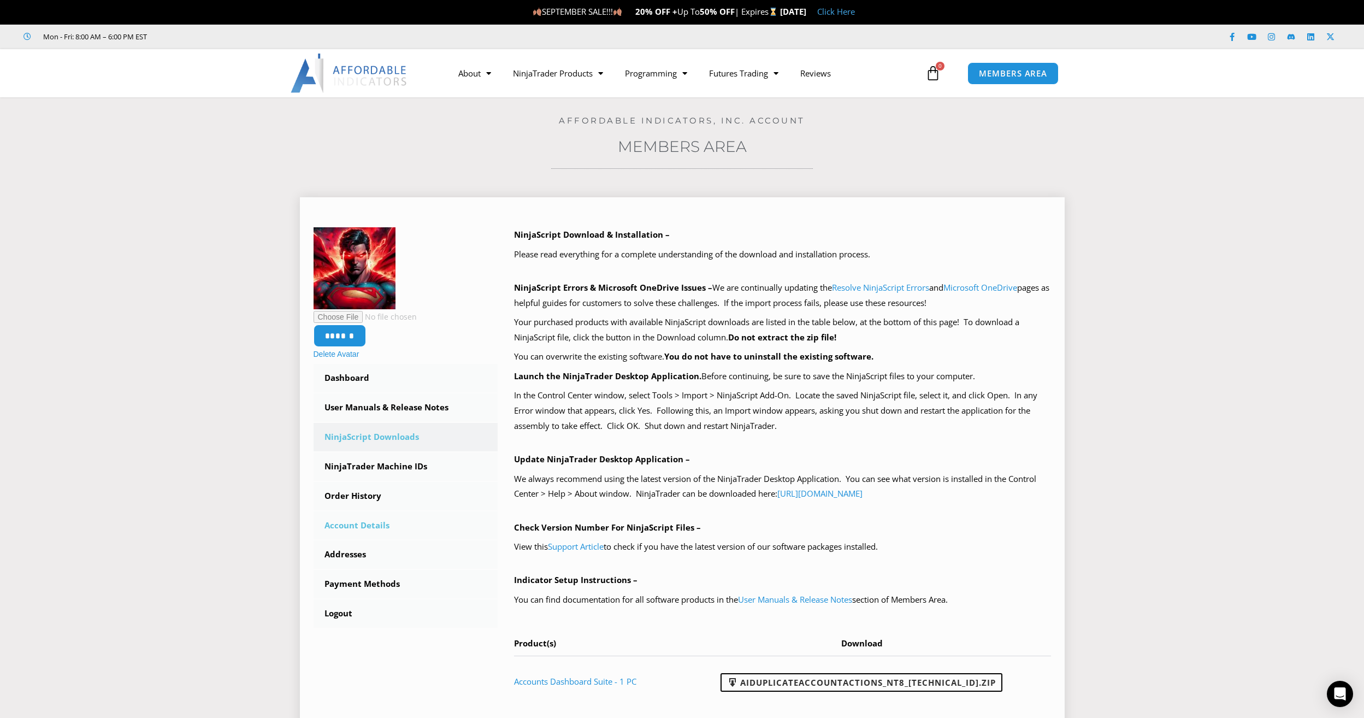
click at [354, 521] on link "Account Details" at bounding box center [406, 525] width 185 height 28
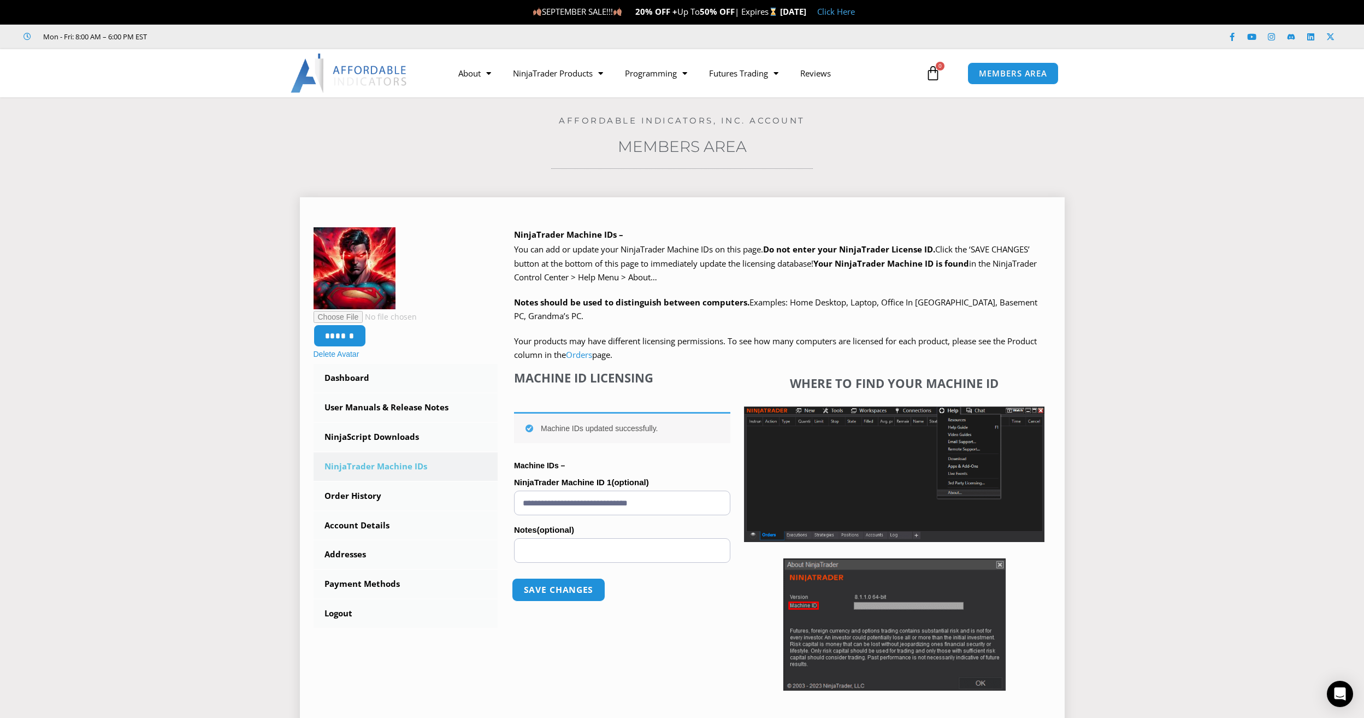
click at [550, 592] on button "Save changes" at bounding box center [558, 589] width 93 height 23
click at [357, 376] on link "Dashboard" at bounding box center [406, 378] width 185 height 28
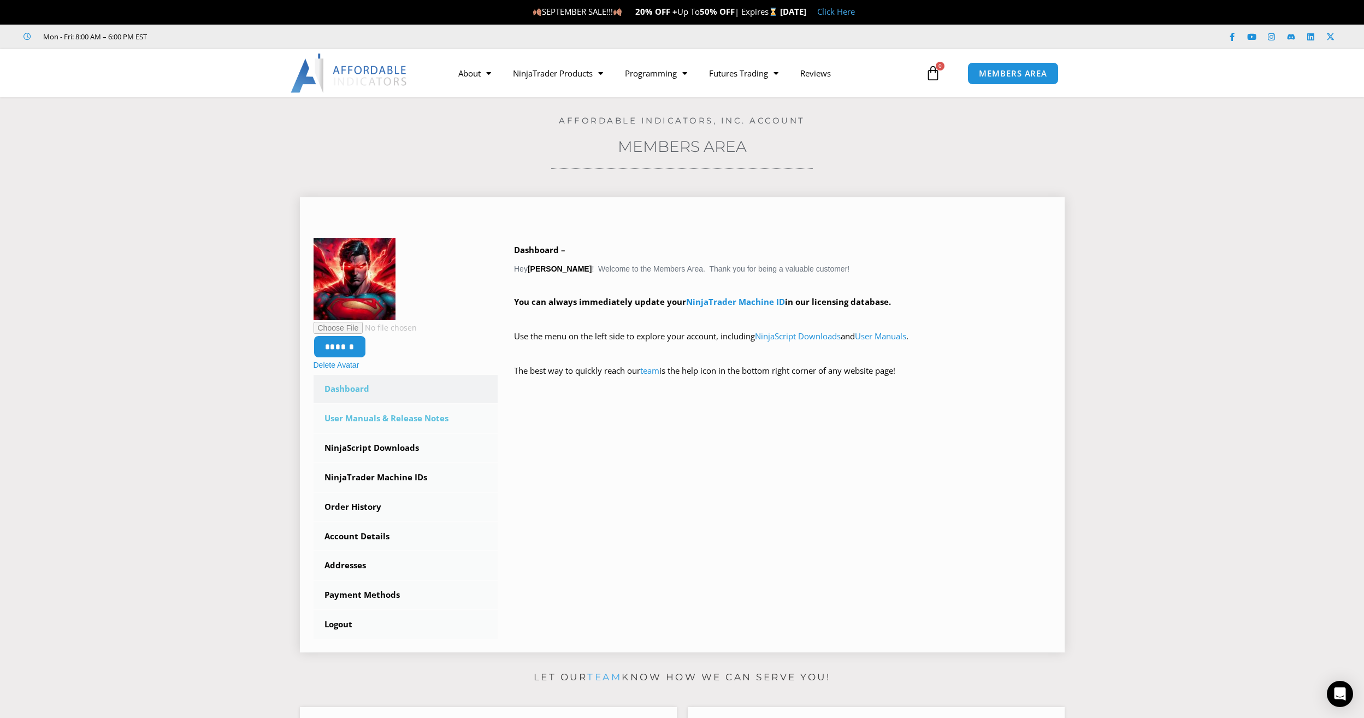
click at [387, 420] on link "User Manuals & Release Notes" at bounding box center [406, 418] width 185 height 28
click at [380, 449] on link "NinjaScript Downloads" at bounding box center [406, 448] width 185 height 28
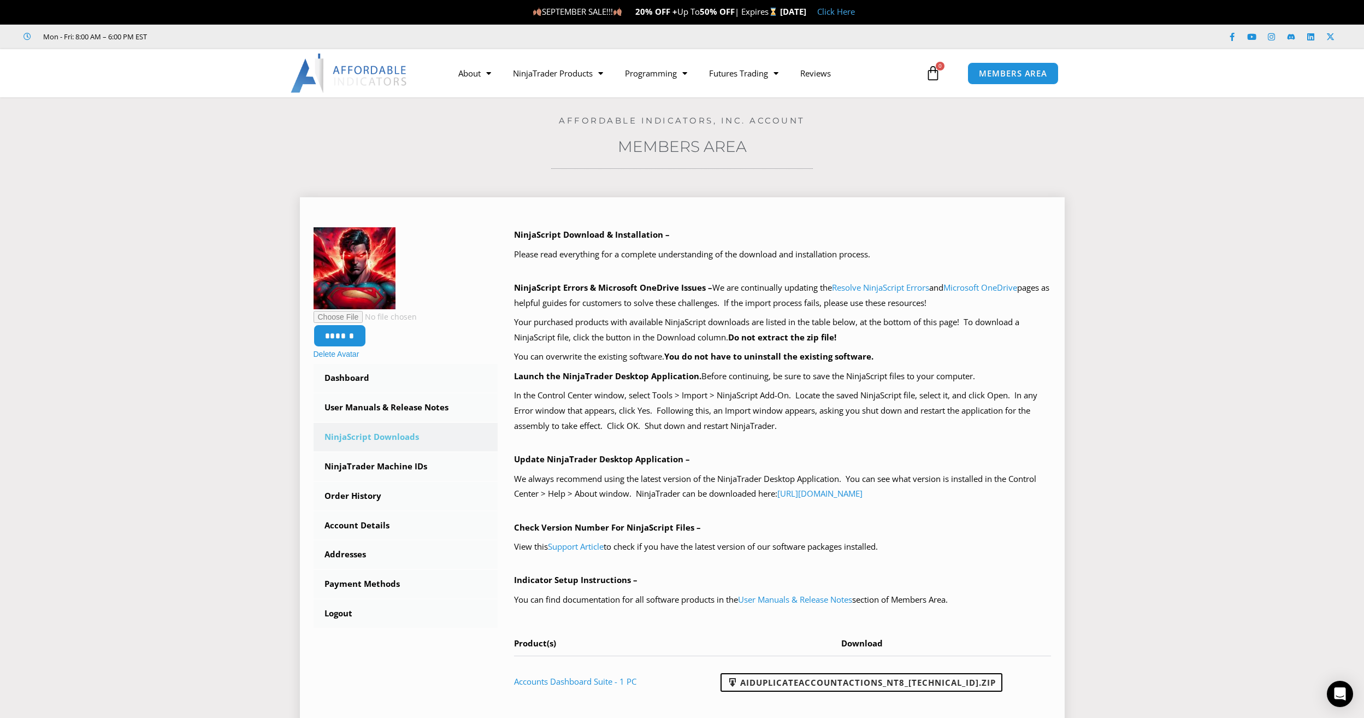
click at [390, 437] on link "NinjaScript Downloads" at bounding box center [406, 437] width 185 height 28
click at [586, 547] on link "Support Article" at bounding box center [576, 546] width 56 height 11
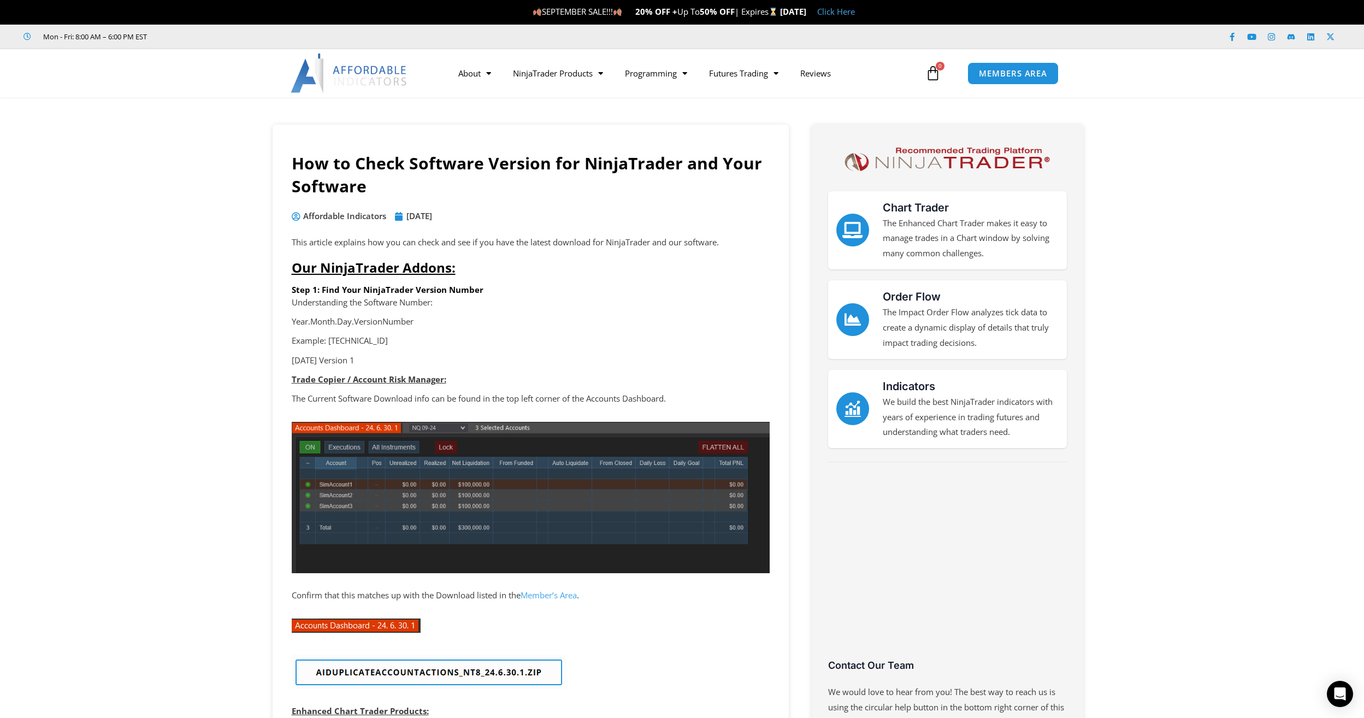
click at [680, 282] on div "Our NinjaTrader Addons: Step 1: Find Your NinjaTrader Version Number" at bounding box center [531, 277] width 478 height 36
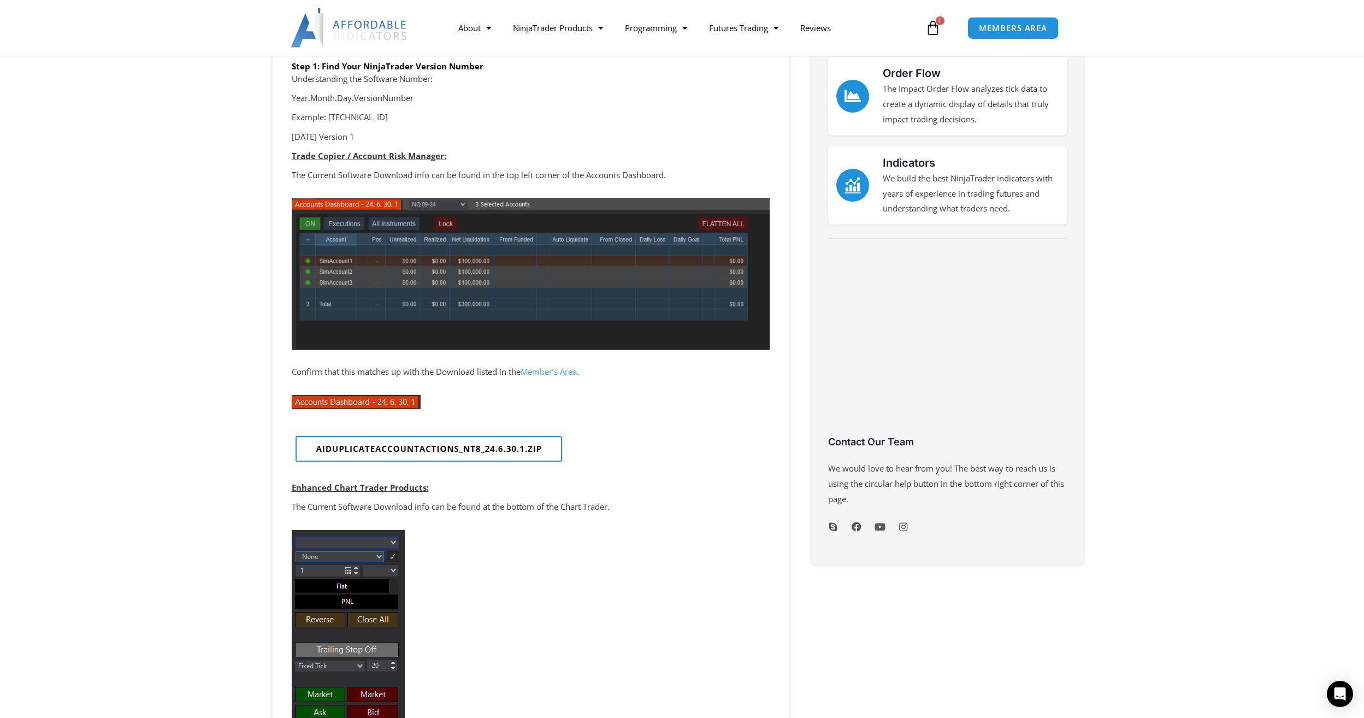
scroll to position [219, 0]
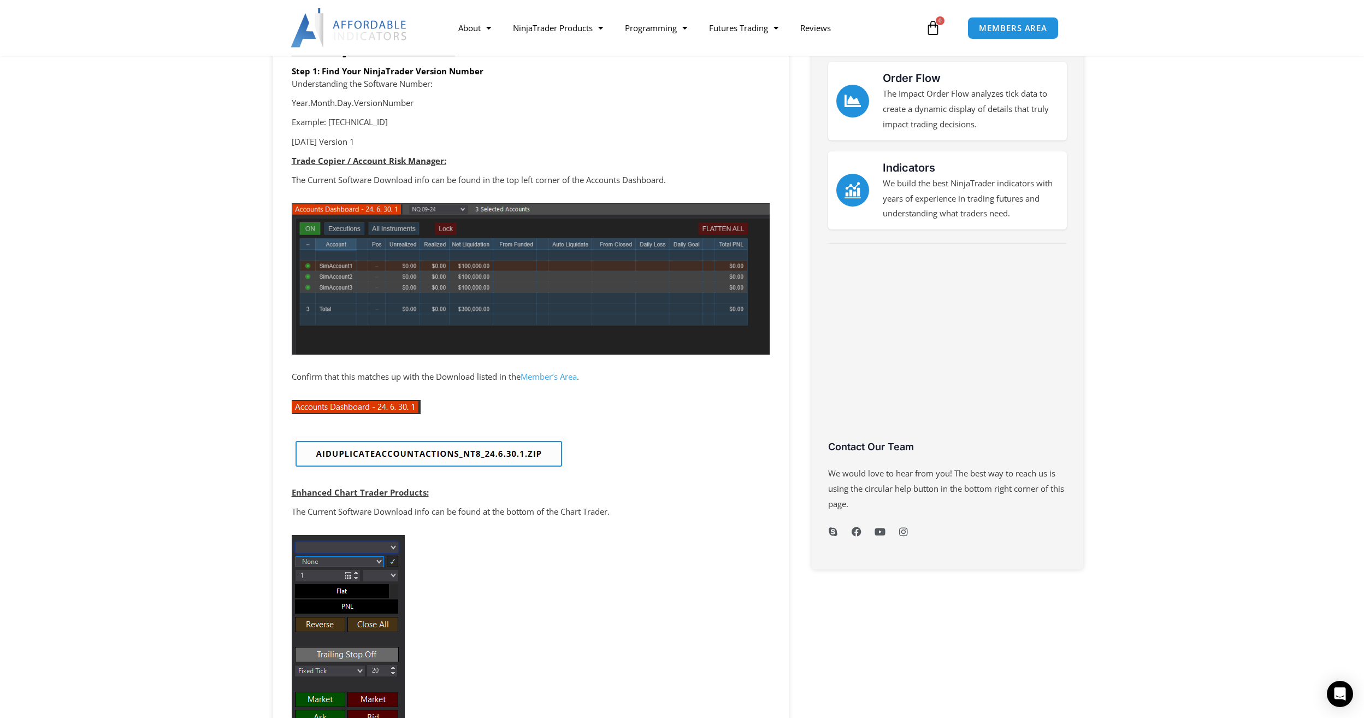
click at [538, 374] on link "Member’s Area" at bounding box center [549, 376] width 56 height 11
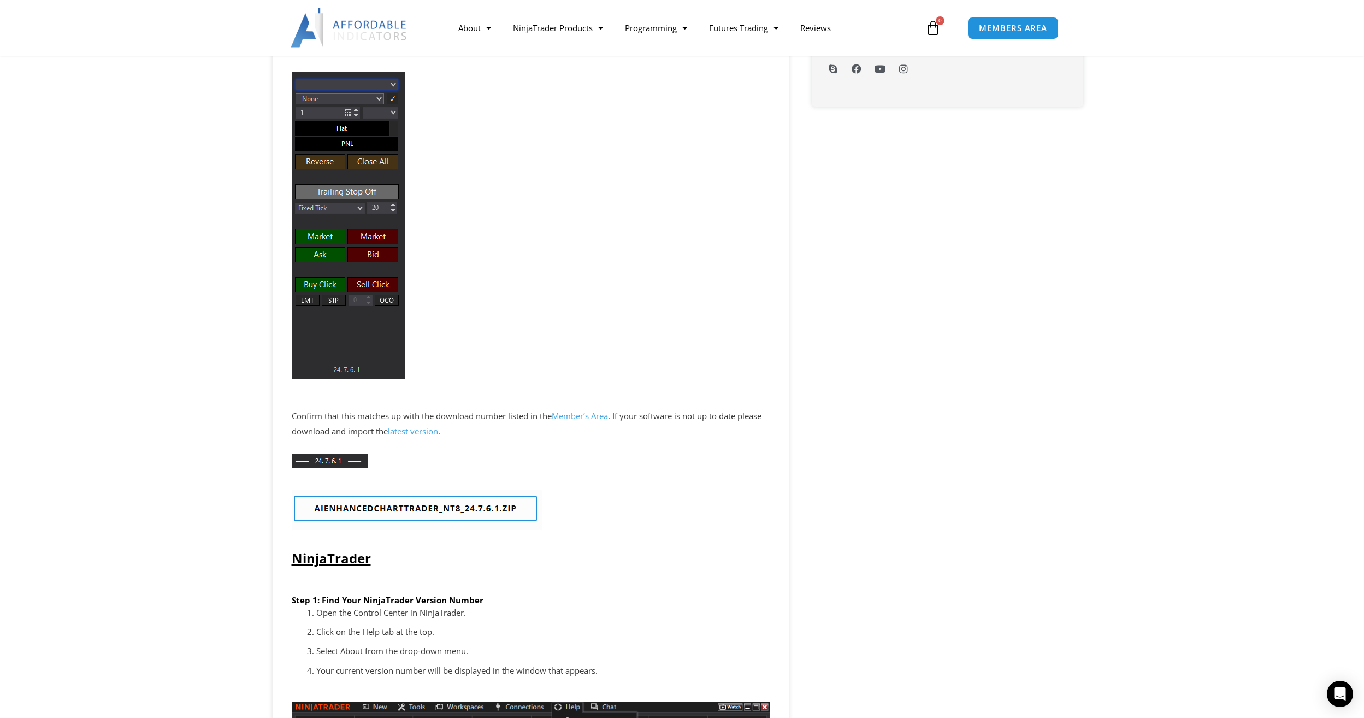
scroll to position [656, 0]
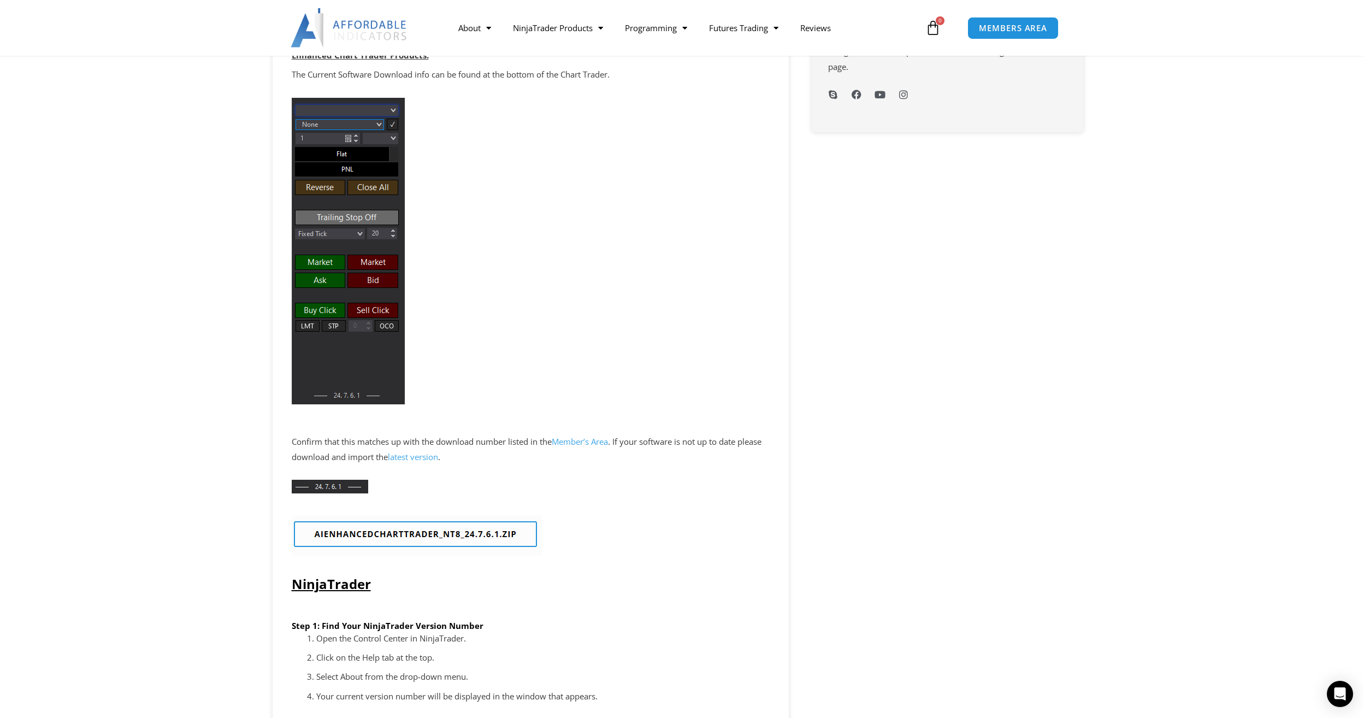
click at [370, 532] on img at bounding box center [417, 535] width 250 height 40
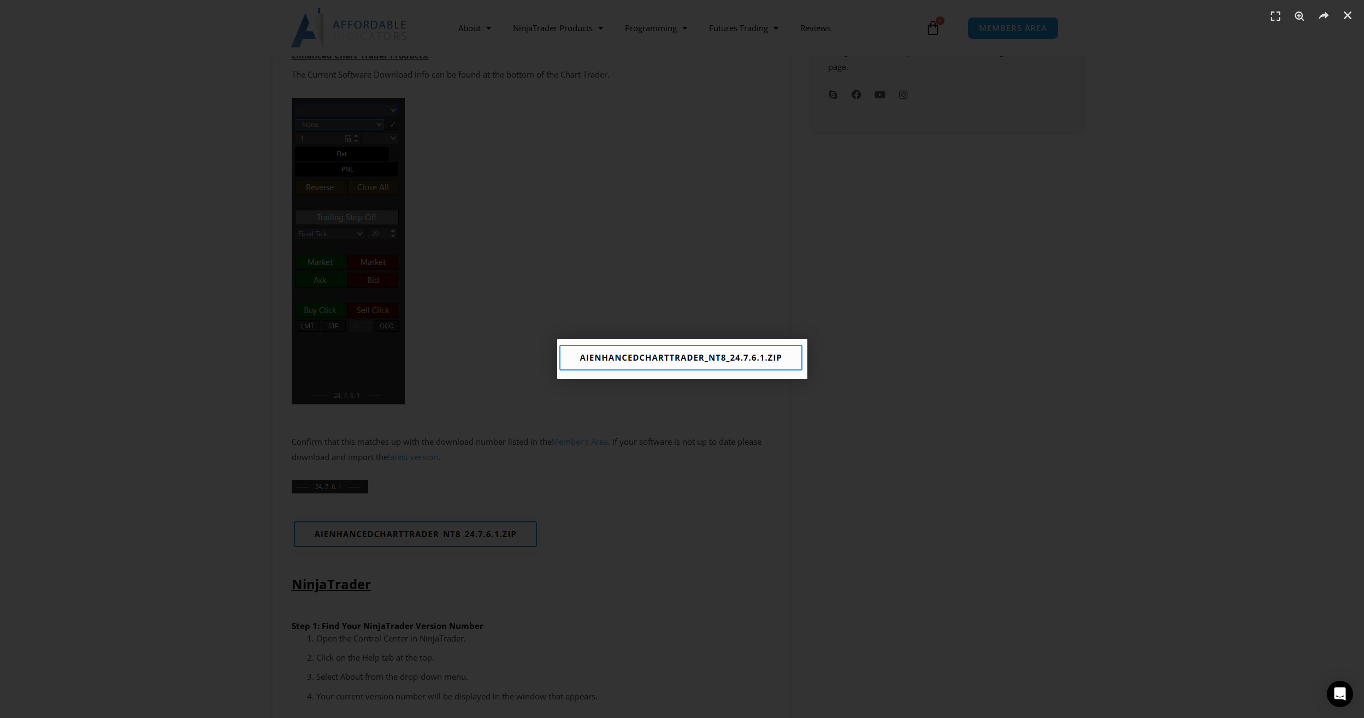
click at [790, 466] on div "1 / 1" at bounding box center [682, 358] width 1288 height 641
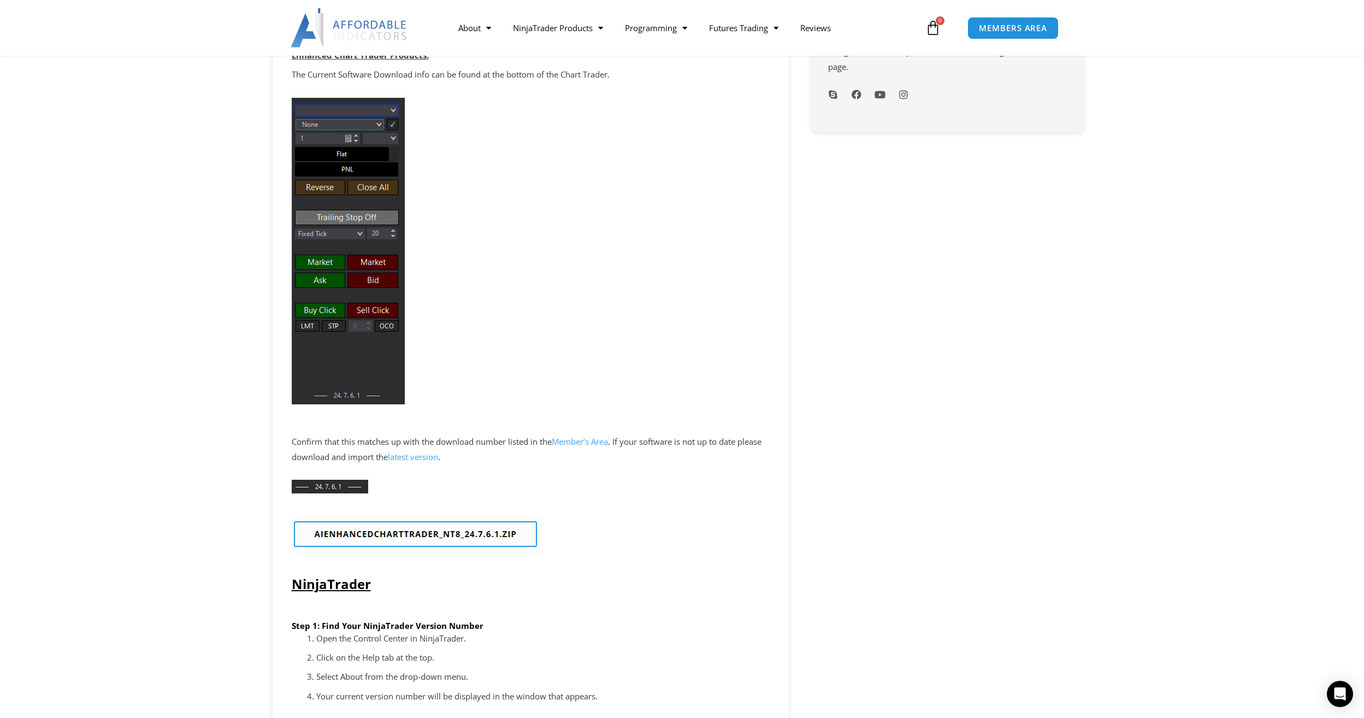
click at [438, 458] on link "latest version" at bounding box center [413, 456] width 50 height 11
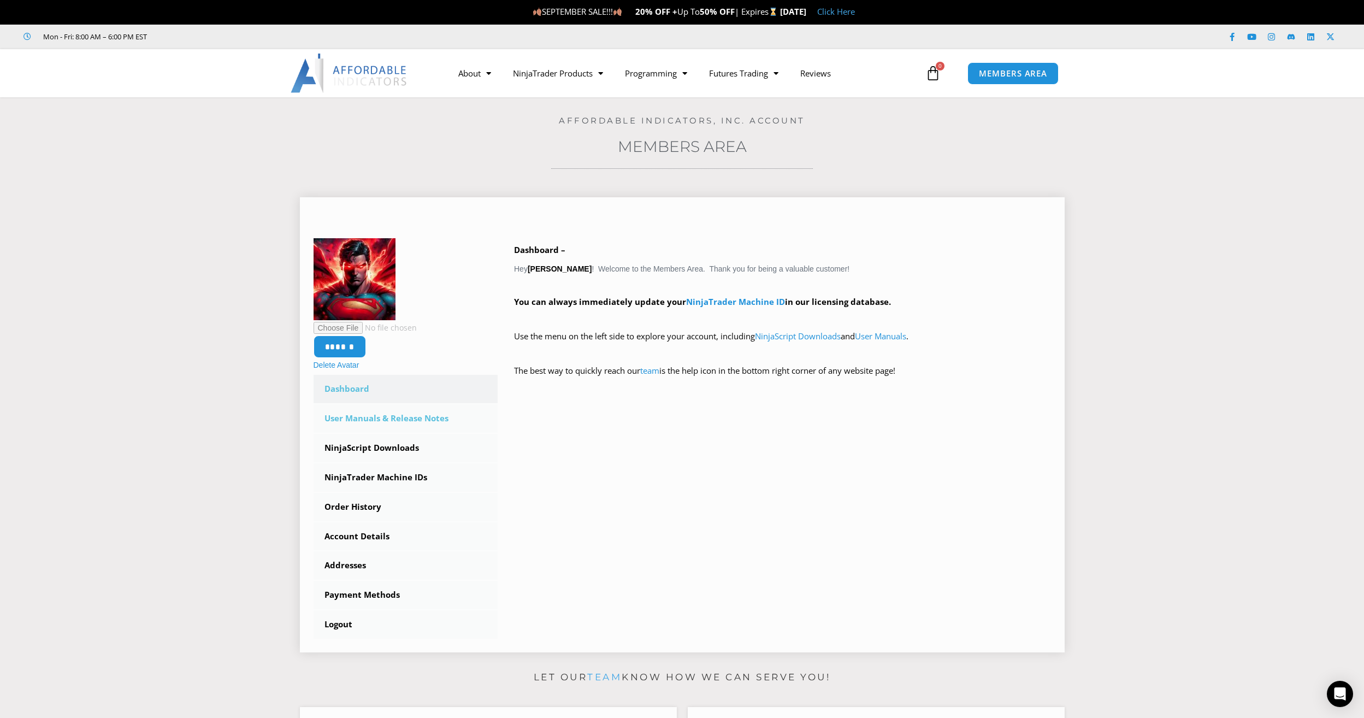
click at [437, 420] on link "User Manuals & Release Notes" at bounding box center [406, 418] width 185 height 28
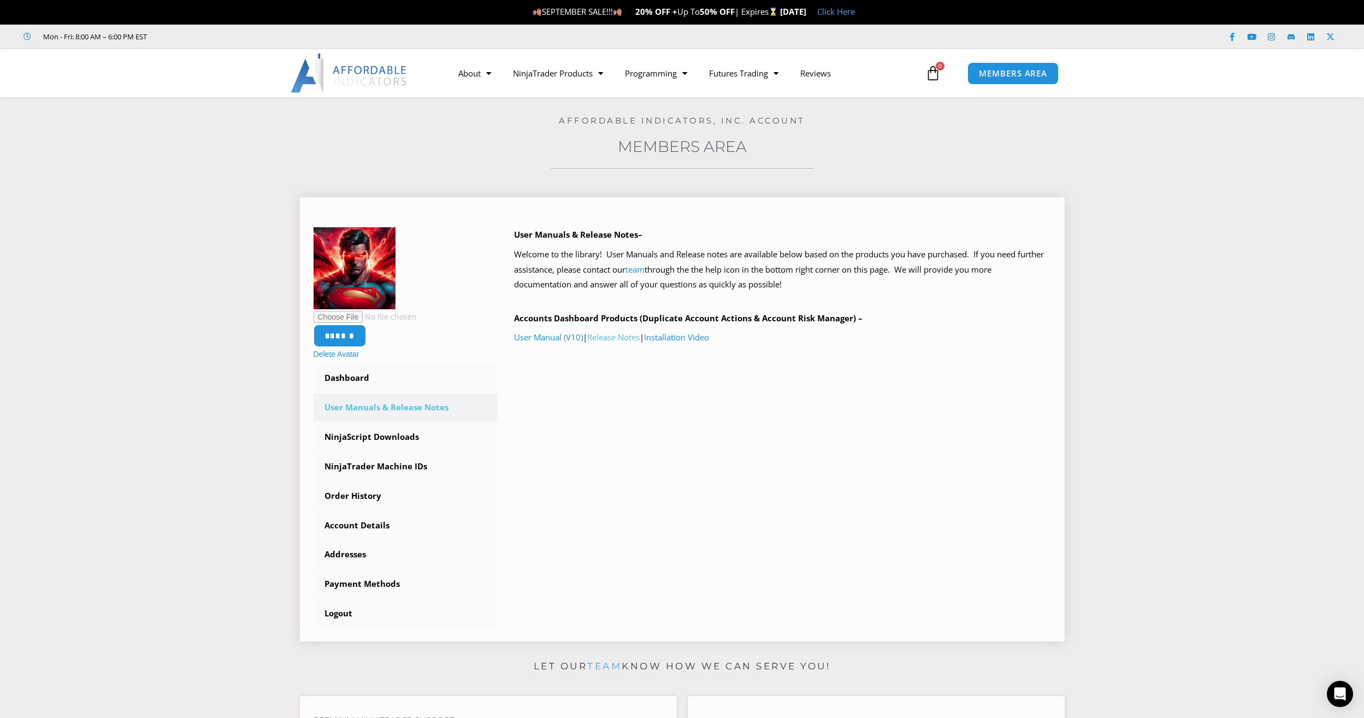
click at [623, 335] on link "Release Notes" at bounding box center [613, 337] width 52 height 11
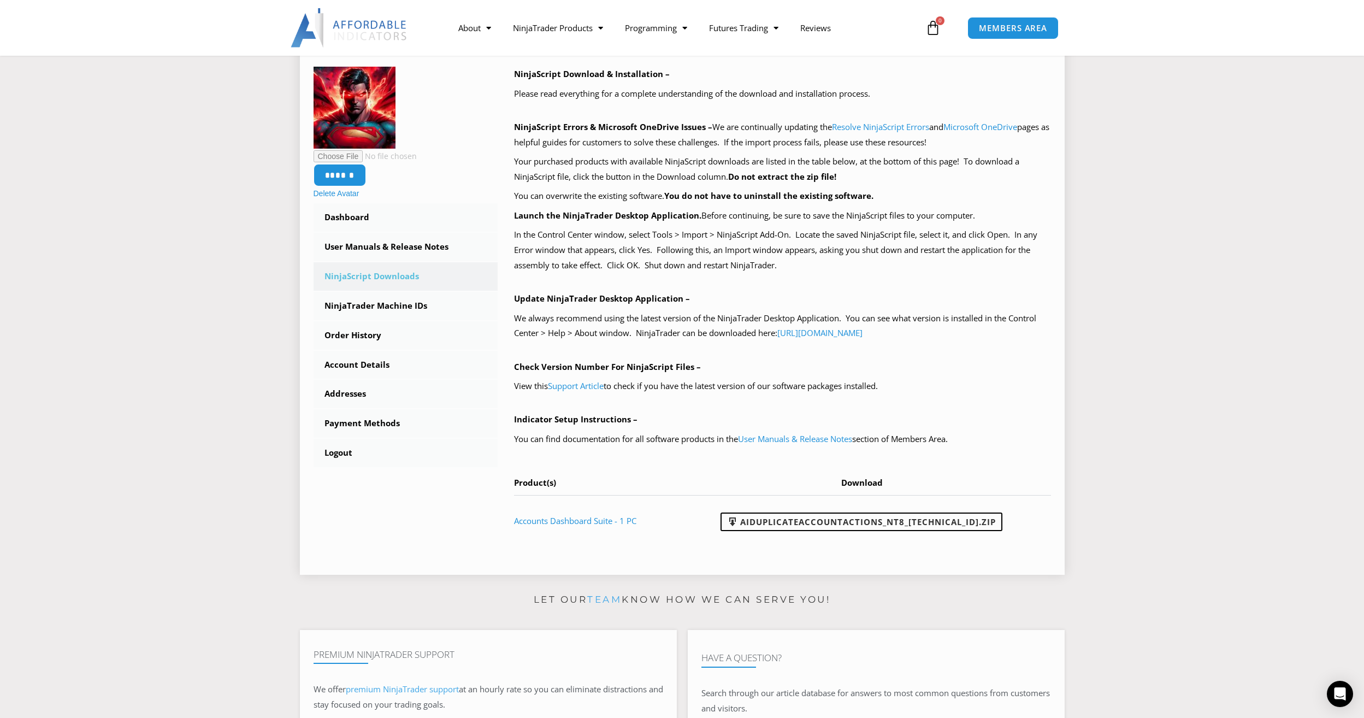
scroll to position [164, 0]
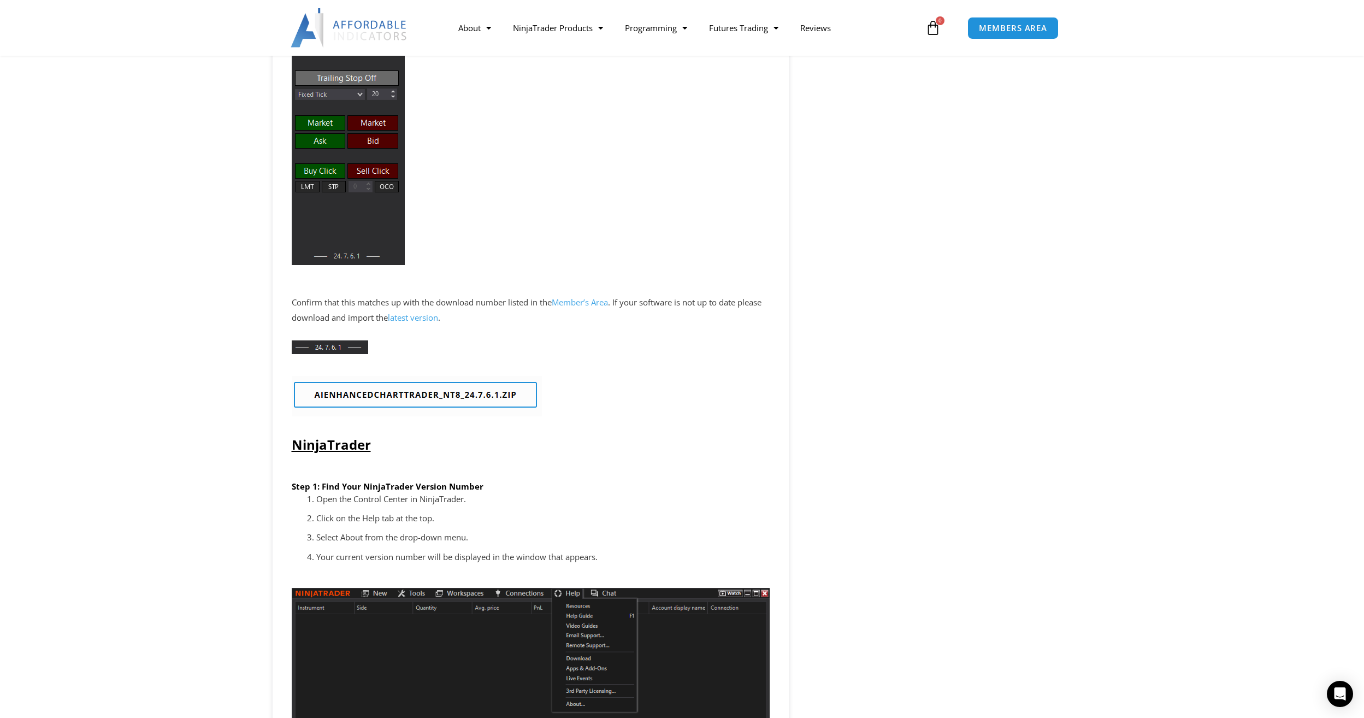
scroll to position [820, 0]
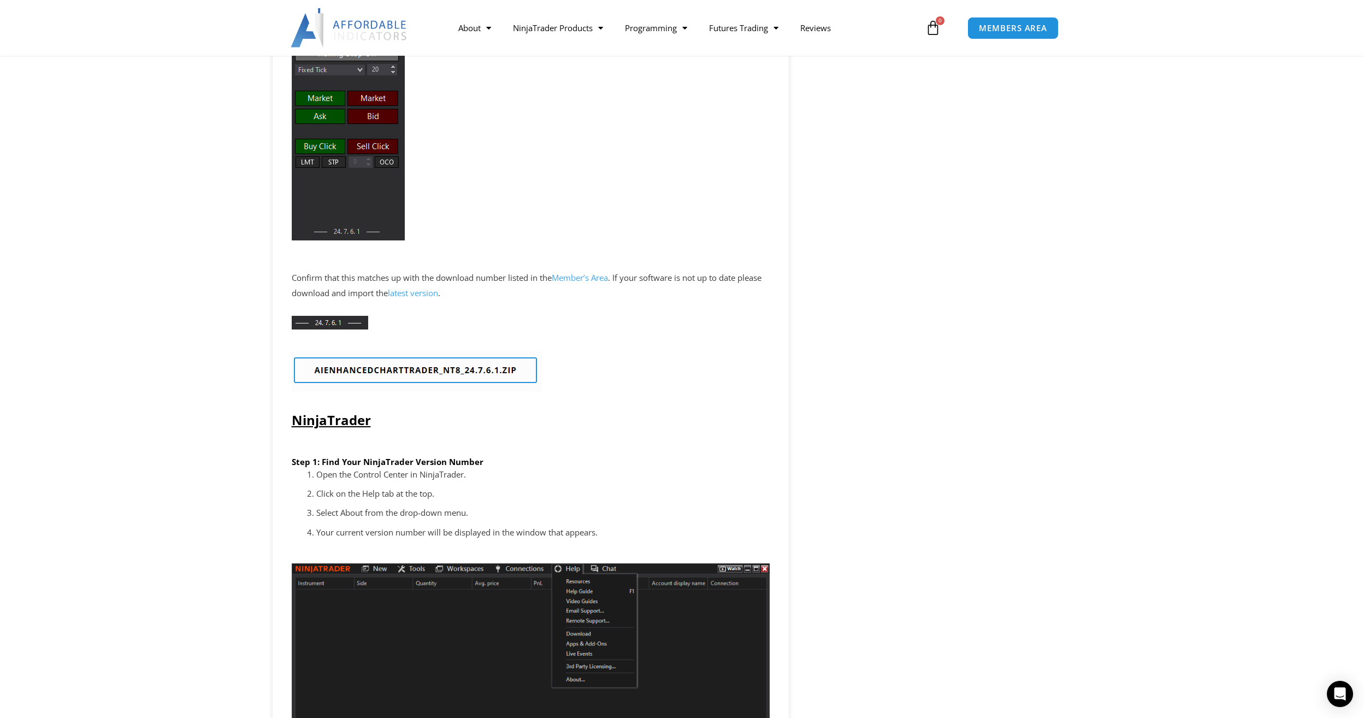
click at [404, 367] on img at bounding box center [417, 371] width 250 height 40
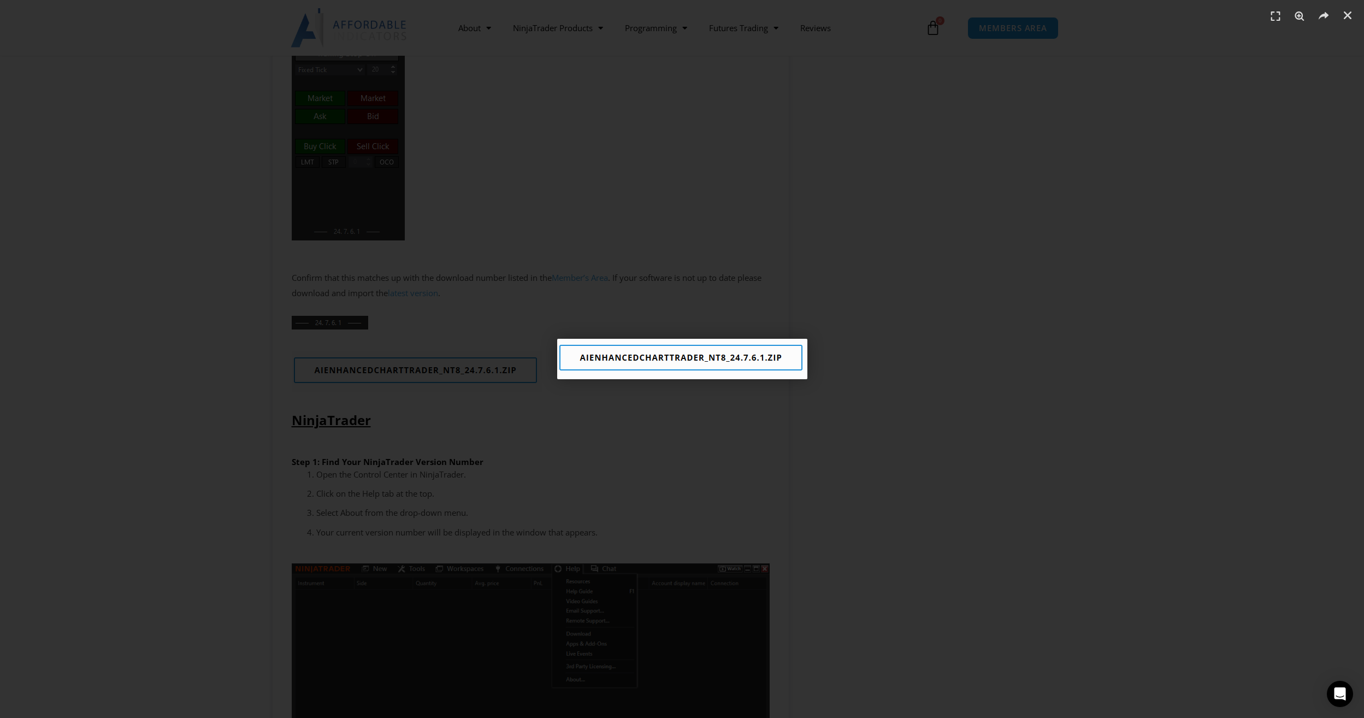
click at [931, 340] on div "1 / 1" at bounding box center [682, 358] width 1288 height 641
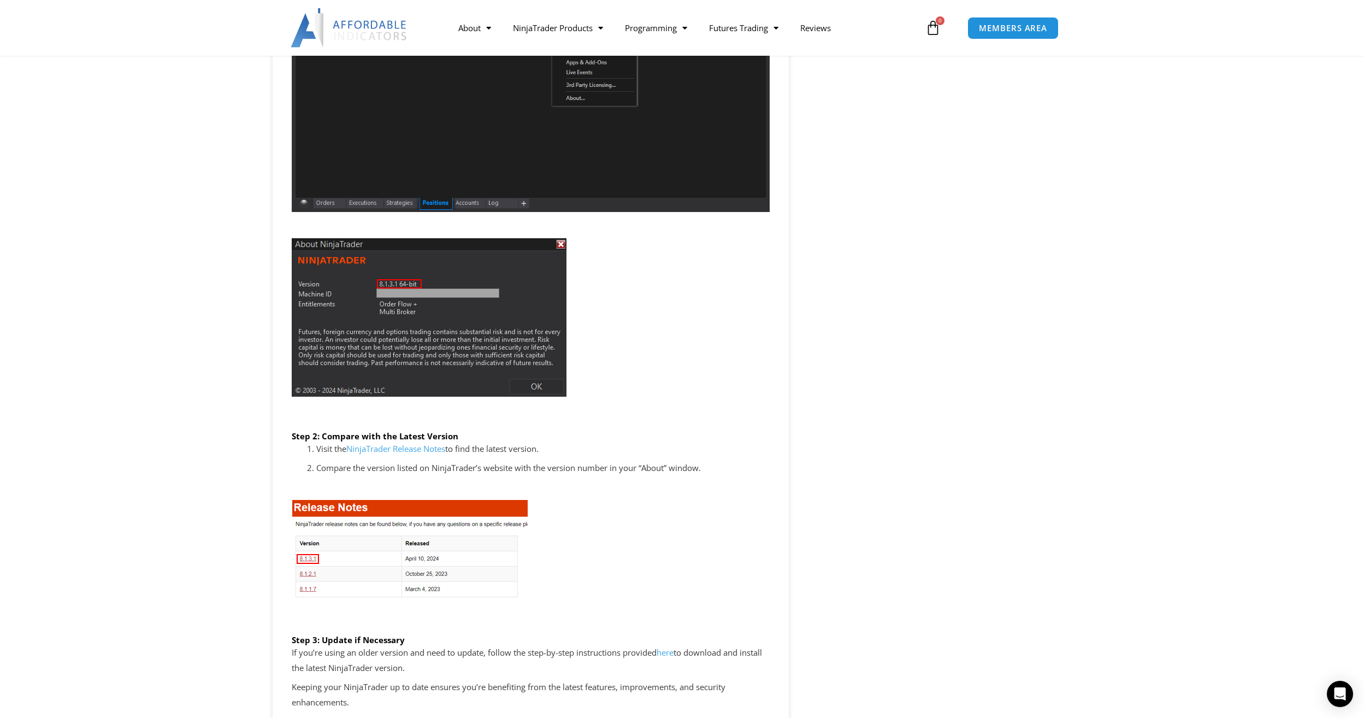
scroll to position [1421, 0]
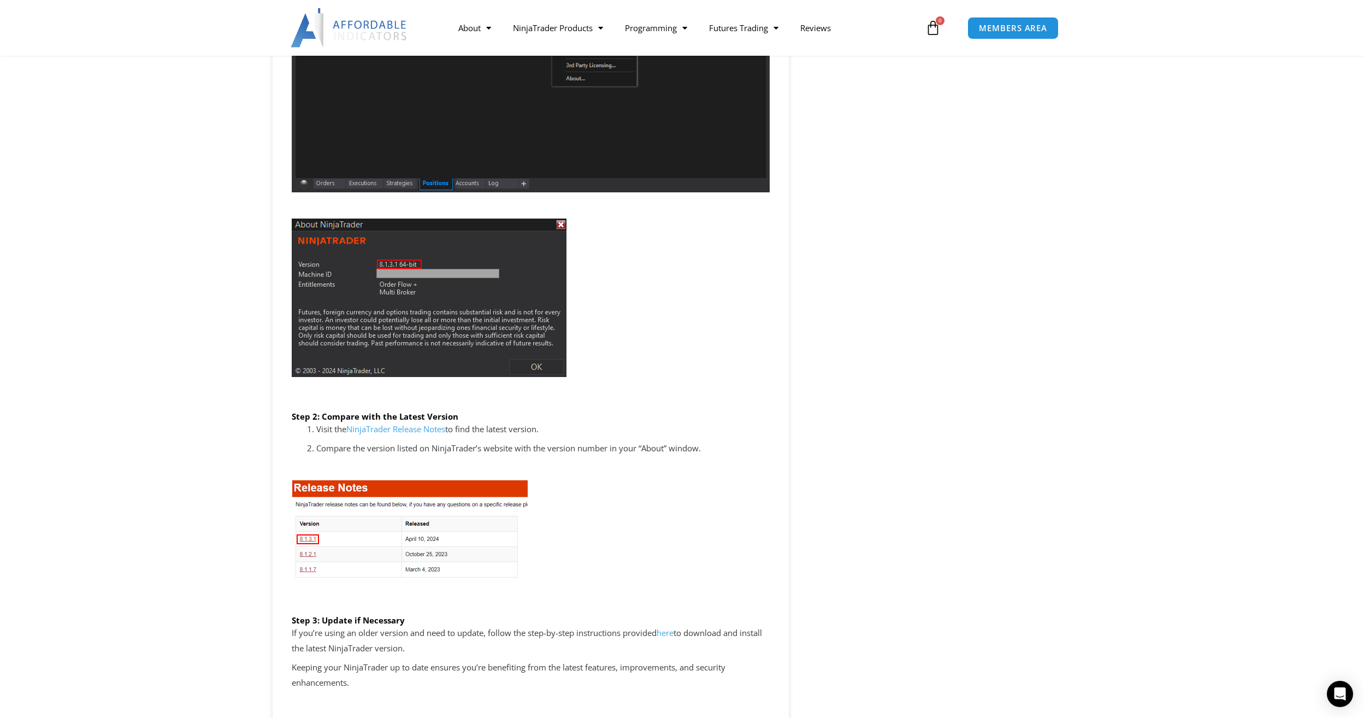
click at [407, 429] on link "NinjaTrader Release Notes" at bounding box center [395, 428] width 99 height 11
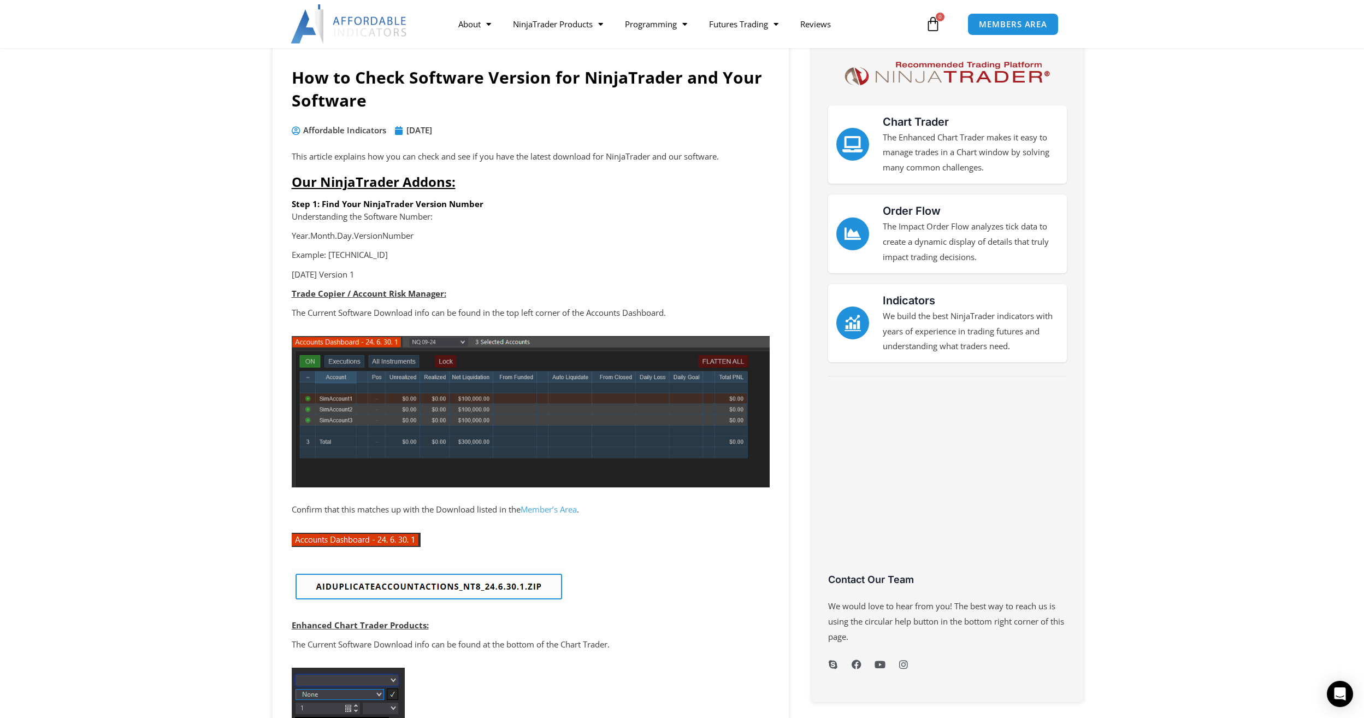
scroll to position [55, 0]
